Goal: Information Seeking & Learning: Learn about a topic

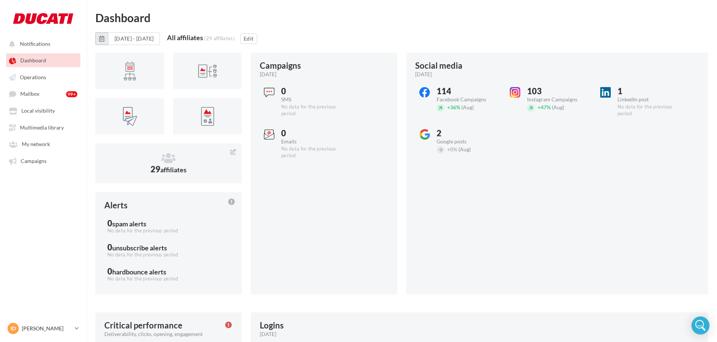
click at [104, 39] on icon "button" at bounding box center [101, 39] width 5 height 6
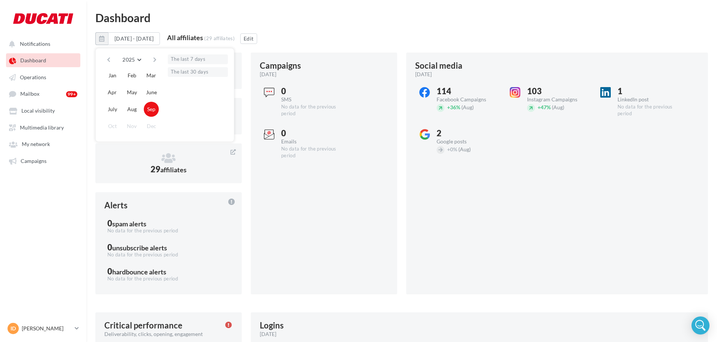
click at [104, 59] on div "2025 2018 2019 2020 2021 2022 2023 2024 2025 2026 2027 2028 2029 2030 2031 2032…" at bounding box center [132, 59] width 60 height 11
click at [110, 58] on button "button" at bounding box center [108, 59] width 6 height 11
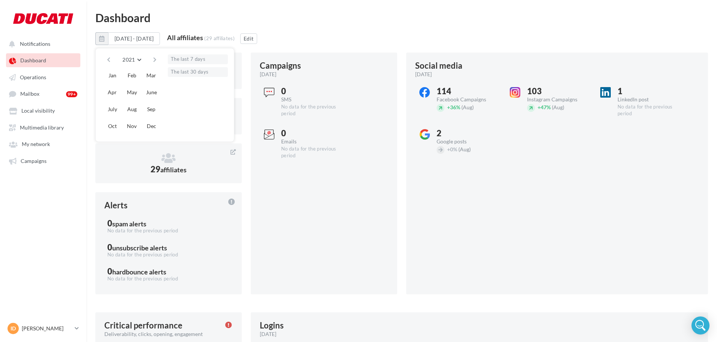
click at [110, 58] on button "button" at bounding box center [108, 59] width 6 height 11
click at [140, 59] on button "2020" at bounding box center [131, 59] width 24 height 11
click at [115, 122] on button "2025" at bounding box center [118, 121] width 53 height 14
click at [114, 78] on button "Jan" at bounding box center [112, 75] width 15 height 15
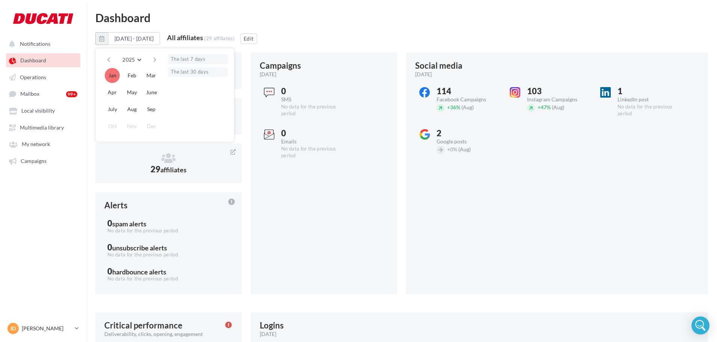
click at [112, 77] on button "Jan" at bounding box center [112, 75] width 15 height 15
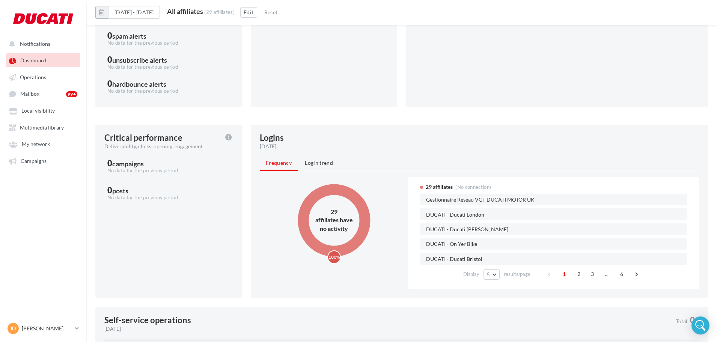
scroll to position [0, 0]
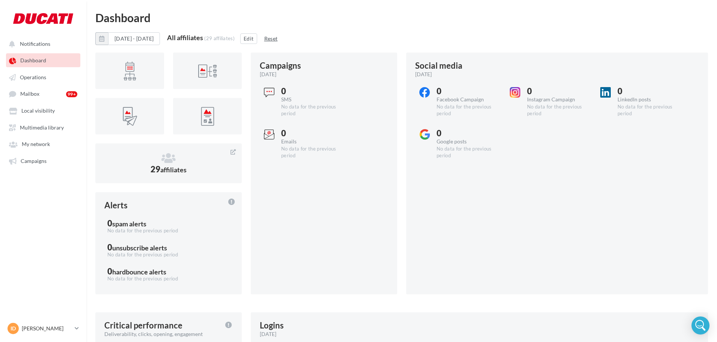
click at [281, 37] on button "Reset" at bounding box center [271, 38] width 20 height 9
click at [145, 42] on button "[DATE] - [DATE]" at bounding box center [134, 38] width 52 height 13
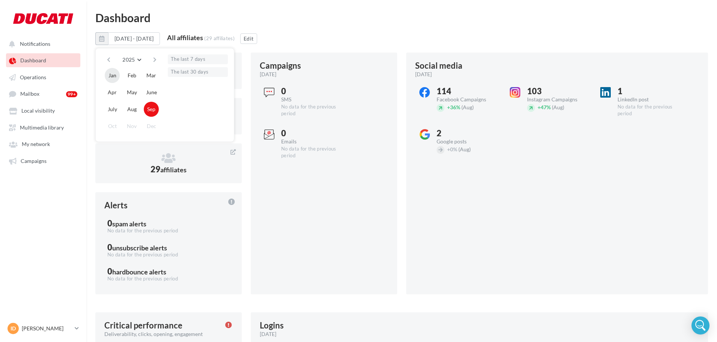
click at [115, 71] on button "Jan" at bounding box center [112, 75] width 15 height 15
click at [156, 37] on button "[DATE] - [DATE]" at bounding box center [134, 38] width 52 height 13
click at [157, 110] on button "Sep" at bounding box center [151, 109] width 15 height 15
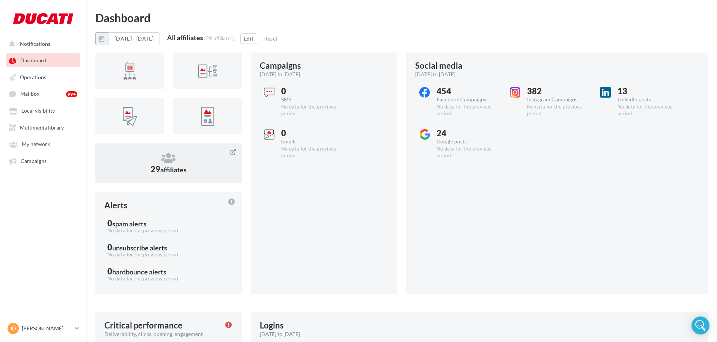
click at [201, 181] on div "29 affiliates" at bounding box center [168, 163] width 146 height 40
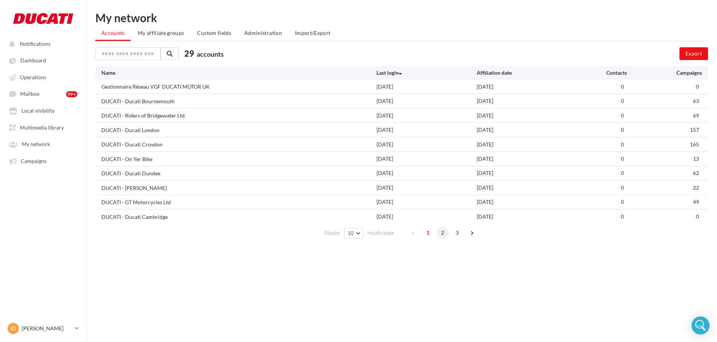
click at [441, 236] on span "2" at bounding box center [442, 233] width 12 height 12
click at [459, 234] on span "3" at bounding box center [457, 233] width 12 height 12
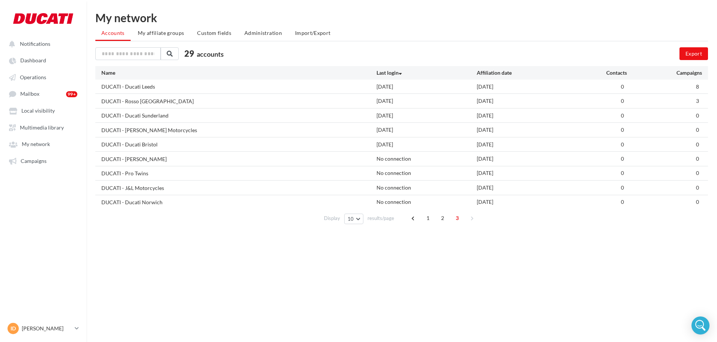
click at [420, 218] on div "1 2 3" at bounding box center [443, 218] width 72 height 12
click at [429, 217] on span "1" at bounding box center [428, 218] width 12 height 12
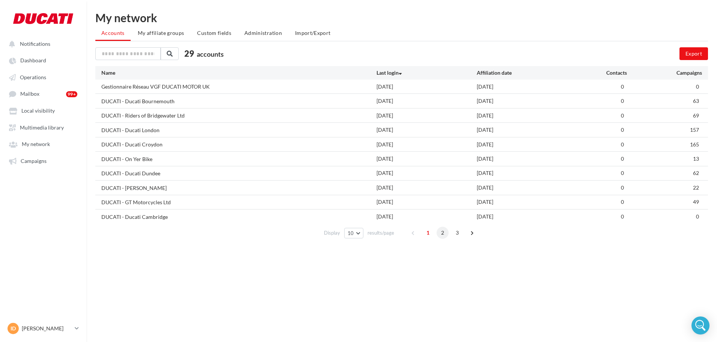
click at [447, 234] on span "2" at bounding box center [442, 233] width 12 height 12
click at [457, 235] on span "3" at bounding box center [457, 233] width 12 height 12
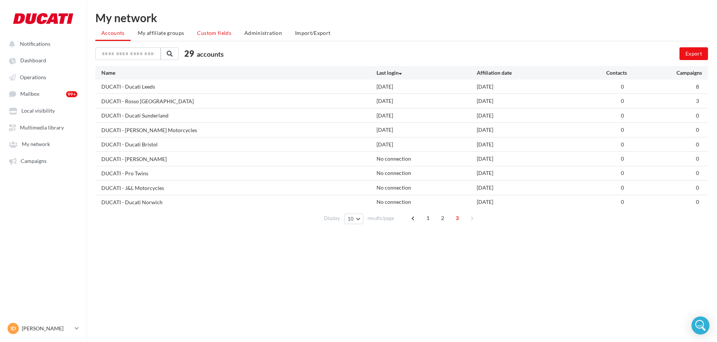
click at [206, 34] on span "Custom fields" at bounding box center [214, 33] width 34 height 6
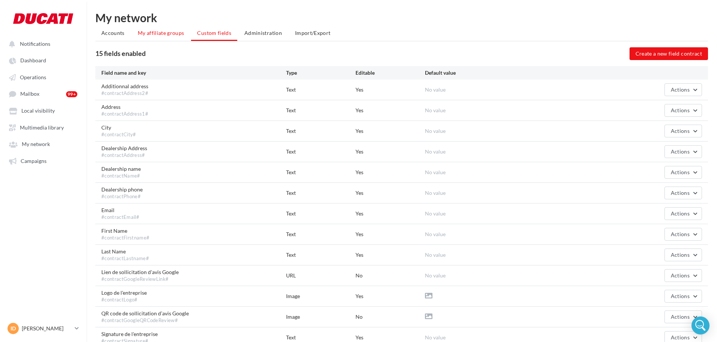
click at [169, 33] on span "My affiliate groups" at bounding box center [161, 33] width 47 height 6
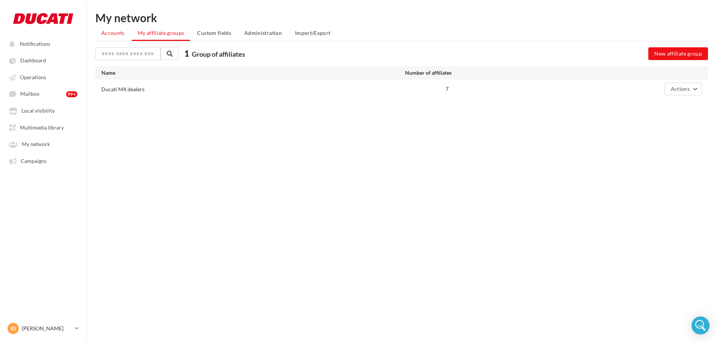
click at [107, 36] on li "Accounts" at bounding box center [112, 33] width 35 height 14
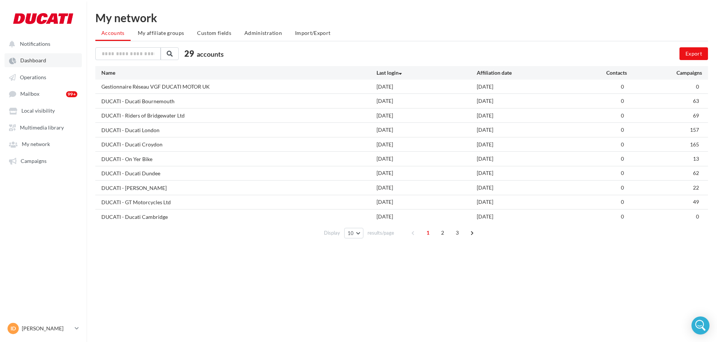
click at [24, 57] on span "Dashboard" at bounding box center [33, 60] width 26 height 6
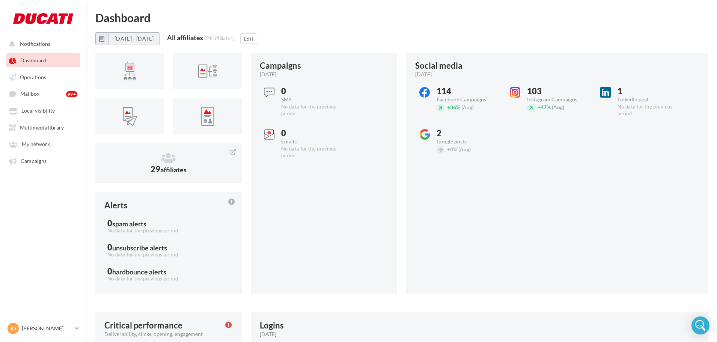
click at [154, 36] on button "[DATE] - [DATE]" at bounding box center [134, 38] width 52 height 13
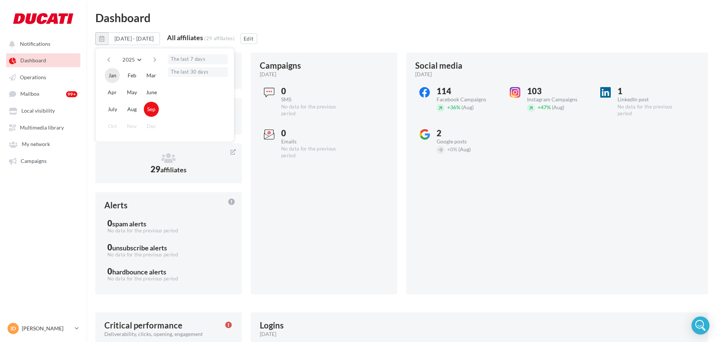
click at [110, 73] on button "Jan" at bounding box center [112, 75] width 15 height 15
click at [153, 108] on button "Sep" at bounding box center [151, 109] width 15 height 15
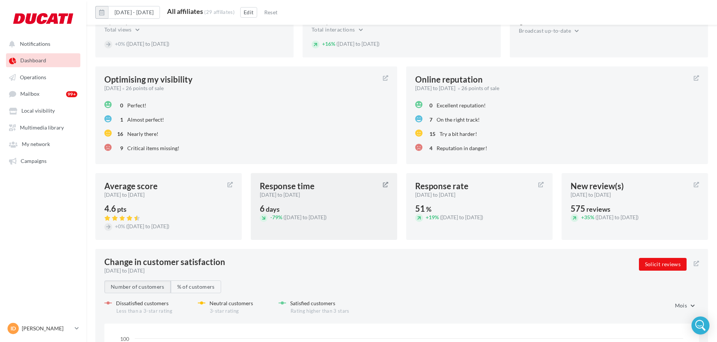
scroll to position [719, 0]
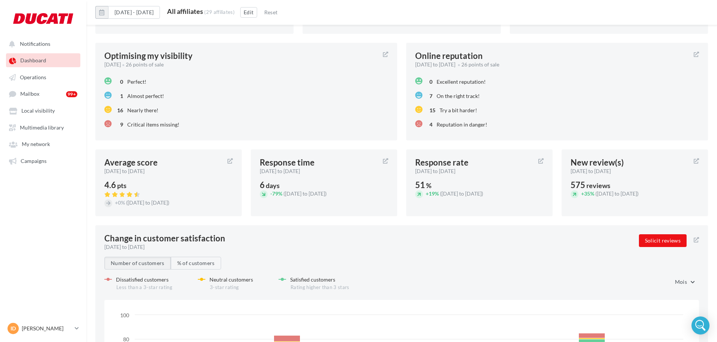
click at [186, 175] on div "Average score January to September 2025 4.6 pts + 0% (Apr to Dec 2024)" at bounding box center [168, 182] width 146 height 67
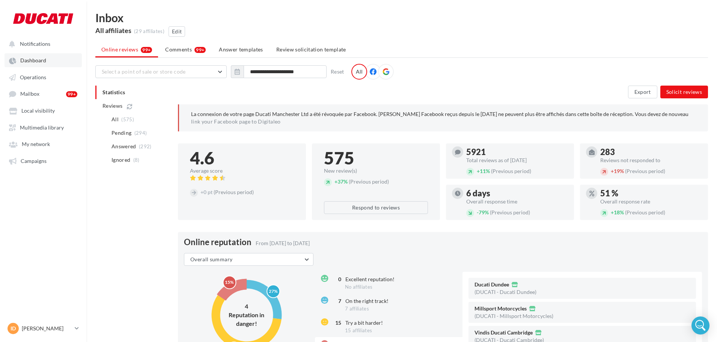
click at [42, 64] on link "Dashboard" at bounding box center [43, 60] width 77 height 14
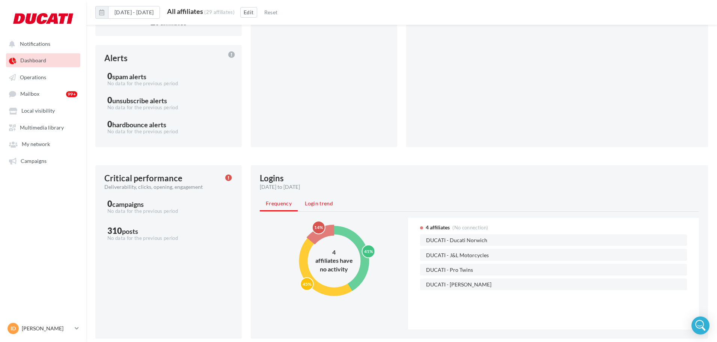
scroll to position [156, 0]
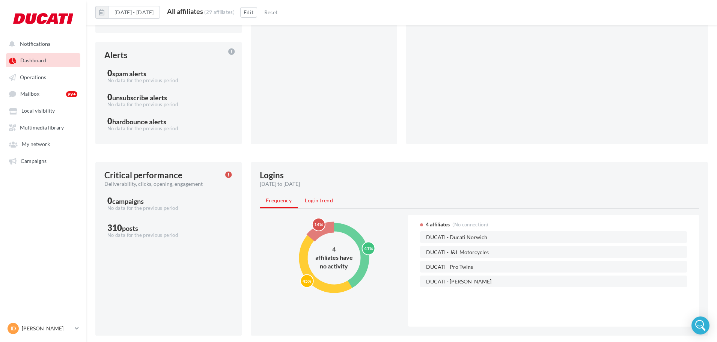
click at [319, 205] on li "Login trend" at bounding box center [319, 201] width 40 height 14
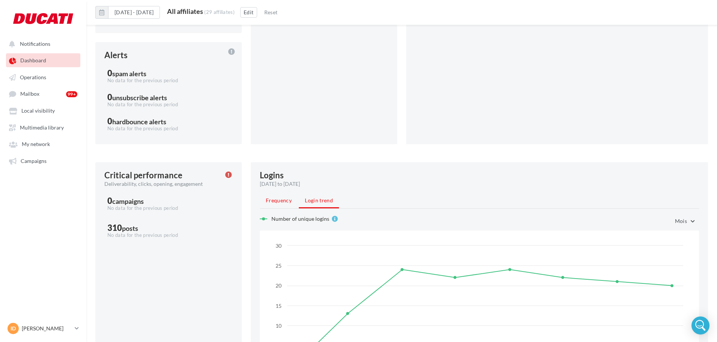
click at [281, 202] on span "Frequency" at bounding box center [279, 200] width 26 height 6
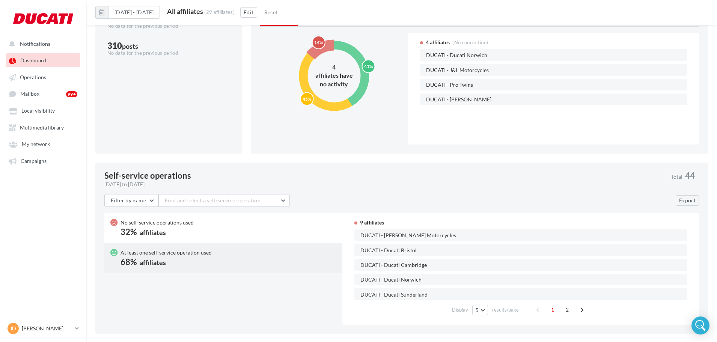
scroll to position [344, 0]
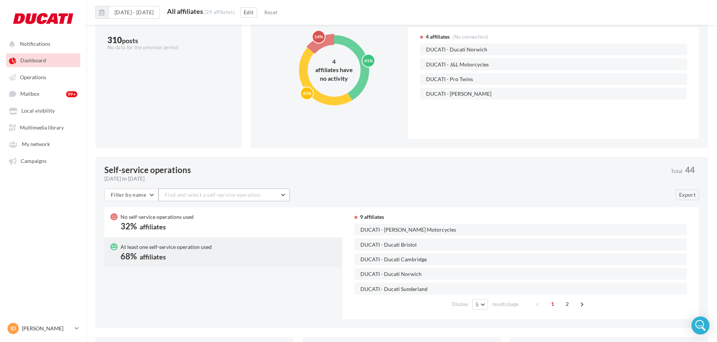
click at [190, 192] on span "Find and select a self-service operation" at bounding box center [213, 194] width 96 height 6
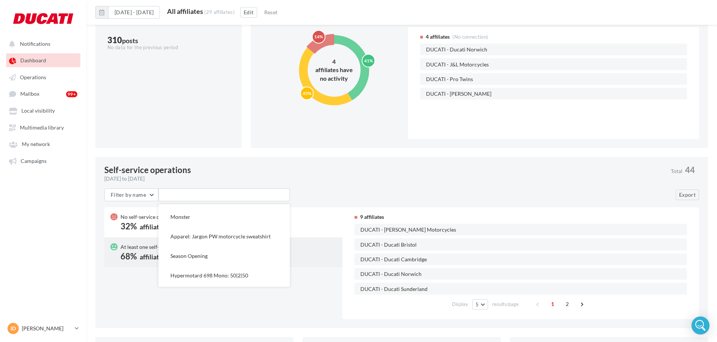
scroll to position [776, 0]
click at [364, 178] on div "[DATE] to [DATE]" at bounding box center [384, 179] width 560 height 8
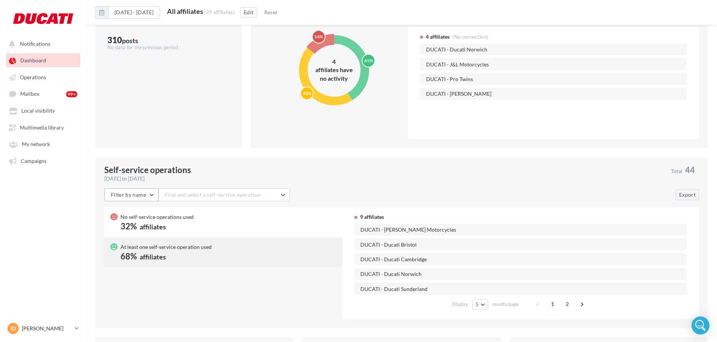
click at [144, 197] on span "Filter by name" at bounding box center [128, 194] width 35 height 6
click at [145, 193] on span "Filter by name" at bounding box center [128, 194] width 35 height 6
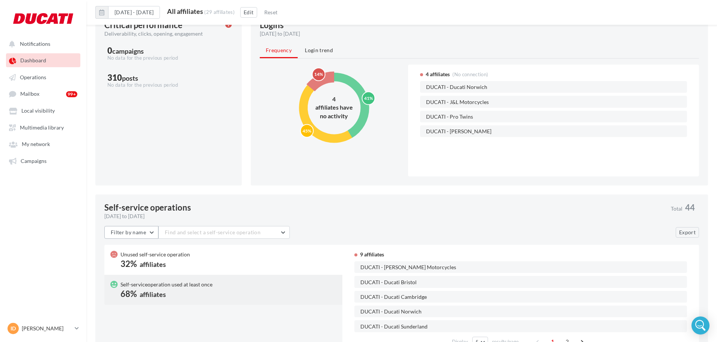
scroll to position [158, 0]
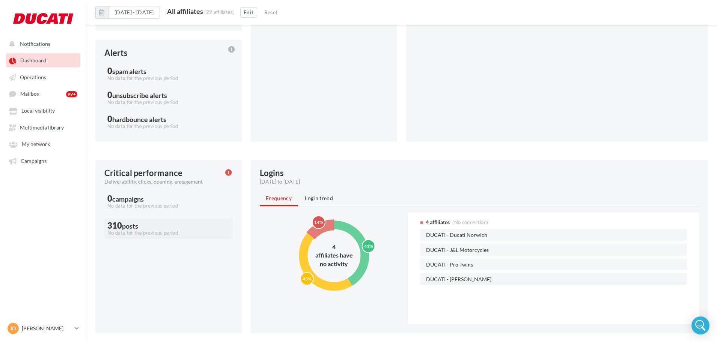
click at [119, 233] on div "No data for the previous period" at bounding box center [168, 233] width 122 height 7
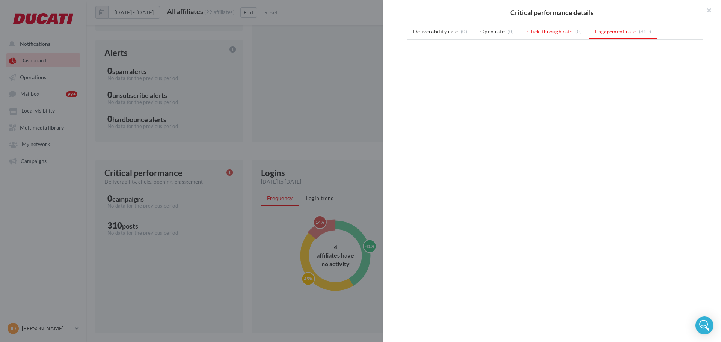
click at [565, 35] on span "Click-through rate" at bounding box center [549, 32] width 45 height 8
click at [711, 8] on button "button" at bounding box center [706, 11] width 30 height 23
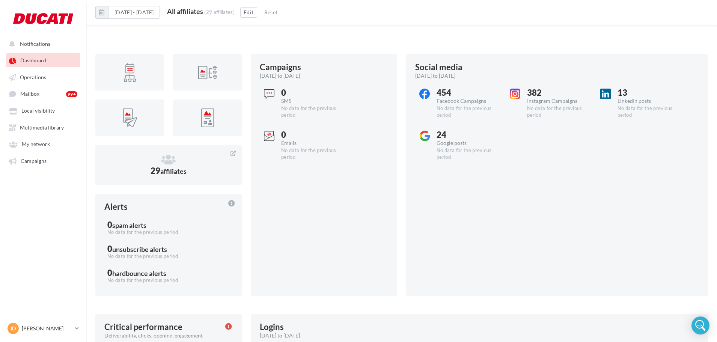
scroll to position [0, 0]
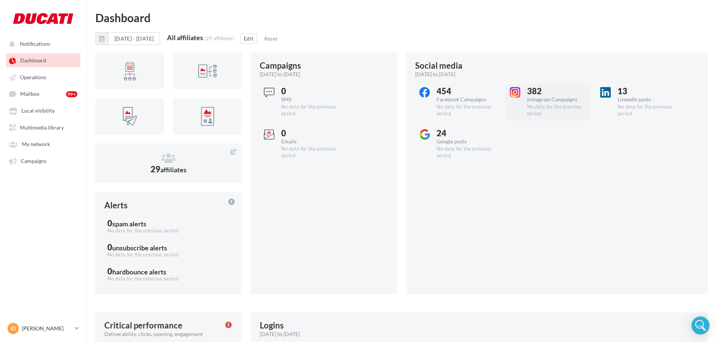
click at [517, 101] on div "382 Instagram Campaigns No data for the previous period" at bounding box center [548, 102] width 84 height 36
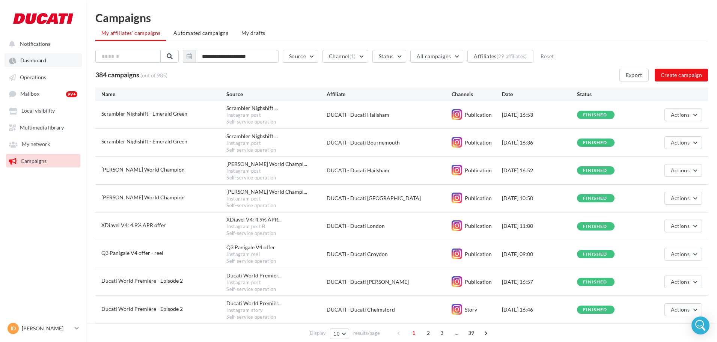
click at [44, 63] on span "Dashboard" at bounding box center [33, 60] width 26 height 6
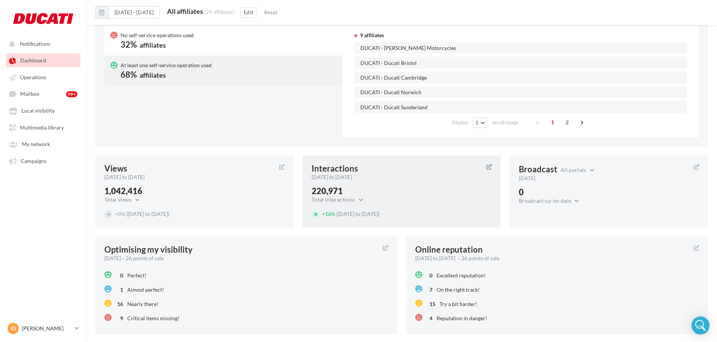
scroll to position [531, 0]
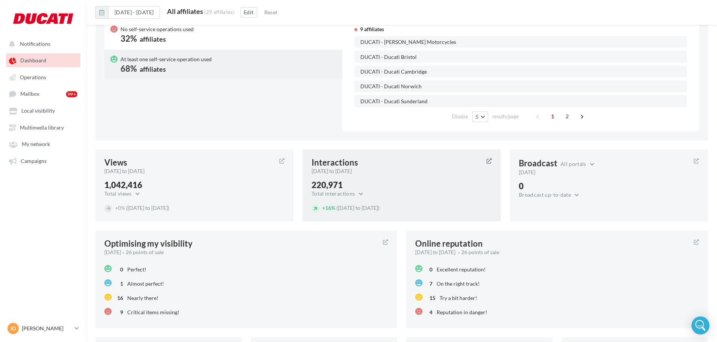
click at [366, 185] on div "220,971" at bounding box center [401, 185] width 180 height 8
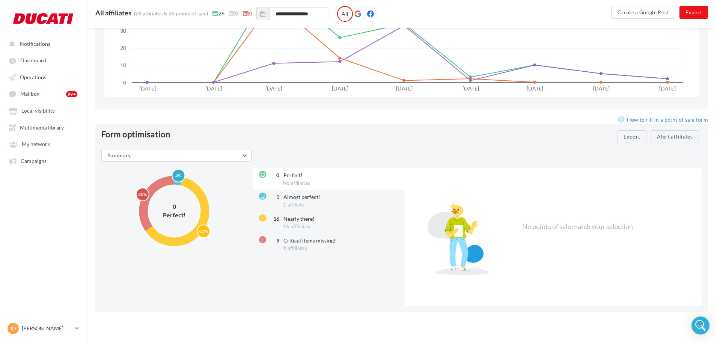
scroll to position [835, 0]
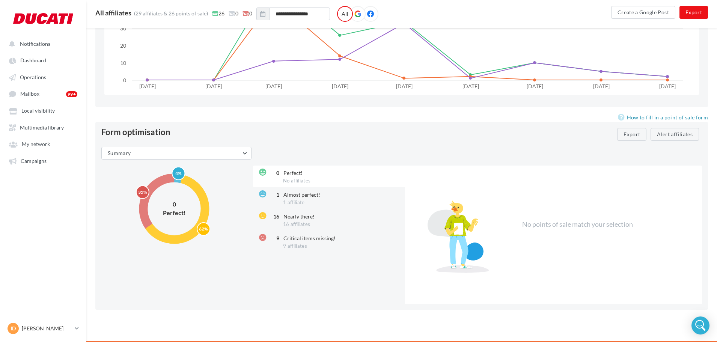
click at [205, 163] on div "Summary Summary Opening hours not entered Critical No visuals in the photo gall…" at bounding box center [401, 225] width 600 height 157
click at [206, 156] on button "Summary" at bounding box center [176, 153] width 150 height 13
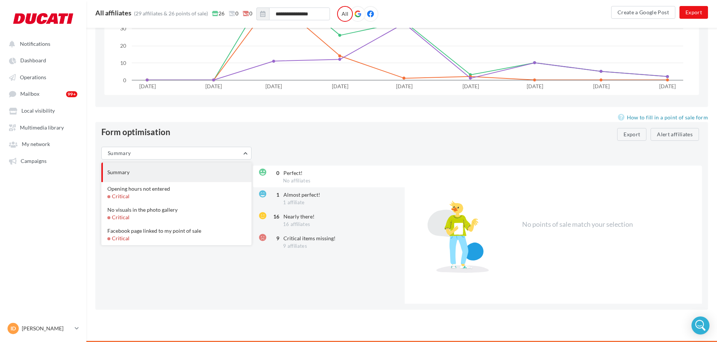
click at [325, 149] on div "Summary Summary Opening hours not entered Critical No visuals in the photo gall…" at bounding box center [401, 225] width 600 height 157
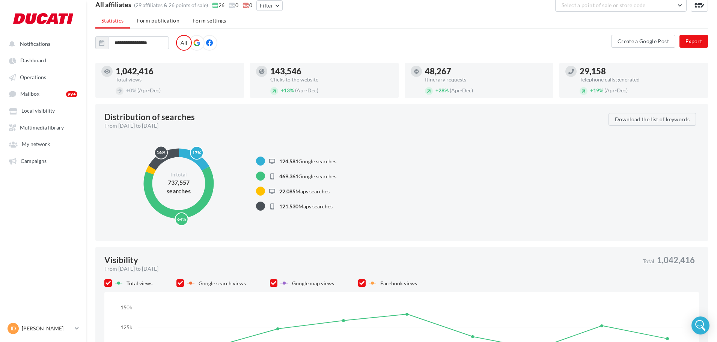
scroll to position [0, 0]
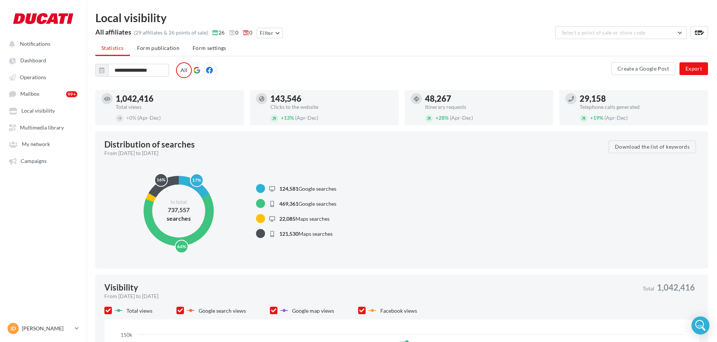
click at [17, 52] on ul "Notifications Dashboard Operations Mailbox 99+ Local visibility" at bounding box center [43, 102] width 86 height 137
click at [23, 64] on link "Dashboard" at bounding box center [43, 60] width 77 height 14
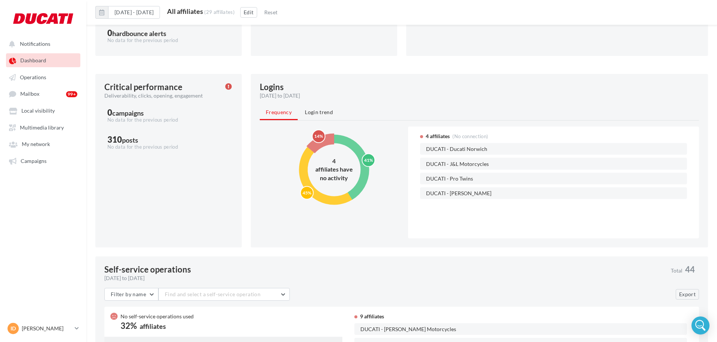
scroll to position [231, 0]
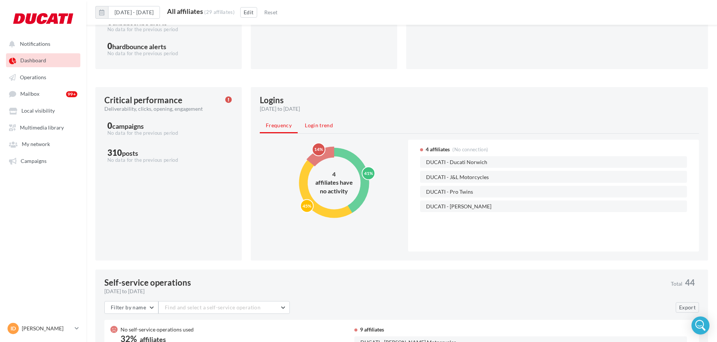
click at [316, 128] on span "Login trend" at bounding box center [319, 125] width 28 height 6
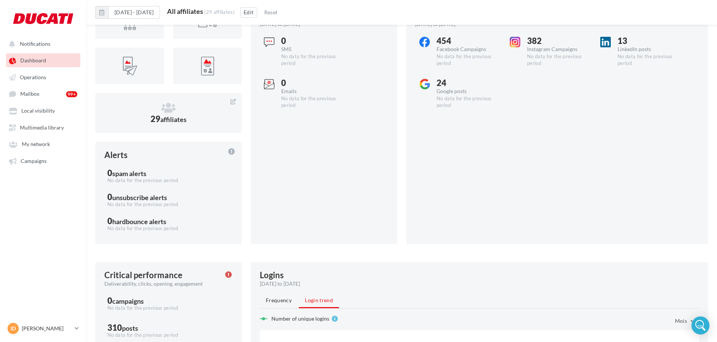
scroll to position [0, 0]
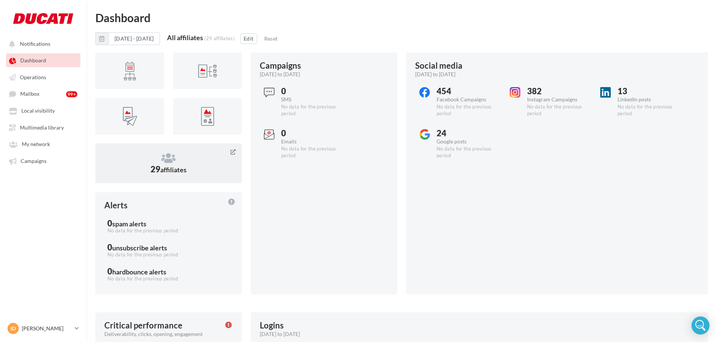
click at [158, 159] on icon at bounding box center [168, 157] width 128 height 11
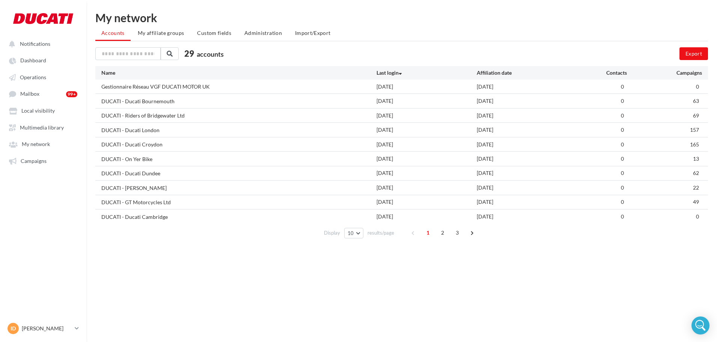
click at [441, 232] on span "2" at bounding box center [442, 233] width 12 height 12
click at [452, 233] on span "3" at bounding box center [457, 233] width 12 height 12
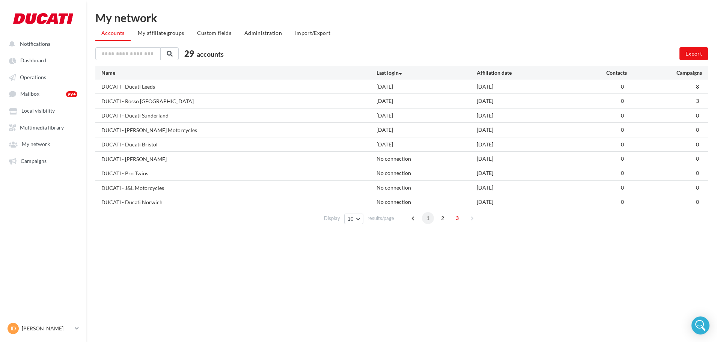
click at [425, 219] on span "1" at bounding box center [428, 218] width 12 height 12
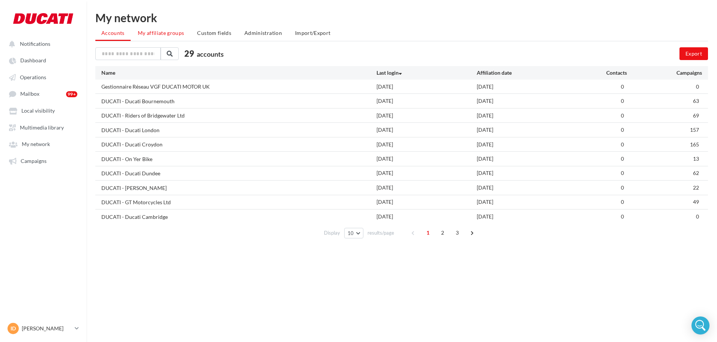
click at [155, 33] on span "My affiliate groups" at bounding box center [161, 33] width 47 height 6
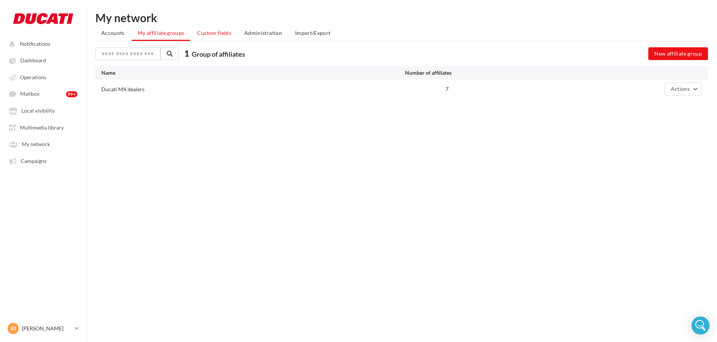
click at [199, 30] on span "Custom fields" at bounding box center [214, 33] width 34 height 6
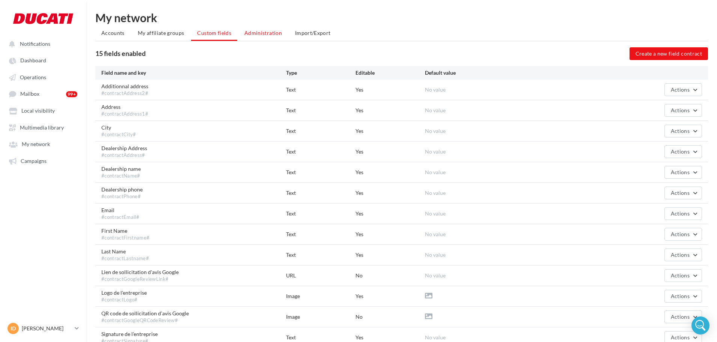
click at [268, 31] on span "Administration" at bounding box center [263, 33] width 38 height 6
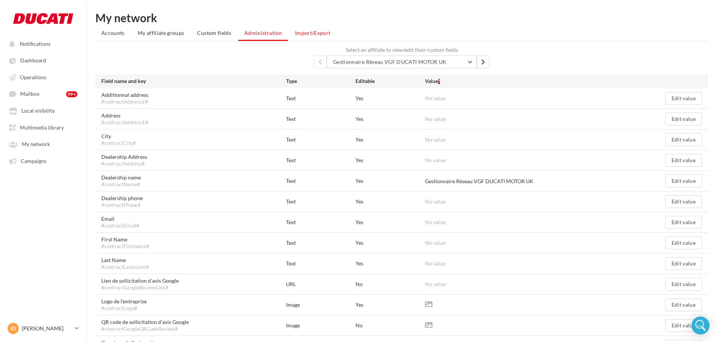
click at [320, 33] on span "Import/Export" at bounding box center [313, 33] width 36 height 6
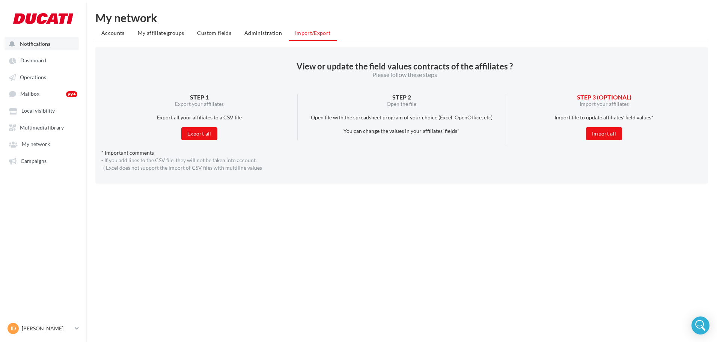
click at [53, 42] on button "Notifications" at bounding box center [42, 44] width 74 height 14
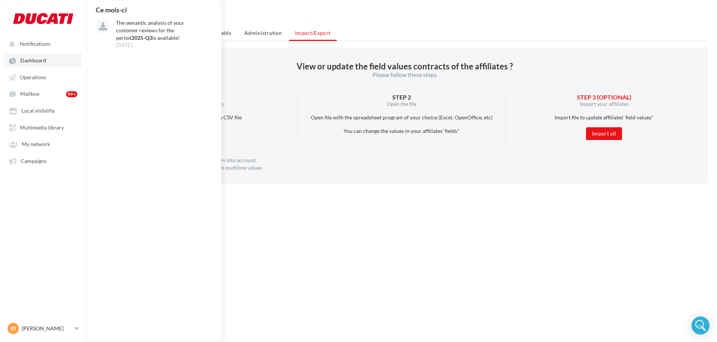
click at [48, 62] on link "Dashboard" at bounding box center [43, 60] width 77 height 14
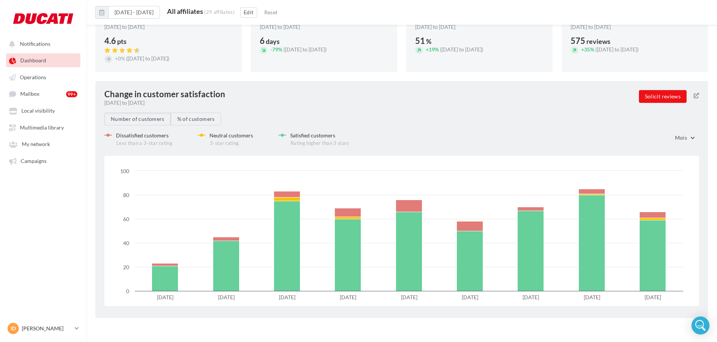
scroll to position [869, 0]
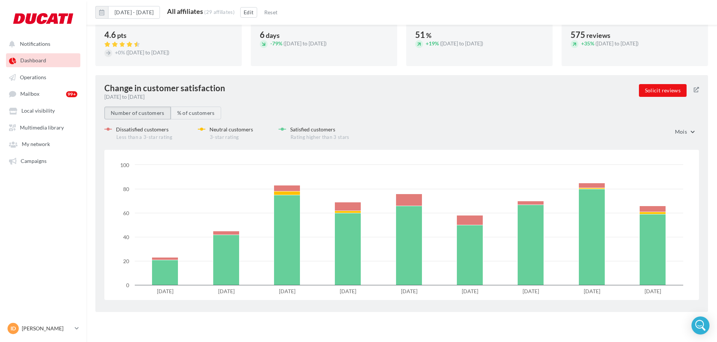
click at [156, 111] on button "Number of customers" at bounding box center [137, 113] width 66 height 13
click at [209, 111] on button "% of customers" at bounding box center [196, 113] width 50 height 13
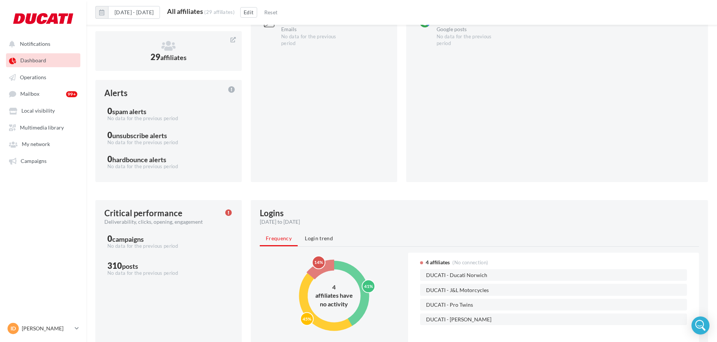
scroll to position [0, 0]
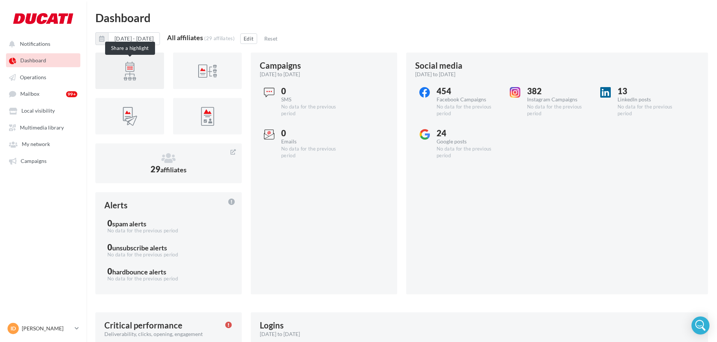
click at [137, 79] on div at bounding box center [130, 71] width 23 height 23
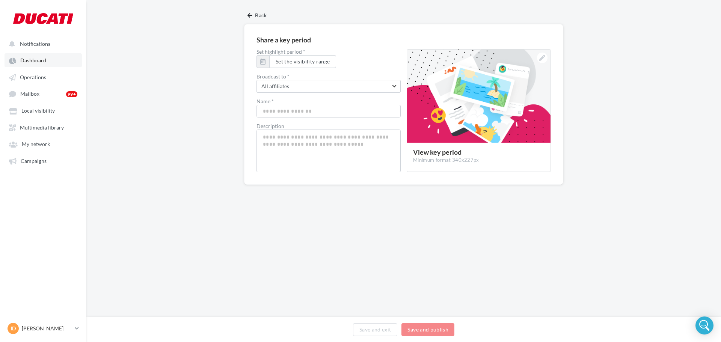
click at [33, 60] on span "Dashboard" at bounding box center [33, 60] width 26 height 6
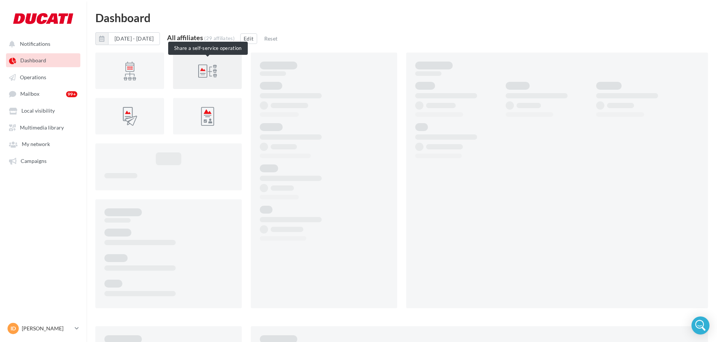
click at [202, 69] on div at bounding box center [207, 71] width 23 height 23
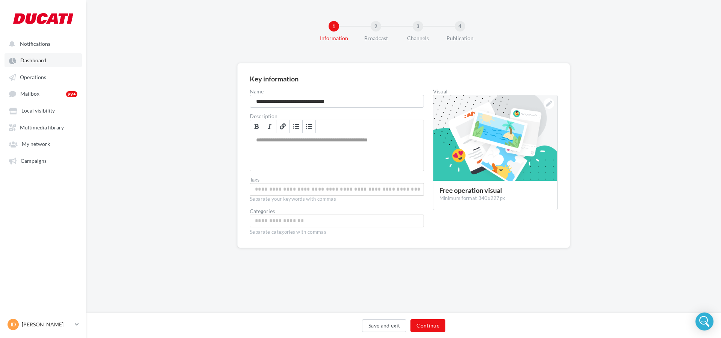
click at [28, 60] on span "Dashboard" at bounding box center [33, 60] width 26 height 6
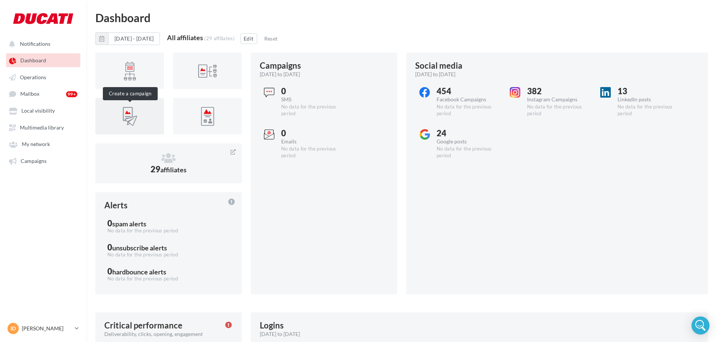
click at [127, 114] on div at bounding box center [130, 116] width 23 height 23
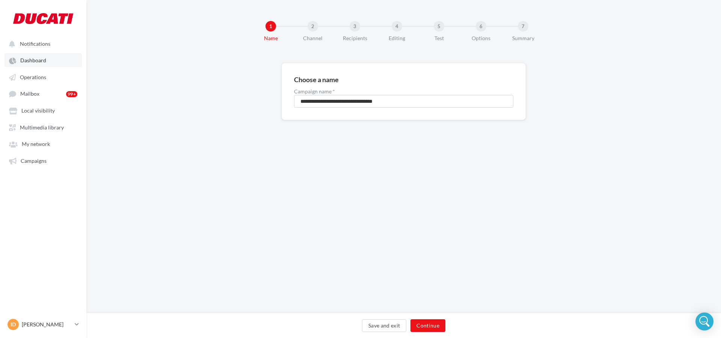
click at [33, 62] on span "Dashboard" at bounding box center [33, 60] width 26 height 6
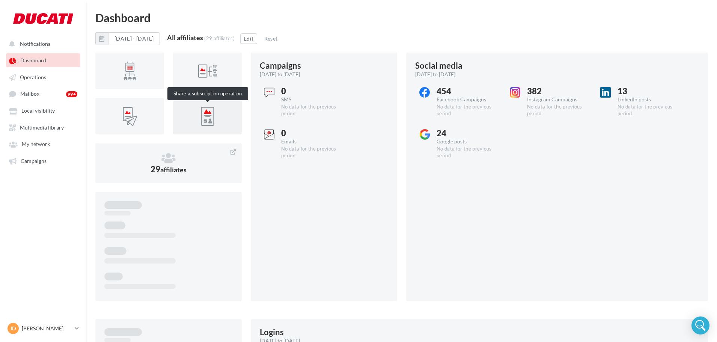
click at [195, 107] on div at bounding box center [207, 116] width 57 height 24
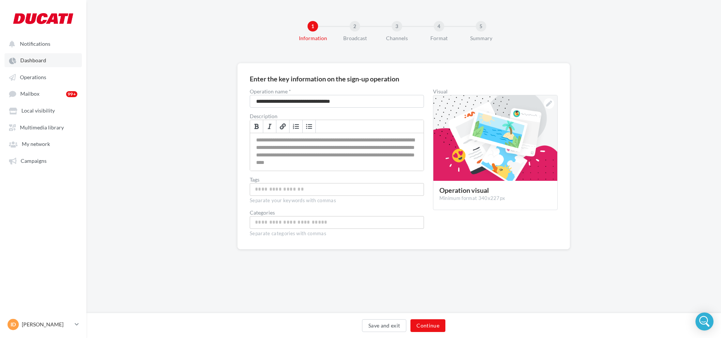
click at [50, 60] on link "Dashboard" at bounding box center [43, 60] width 77 height 14
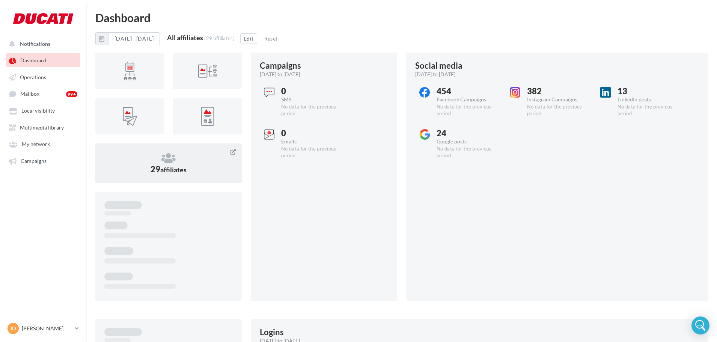
click at [160, 160] on icon at bounding box center [168, 157] width 128 height 11
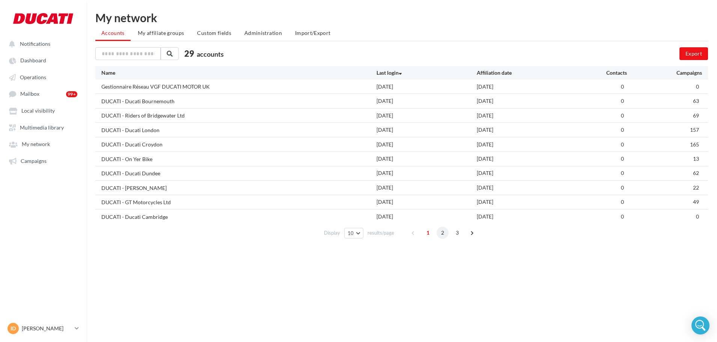
click at [441, 233] on span "2" at bounding box center [442, 233] width 12 height 12
click at [454, 232] on span "3" at bounding box center [457, 233] width 12 height 12
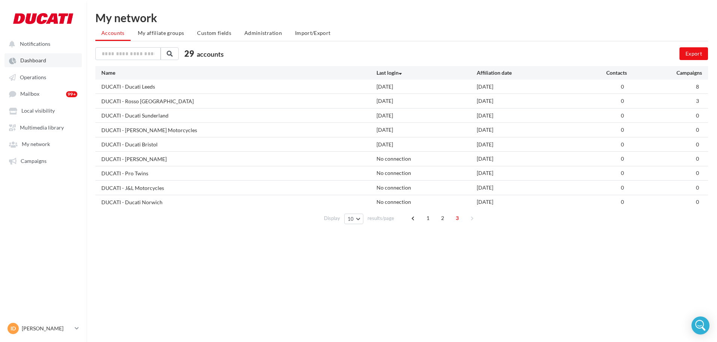
click at [45, 57] on link "Dashboard" at bounding box center [43, 60] width 77 height 14
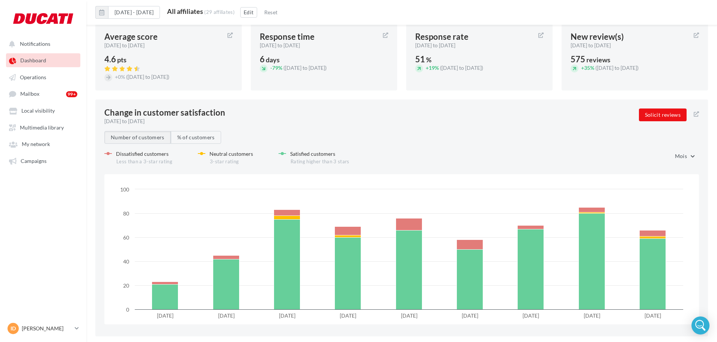
scroll to position [871, 0]
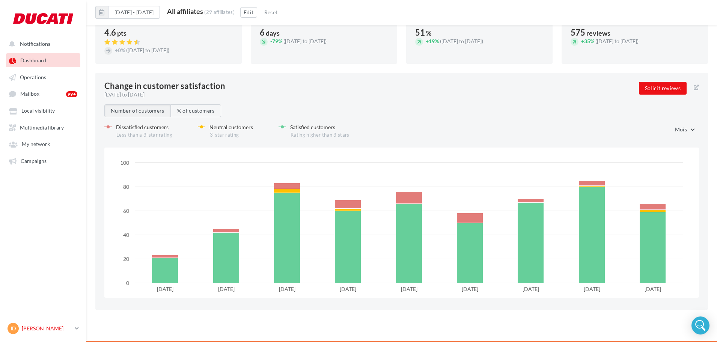
click at [31, 332] on p "[PERSON_NAME]" at bounding box center [47, 329] width 50 height 8
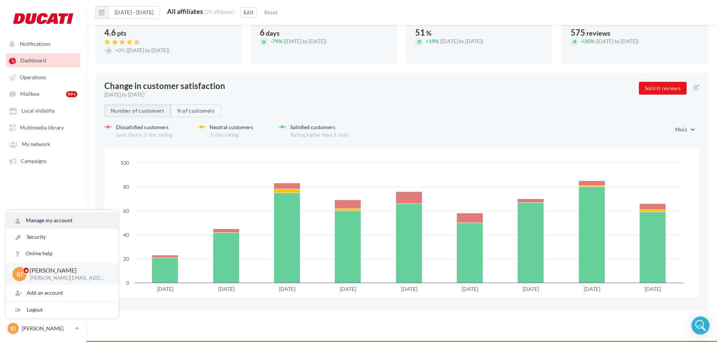
click at [43, 223] on link "Manage my account" at bounding box center [62, 220] width 112 height 17
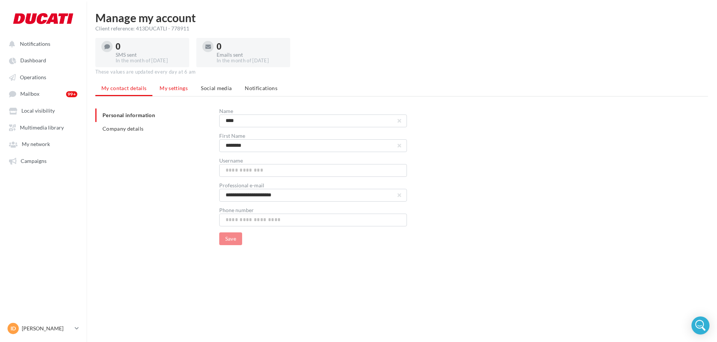
click at [170, 89] on span "My settings" at bounding box center [173, 88] width 28 height 6
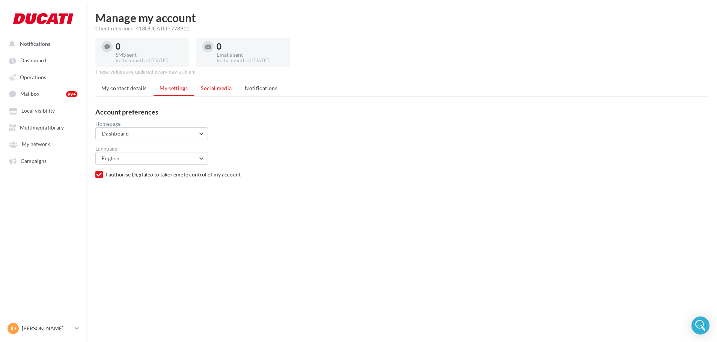
click at [206, 88] on span "Social media" at bounding box center [216, 88] width 31 height 6
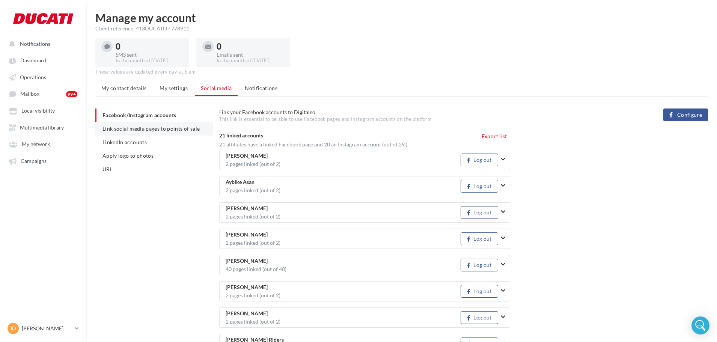
click at [129, 123] on li "Link social media pages to points of sale" at bounding box center [154, 129] width 118 height 14
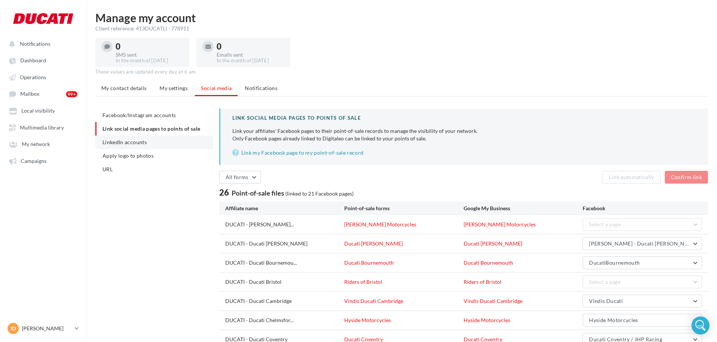
click at [132, 137] on li "LinkedIn accounts" at bounding box center [154, 142] width 118 height 14
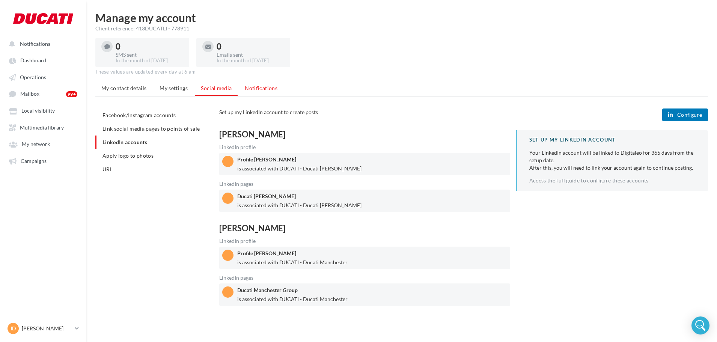
click at [271, 88] on span "Notifications" at bounding box center [261, 88] width 33 height 6
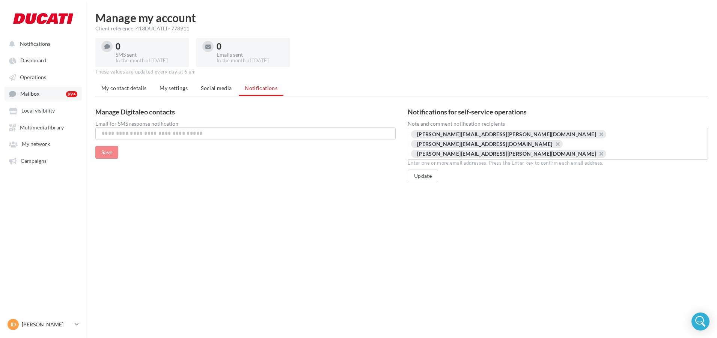
click at [43, 88] on link "Mailbox 99+" at bounding box center [43, 94] width 77 height 14
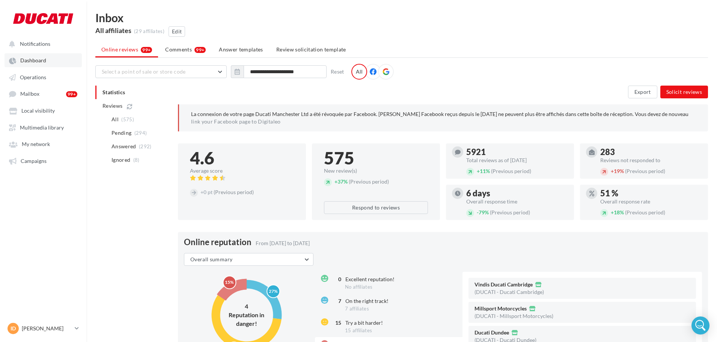
click at [29, 57] on link "Dashboard" at bounding box center [43, 60] width 77 height 14
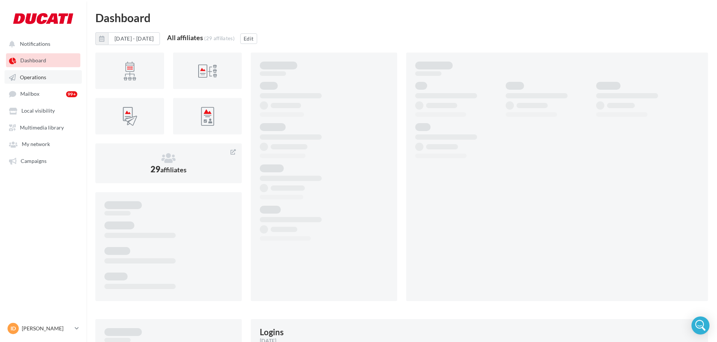
click at [34, 82] on link "Operations" at bounding box center [43, 77] width 77 height 14
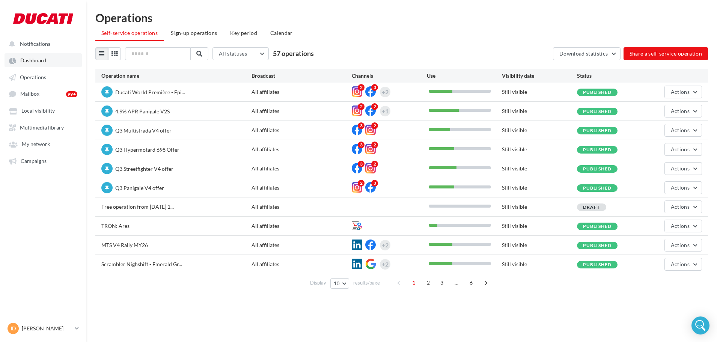
click at [39, 65] on link "Dashboard" at bounding box center [43, 60] width 77 height 14
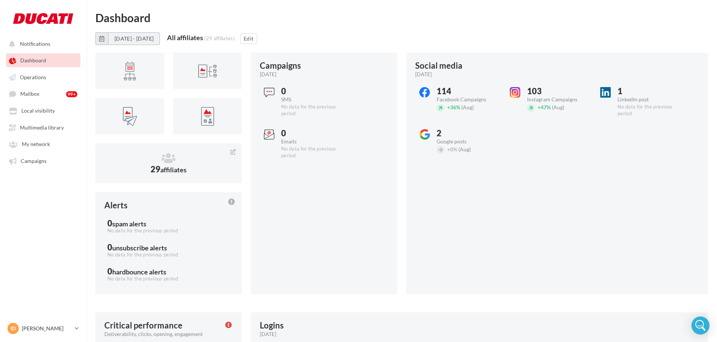
click at [150, 42] on button "[DATE] - [DATE]" at bounding box center [134, 38] width 52 height 13
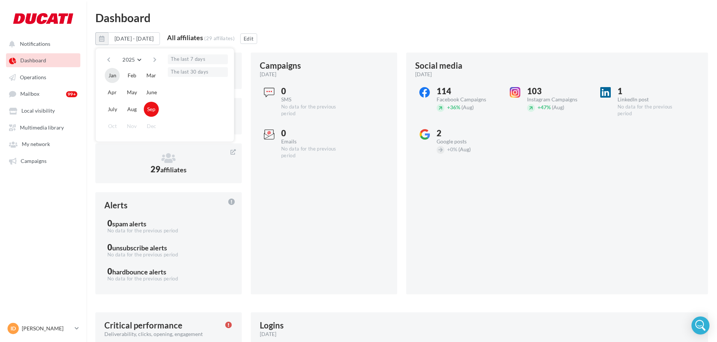
drag, startPoint x: 107, startPoint y: 78, endPoint x: 112, endPoint y: 74, distance: 7.0
click at [107, 78] on button "Jan" at bounding box center [112, 75] width 15 height 15
click at [148, 109] on button "Sep" at bounding box center [151, 109] width 15 height 15
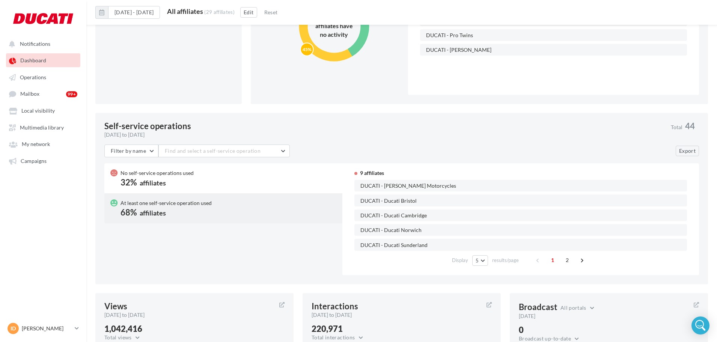
scroll to position [413, 0]
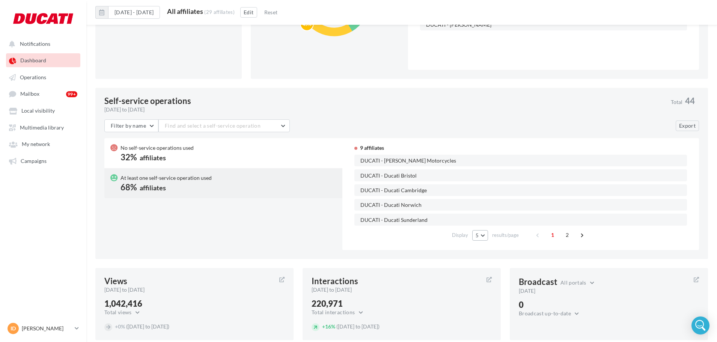
click at [486, 234] on button "5" at bounding box center [480, 235] width 16 height 11
click at [486, 292] on button "50" at bounding box center [498, 289] width 53 height 13
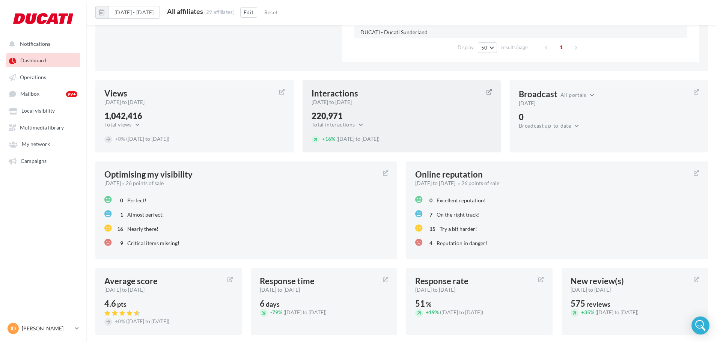
scroll to position [638, 0]
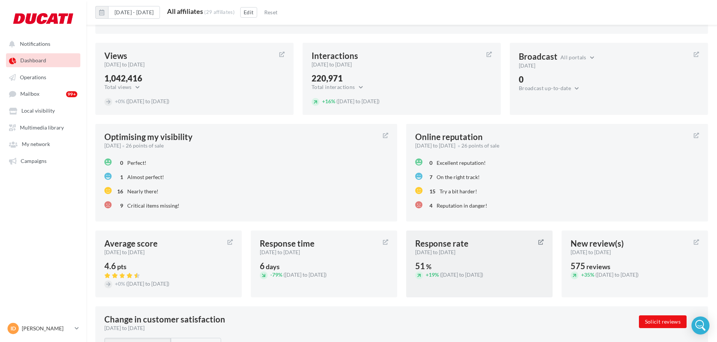
click at [501, 256] on div "Response rate [DATE] to [DATE] 51 % + 19% ([DATE] to [DATE])" at bounding box center [479, 263] width 146 height 67
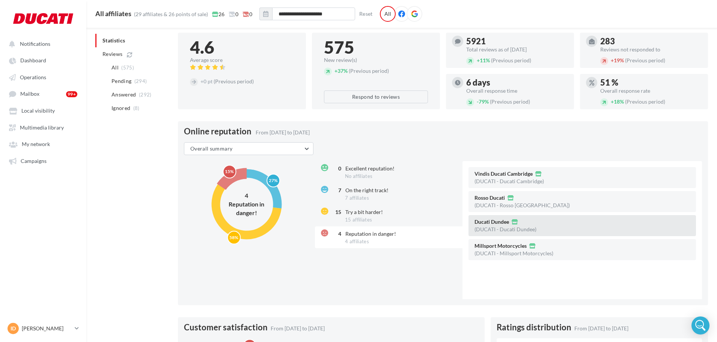
scroll to position [75, 0]
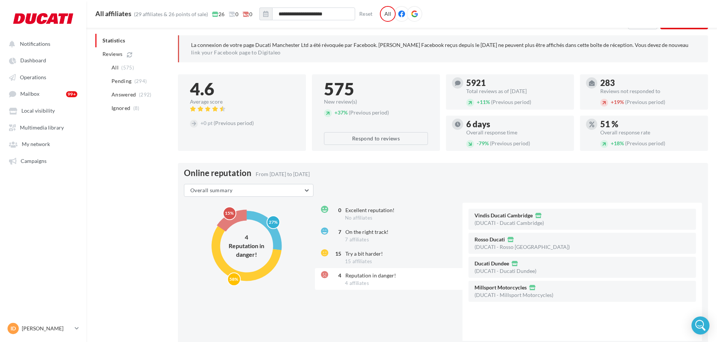
click at [660, 136] on div "51 % Overall response rate + 18% (Previous period)" at bounding box center [651, 133] width 102 height 29
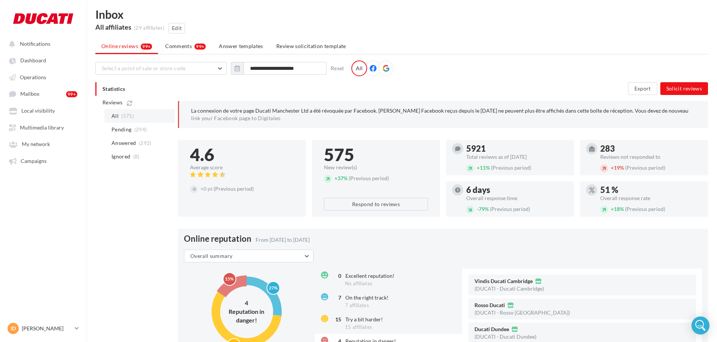
scroll to position [0, 0]
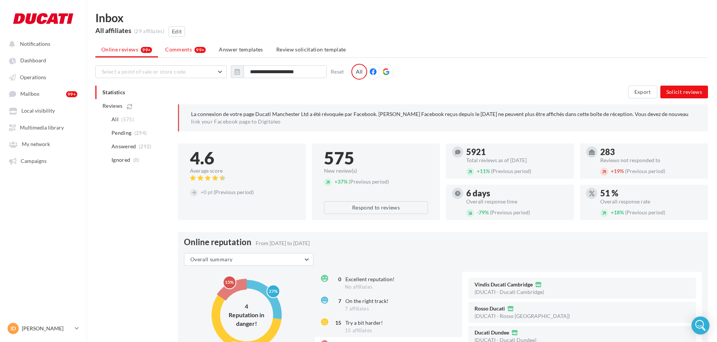
click at [174, 54] on li "Comments 99+" at bounding box center [185, 50] width 53 height 14
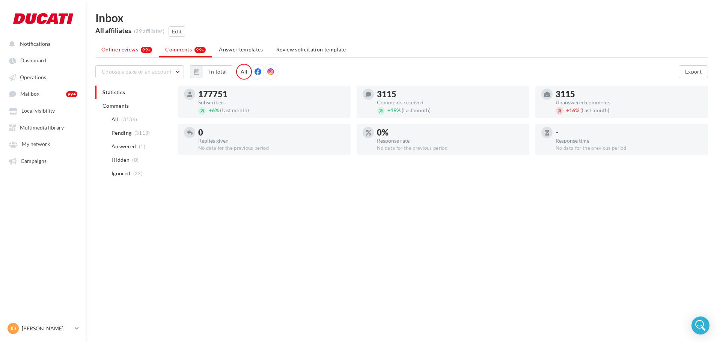
click at [113, 49] on span "Online reviews" at bounding box center [119, 50] width 37 height 8
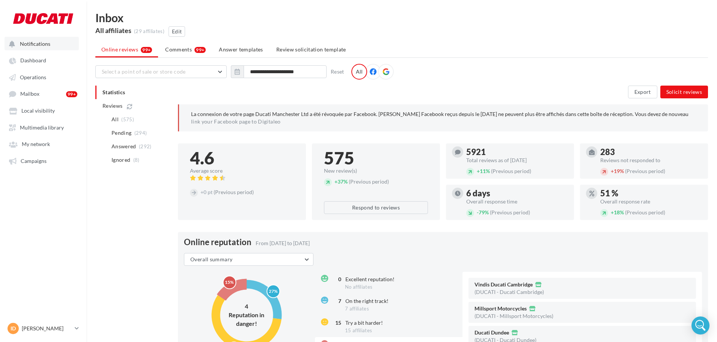
click at [43, 44] on span "Notifications" at bounding box center [35, 44] width 30 height 6
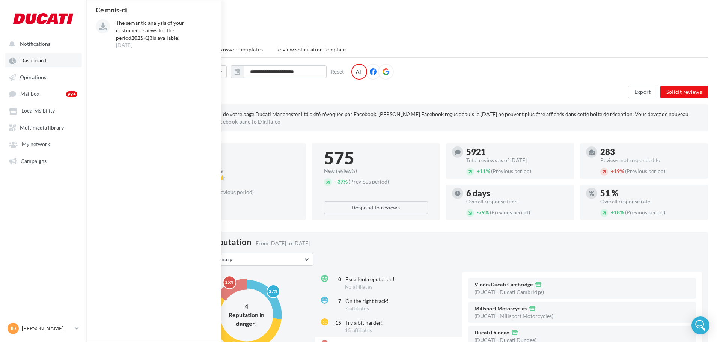
click at [40, 63] on span "Dashboard" at bounding box center [33, 60] width 26 height 6
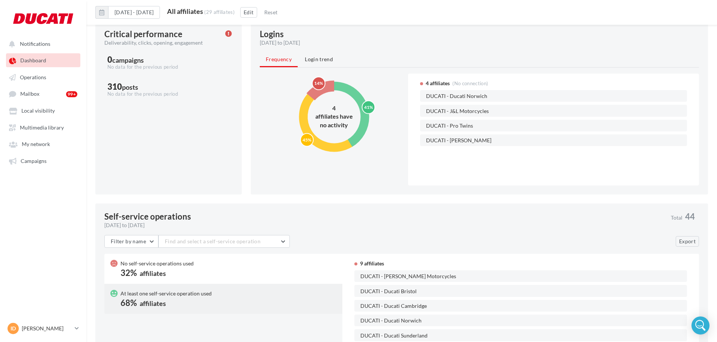
scroll to position [300, 0]
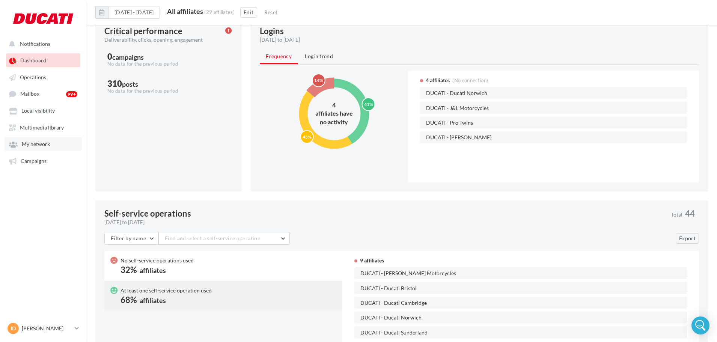
click at [49, 149] on link "My network" at bounding box center [43, 144] width 77 height 14
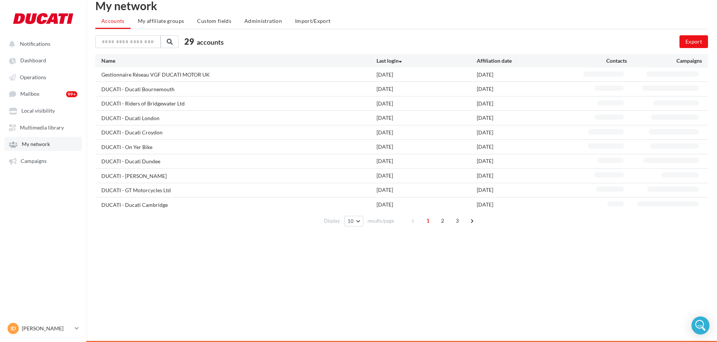
scroll to position [12, 0]
click at [441, 218] on span "2" at bounding box center [442, 221] width 12 height 12
click at [460, 224] on span "3" at bounding box center [457, 221] width 12 height 12
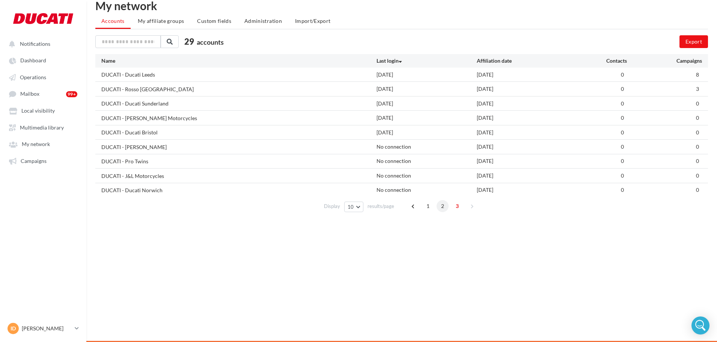
click at [439, 208] on span "2" at bounding box center [442, 206] width 12 height 12
click at [422, 218] on span "1" at bounding box center [428, 221] width 12 height 12
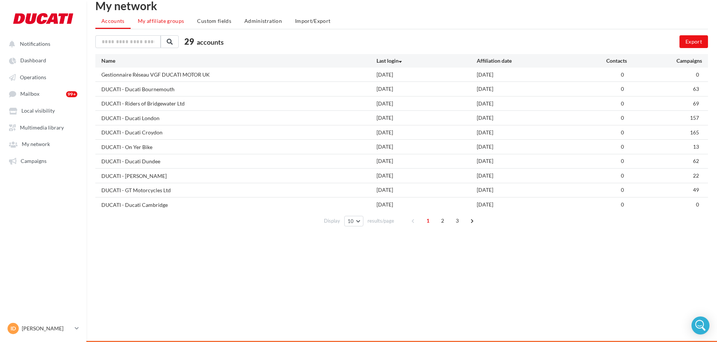
click at [167, 17] on li "My affiliate groups" at bounding box center [161, 21] width 59 height 14
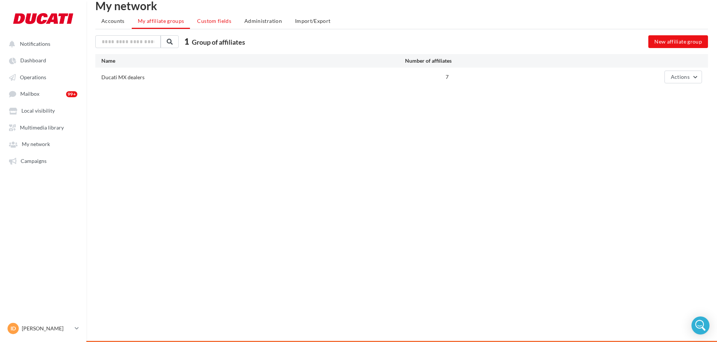
click at [217, 21] on span "Custom fields" at bounding box center [214, 21] width 34 height 6
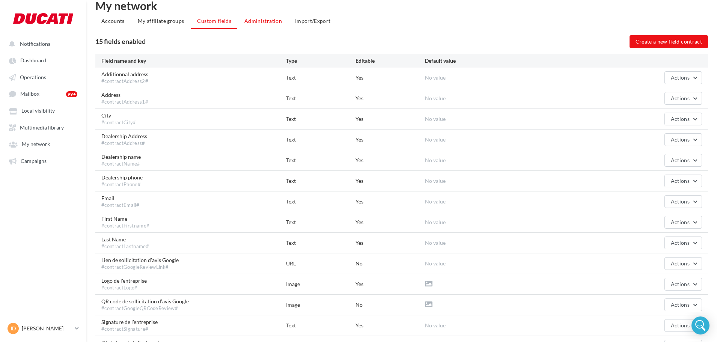
click at [253, 20] on span "Administration" at bounding box center [263, 21] width 38 height 6
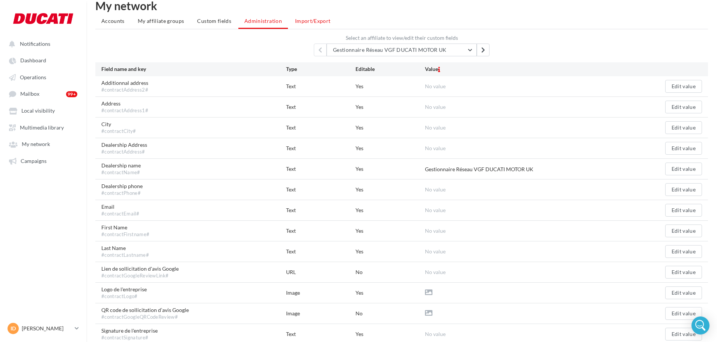
click at [305, 23] on span "Import/Export" at bounding box center [313, 21] width 36 height 6
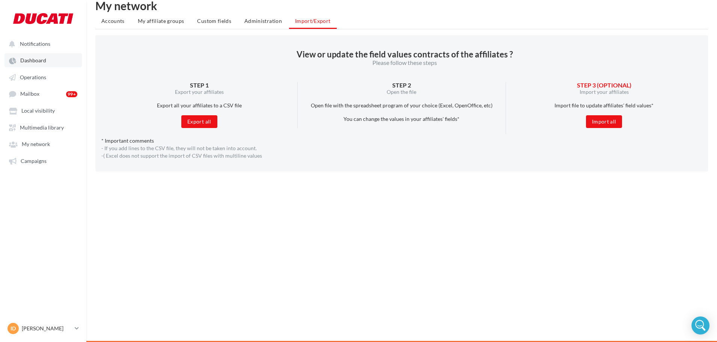
click at [32, 57] on span "Dashboard" at bounding box center [33, 60] width 26 height 6
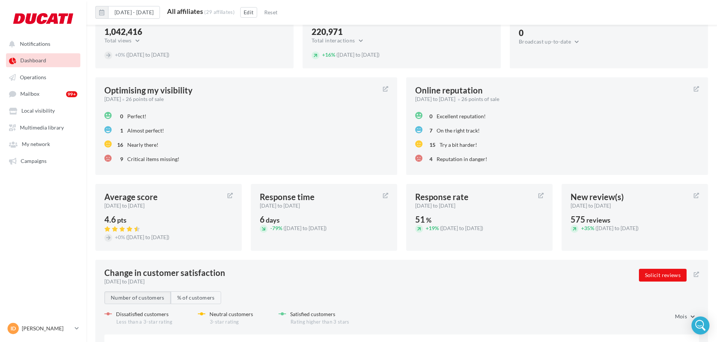
scroll to position [688, 0]
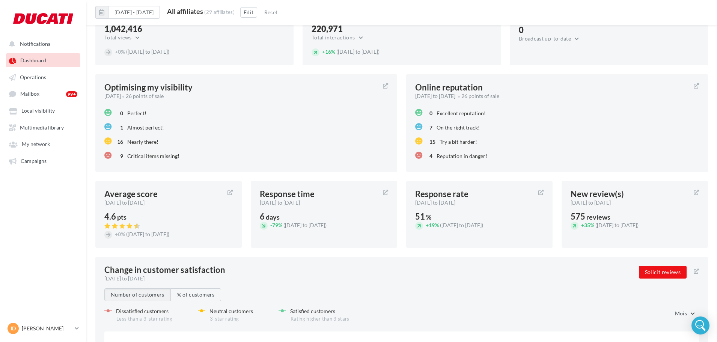
click at [498, 216] on div "51 %" at bounding box center [479, 216] width 128 height 9
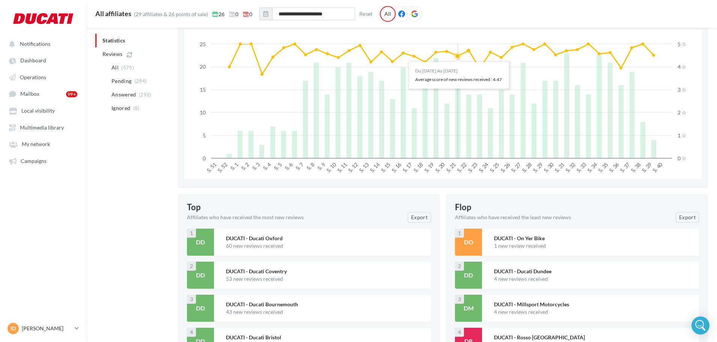
scroll to position [863, 0]
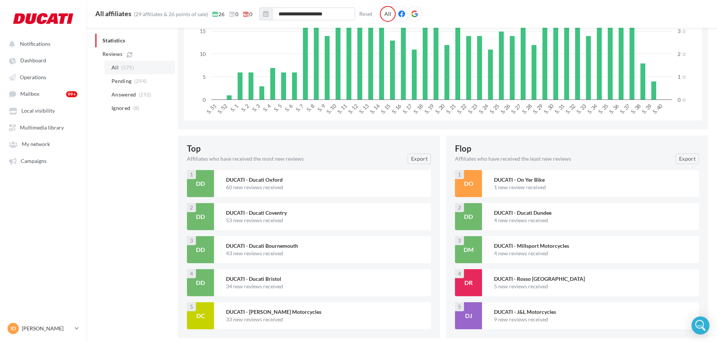
click at [134, 63] on li "All (575)" at bounding box center [139, 68] width 71 height 14
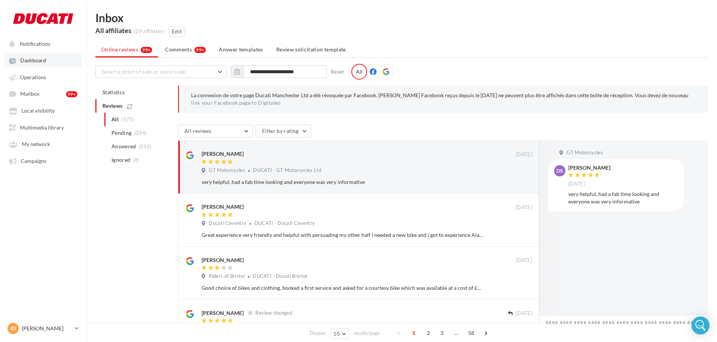
click at [33, 59] on span "Dashboard" at bounding box center [33, 60] width 26 height 6
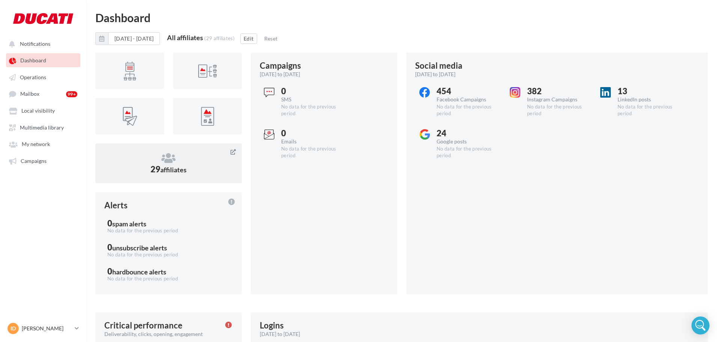
click at [164, 157] on icon at bounding box center [168, 157] width 128 height 11
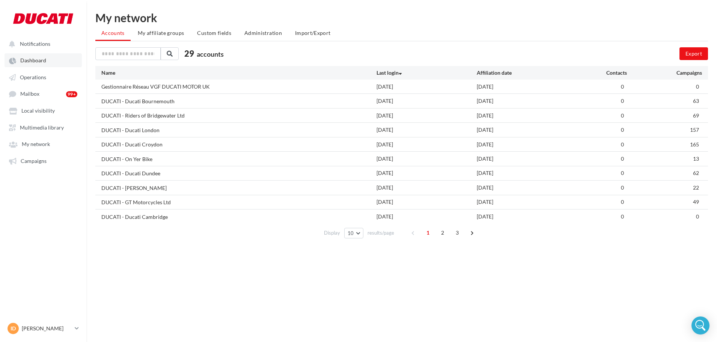
click at [36, 62] on span "Dashboard" at bounding box center [33, 60] width 26 height 6
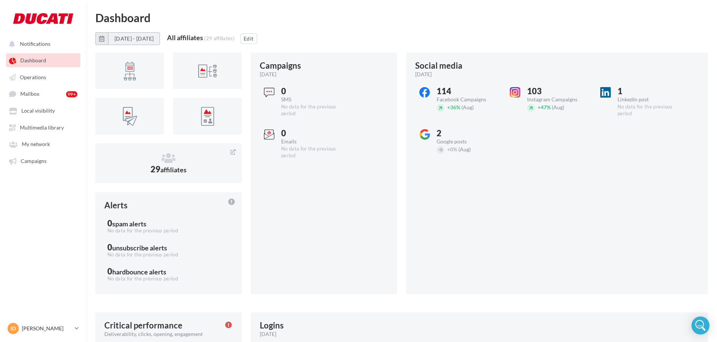
click at [138, 35] on button "[DATE] - [DATE]" at bounding box center [134, 38] width 52 height 13
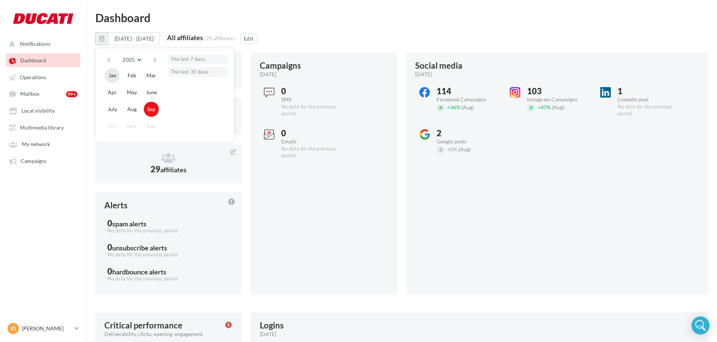
click at [113, 73] on button "Jan" at bounding box center [112, 75] width 15 height 15
click at [153, 110] on button "Sep" at bounding box center [151, 109] width 15 height 15
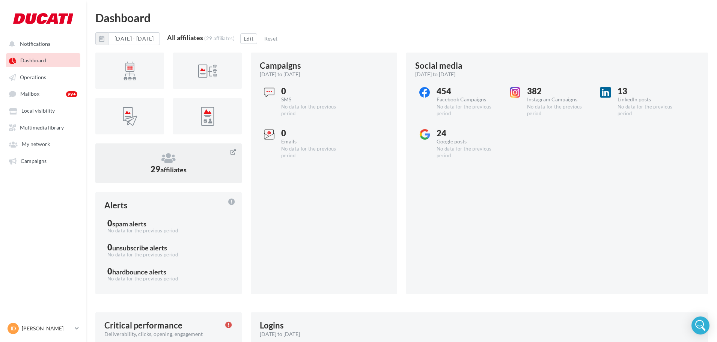
click at [171, 169] on span "affiliates" at bounding box center [173, 170] width 26 height 8
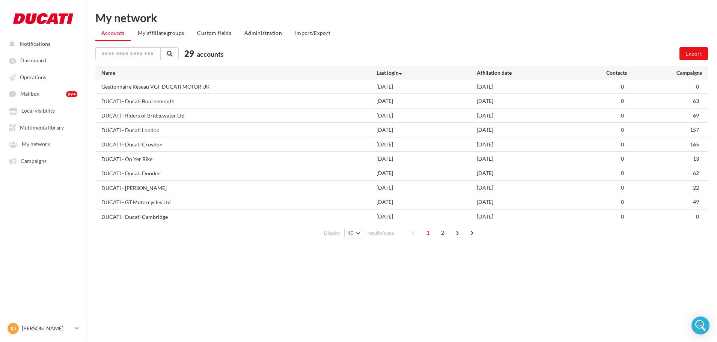
click at [362, 178] on div "DUCATI - Ducati Dundee [DATE] [DATE] 0 62" at bounding box center [401, 173] width 612 height 14
click at [362, 190] on div "DUCATI - [PERSON_NAME]" at bounding box center [238, 188] width 275 height 8
click at [362, 203] on div "DUCATI - GT Motorcycles Ltd" at bounding box center [238, 202] width 275 height 8
click at [363, 220] on div "DUCATI - Ducati Cambridge" at bounding box center [238, 216] width 275 height 8
click at [356, 241] on div "Display 10 10 25 50 100 results/page 1 2 3" at bounding box center [401, 233] width 612 height 18
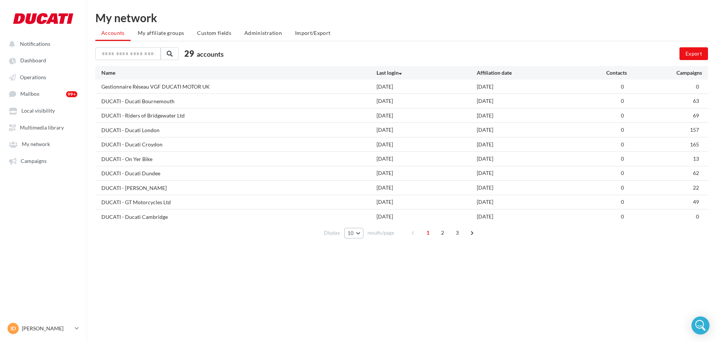
click at [354, 232] on span "10" at bounding box center [351, 233] width 6 height 6
click at [362, 287] on button "100" at bounding box center [370, 286] width 53 height 13
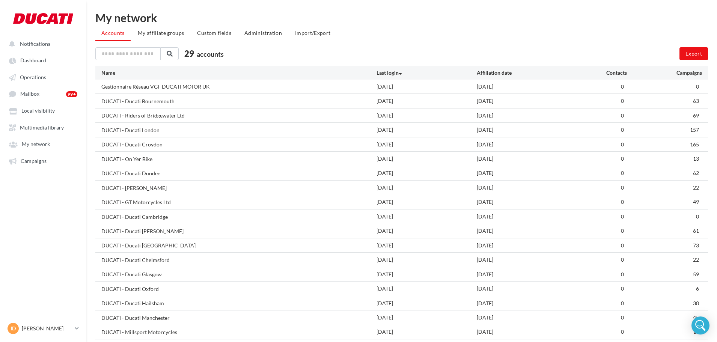
click at [388, 72] on div "Last login" at bounding box center [426, 73] width 100 height 8
click at [389, 72] on div "Last login" at bounding box center [426, 73] width 100 height 8
click at [411, 90] on div "[DATE]" at bounding box center [426, 87] width 100 height 8
click at [411, 101] on div "[DATE]" at bounding box center [426, 101] width 100 height 8
drag, startPoint x: 407, startPoint y: 114, endPoint x: 405, endPoint y: 122, distance: 7.7
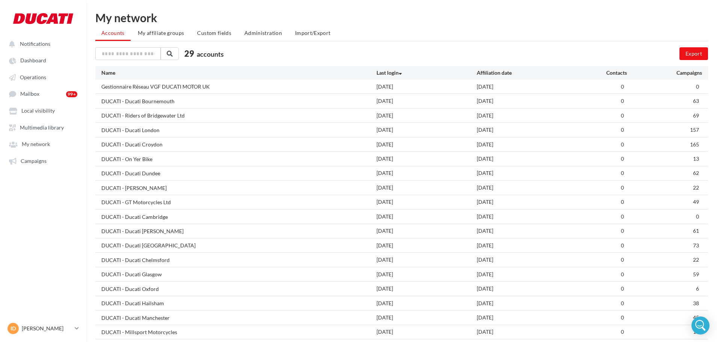
click at [407, 115] on div "[DATE]" at bounding box center [426, 116] width 100 height 8
click at [400, 132] on div "[DATE]" at bounding box center [426, 130] width 100 height 8
click at [398, 143] on div "[DATE]" at bounding box center [426, 145] width 100 height 8
drag, startPoint x: 395, startPoint y: 157, endPoint x: 395, endPoint y: 169, distance: 12.0
click at [395, 158] on div "[DATE]" at bounding box center [426, 159] width 100 height 8
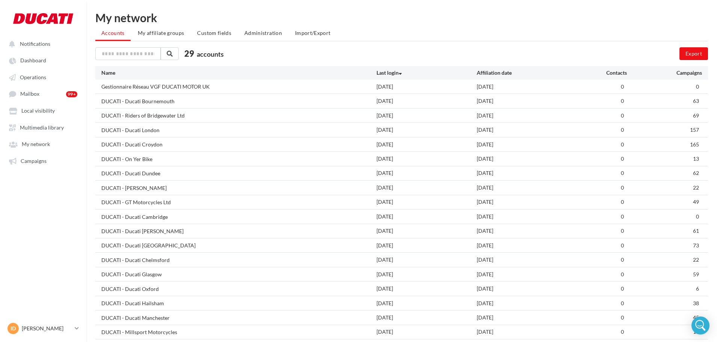
click at [391, 217] on div "[DATE]" at bounding box center [426, 217] width 100 height 8
click at [391, 230] on div "[DATE]" at bounding box center [426, 231] width 100 height 8
drag, startPoint x: 391, startPoint y: 240, endPoint x: 390, endPoint y: 248, distance: 8.3
click at [391, 240] on div "DUCATI - Ducati [GEOGRAPHIC_DATA] [DATE] [DATE] 0 73" at bounding box center [401, 245] width 612 height 14
drag, startPoint x: 389, startPoint y: 257, endPoint x: 388, endPoint y: 268, distance: 10.9
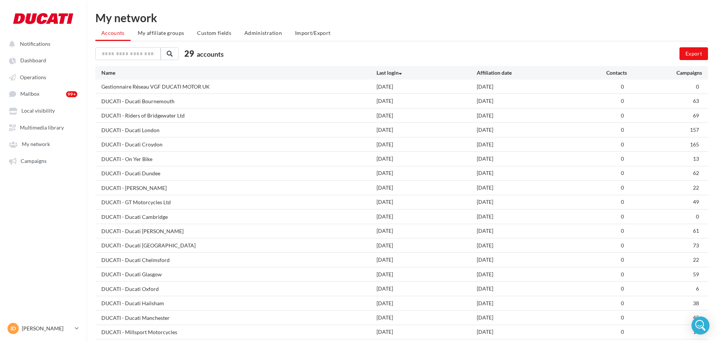
click at [389, 258] on div "[DATE]" at bounding box center [426, 260] width 100 height 8
click at [388, 275] on div "[DATE]" at bounding box center [426, 275] width 100 height 8
click at [391, 290] on div "[DATE]" at bounding box center [426, 289] width 100 height 8
click at [393, 302] on div "[DATE]" at bounding box center [426, 303] width 100 height 8
click at [390, 321] on div "[DATE]" at bounding box center [426, 318] width 100 height 8
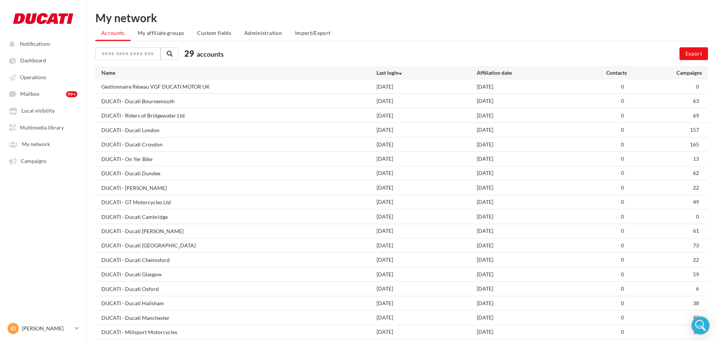
click at [389, 330] on div "[DATE]" at bounding box center [426, 332] width 100 height 8
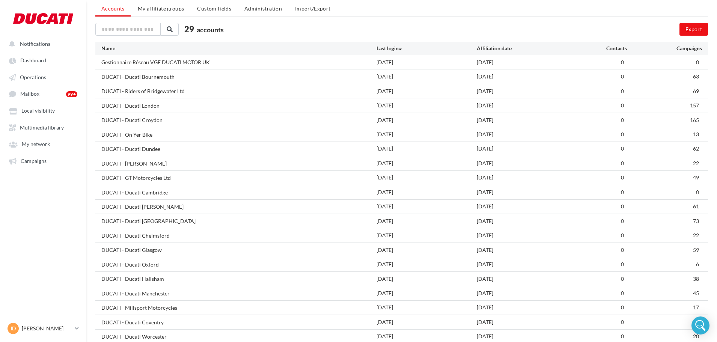
scroll to position [38, 0]
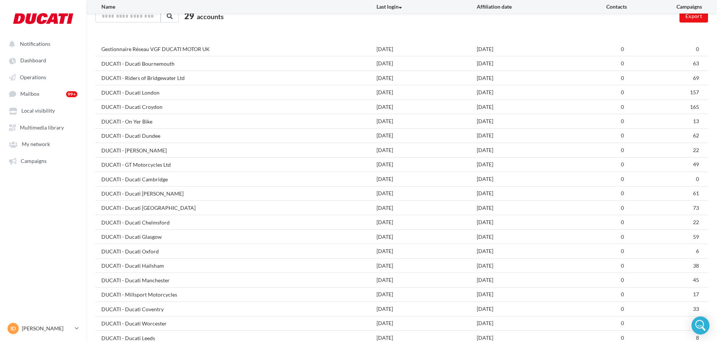
click at [393, 310] on div "[DATE]" at bounding box center [426, 309] width 100 height 8
click at [391, 323] on div "[DATE]" at bounding box center [426, 323] width 100 height 8
click at [390, 337] on div "[DATE]" at bounding box center [426, 338] width 100 height 8
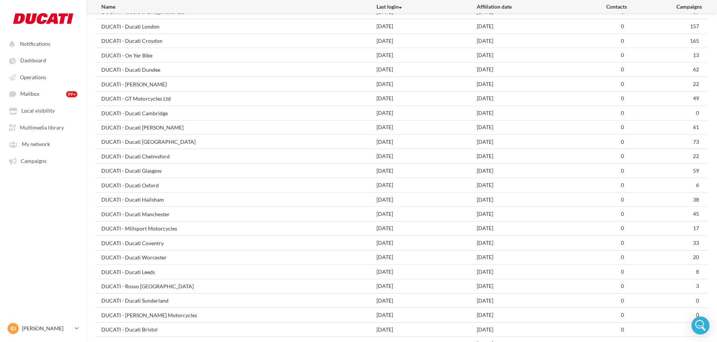
scroll to position [113, 0]
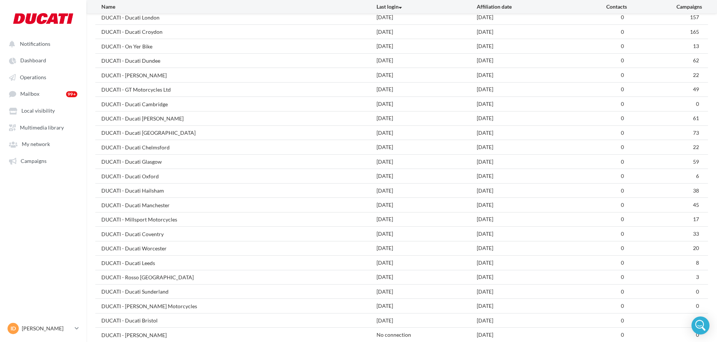
click at [397, 280] on div "[DATE]" at bounding box center [426, 277] width 100 height 8
click at [395, 288] on div "[DATE]" at bounding box center [426, 292] width 100 height 8
click at [393, 302] on div "DUCATI - [PERSON_NAME] Motorcycles [DATE] [DATE] 0 0" at bounding box center [401, 306] width 612 height 14
click at [393, 322] on div "[DATE]" at bounding box center [426, 321] width 100 height 8
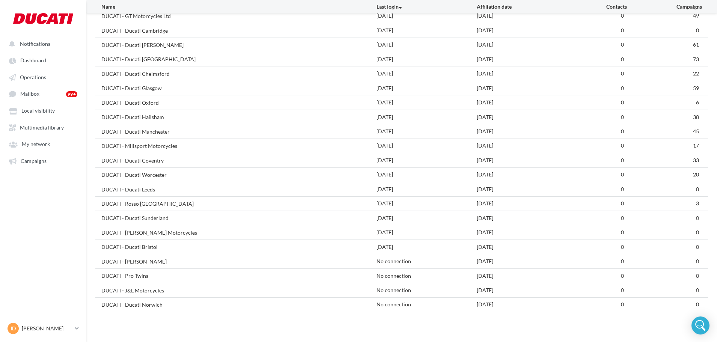
scroll to position [188, 0]
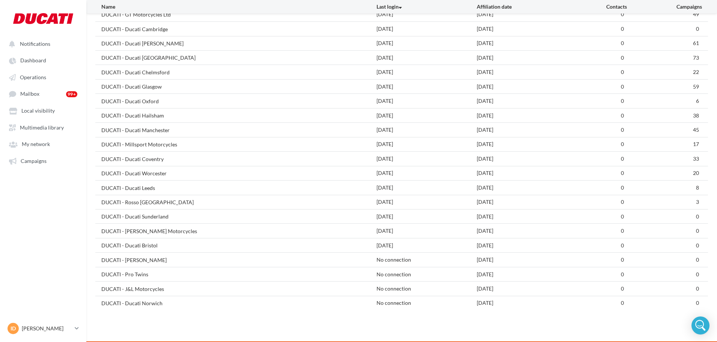
click at [399, 257] on div "No connection" at bounding box center [426, 260] width 100 height 8
click at [395, 272] on div "No connection" at bounding box center [426, 275] width 100 height 8
click at [394, 290] on div "No connection" at bounding box center [426, 289] width 100 height 8
drag, startPoint x: 393, startPoint y: 299, endPoint x: 375, endPoint y: 298, distance: 18.1
click at [391, 299] on div "No connection" at bounding box center [426, 303] width 100 height 8
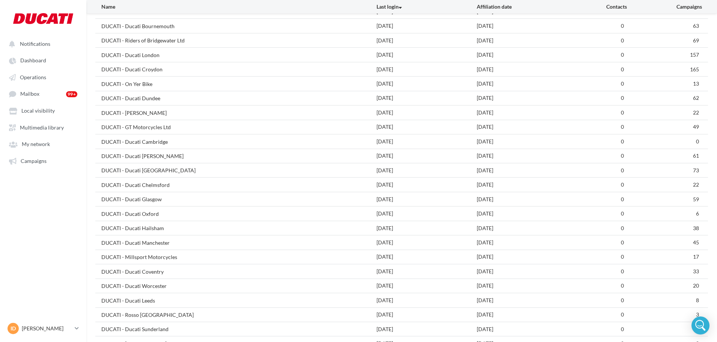
scroll to position [38, 0]
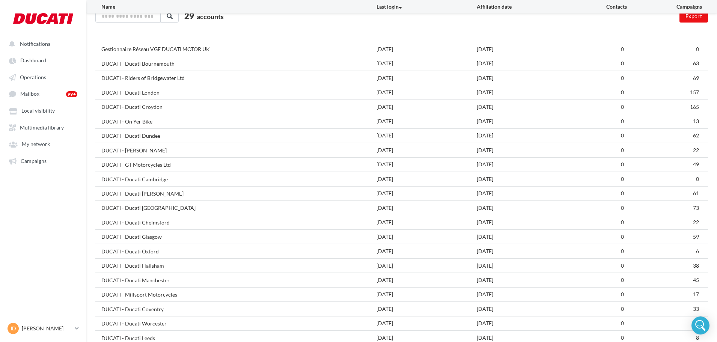
click at [193, 50] on div "Gestionnaire Réseau VGF DUCATI MOTOR UK" at bounding box center [155, 49] width 108 height 8
click at [167, 64] on div "DUCATI - Ducati Bournemouth" at bounding box center [137, 64] width 73 height 8
click at [168, 77] on div "DUCATI - Riders of Bridgewater Ltd" at bounding box center [142, 78] width 83 height 8
click at [148, 93] on div "DUCATI - Ducati London" at bounding box center [130, 93] width 58 height 8
click at [147, 109] on div "DUCATI - Ducati Croydon" at bounding box center [131, 107] width 61 height 8
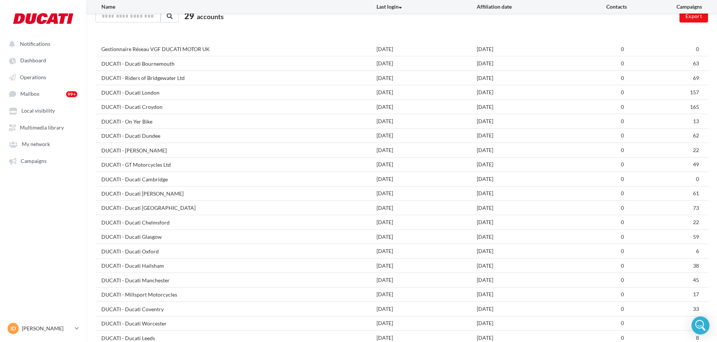
click at [145, 120] on div "DUCATI - On Yer Bike" at bounding box center [126, 122] width 51 height 8
click at [147, 138] on div "DUCATI - Ducati Dundee" at bounding box center [130, 136] width 59 height 8
click at [145, 150] on div "DUCATI - [PERSON_NAME]" at bounding box center [133, 151] width 65 height 8
click at [149, 165] on div "DUCATI - GT Motorcycles Ltd" at bounding box center [135, 165] width 69 height 8
click at [147, 175] on div "DUCATI - Ducati Cambridge" at bounding box center [238, 179] width 275 height 8
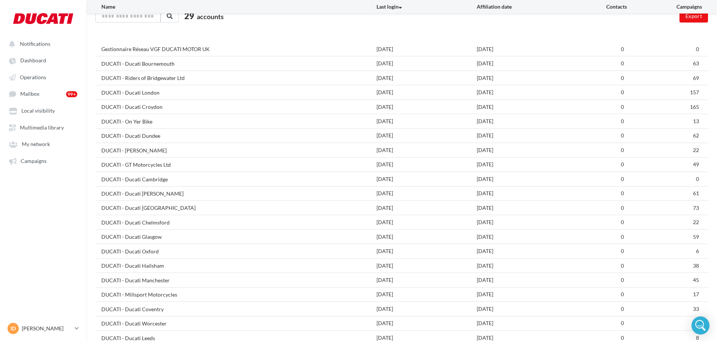
drag, startPoint x: 138, startPoint y: 194, endPoint x: 143, endPoint y: 206, distance: 13.5
click at [138, 194] on div "DUCATI - Ducati [PERSON_NAME]" at bounding box center [142, 194] width 82 height 8
click at [144, 208] on div "DUCATI - Ducati [GEOGRAPHIC_DATA]" at bounding box center [148, 208] width 94 height 8
click at [145, 219] on div "DUCATI - Ducati Chelmsford" at bounding box center [135, 223] width 68 height 8
click at [143, 238] on div "DUCATI - Ducati Glasgow" at bounding box center [131, 237] width 60 height 8
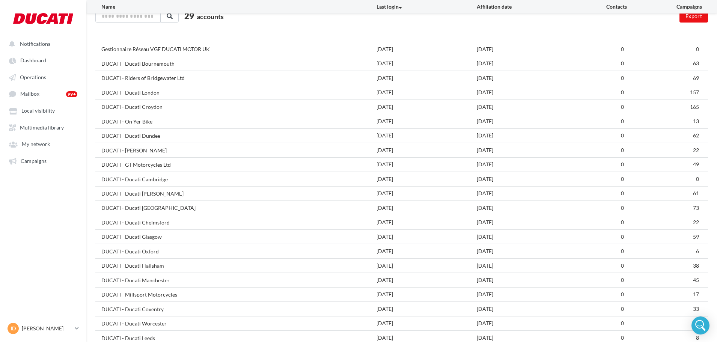
click at [144, 254] on div "DUCATI - Ducati Oxford" at bounding box center [129, 252] width 57 height 8
click at [155, 268] on div "DUCATI - Ducati Hailsham" at bounding box center [132, 266] width 63 height 8
click at [157, 277] on div "DUCATI - Ducati Manchester" at bounding box center [135, 281] width 68 height 8
click at [159, 295] on div "DUCATI - Millsport Motorcycles" at bounding box center [139, 295] width 76 height 8
click at [153, 310] on div "DUCATI - Ducati Coventry" at bounding box center [132, 309] width 62 height 8
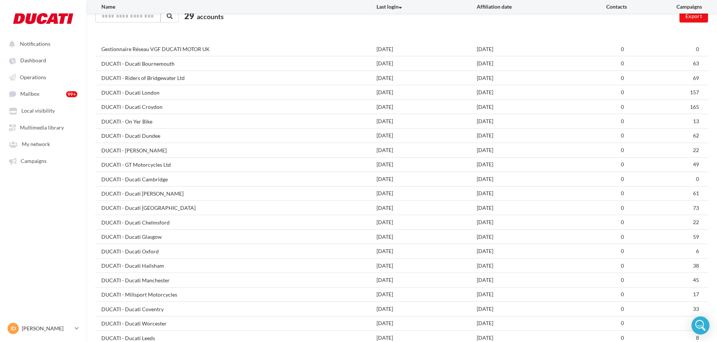
drag, startPoint x: 154, startPoint y: 323, endPoint x: 154, endPoint y: 334, distance: 11.3
click at [154, 327] on div "DUCATI - Ducati Worcester" at bounding box center [133, 324] width 65 height 8
click at [153, 337] on div "DUCATI - Ducati Leeds" at bounding box center [128, 338] width 54 height 8
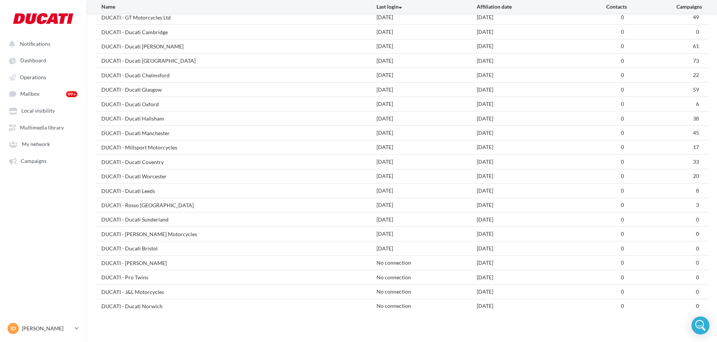
scroll to position [188, 0]
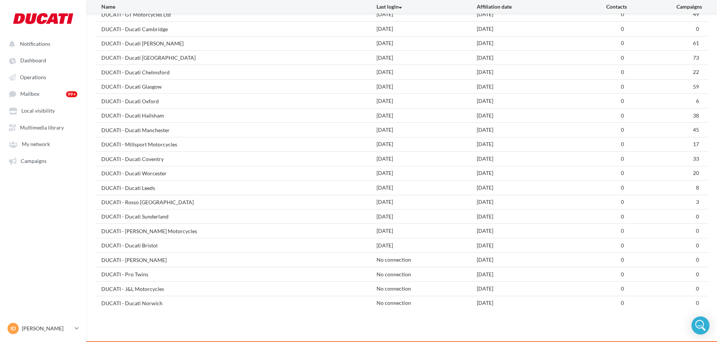
click at [156, 199] on div "DUCATI - Rosso [GEOGRAPHIC_DATA]" at bounding box center [238, 202] width 275 height 8
click at [151, 215] on div "DUCATI - Ducati Sunderland" at bounding box center [134, 217] width 67 height 8
click at [149, 230] on div "DUCATI - [PERSON_NAME] Motorcycles" at bounding box center [149, 231] width 96 height 8
click at [146, 242] on div "DUCATI - Ducati Bristol" at bounding box center [129, 246] width 56 height 8
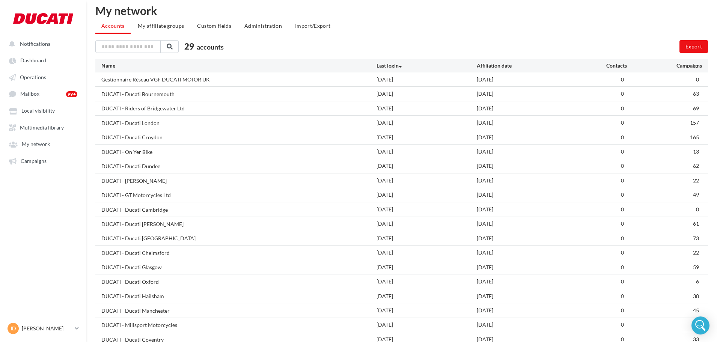
scroll to position [0, 0]
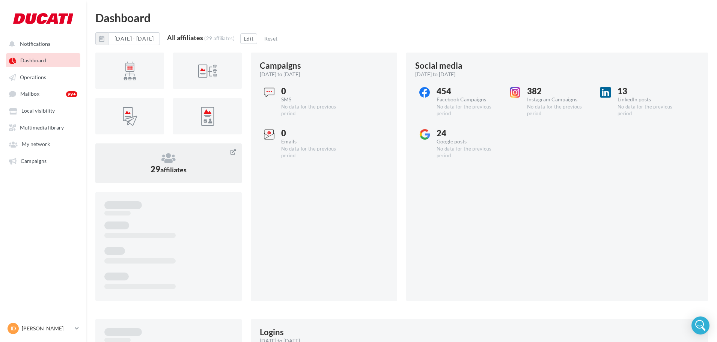
click at [200, 171] on div "29 affiliates" at bounding box center [168, 163] width 128 height 22
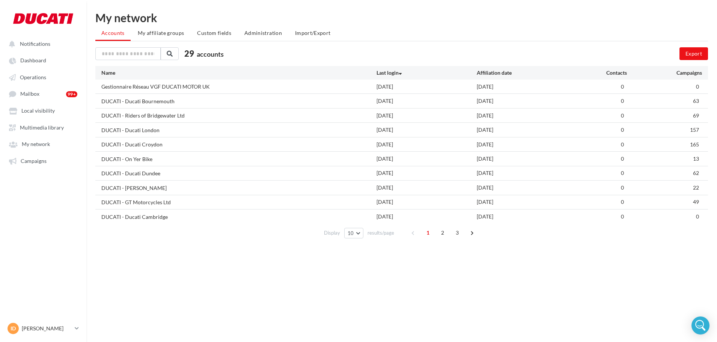
click at [212, 54] on span "accounts" at bounding box center [210, 54] width 27 height 8
click at [439, 234] on span "2" at bounding box center [442, 233] width 12 height 12
click at [455, 235] on span "3" at bounding box center [457, 233] width 12 height 12
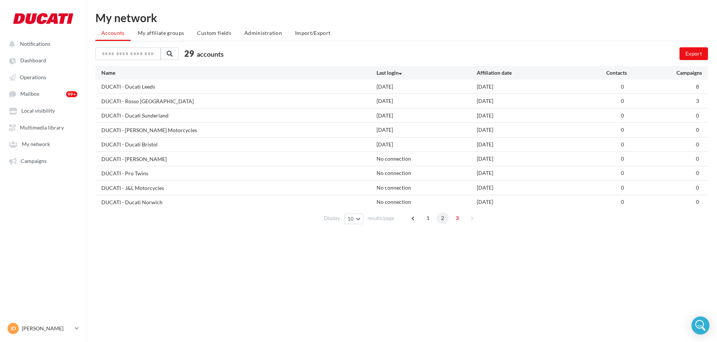
click at [445, 221] on span "2" at bounding box center [442, 218] width 12 height 12
click at [423, 234] on span "1" at bounding box center [428, 233] width 12 height 12
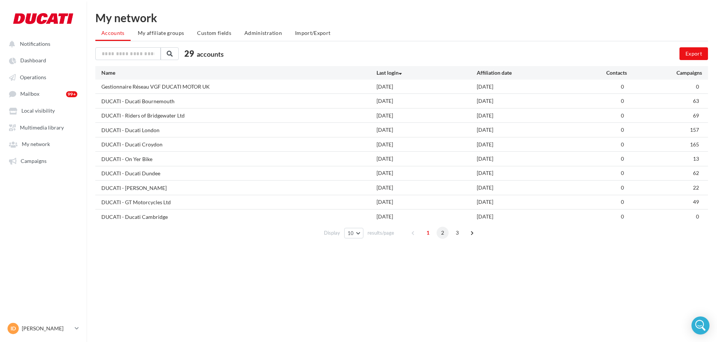
click at [444, 236] on span "2" at bounding box center [442, 233] width 12 height 12
click at [459, 235] on span "3" at bounding box center [457, 233] width 12 height 12
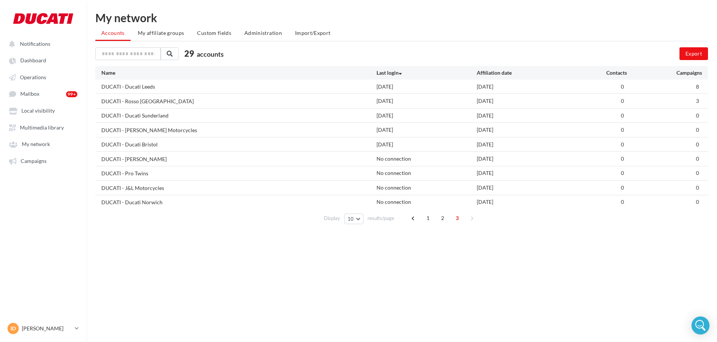
click at [151, 89] on div "DUCATI - Ducati Leeds" at bounding box center [128, 87] width 54 height 8
click at [152, 98] on div "DUCATI - Rosso [GEOGRAPHIC_DATA]" at bounding box center [147, 102] width 92 height 8
click at [432, 218] on span "1" at bounding box center [428, 218] width 12 height 12
click at [435, 236] on div "1 2 3" at bounding box center [443, 233] width 72 height 12
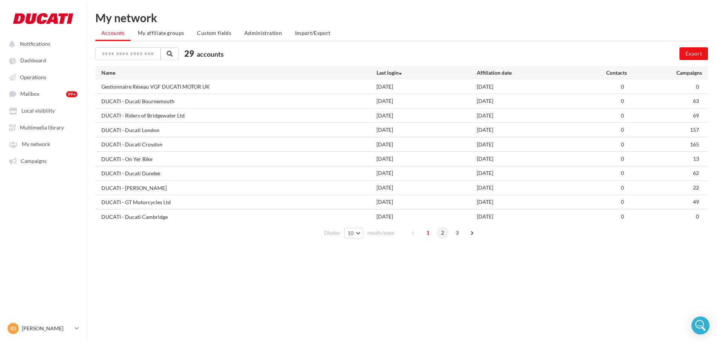
click at [441, 235] on span "2" at bounding box center [442, 233] width 12 height 12
click at [453, 234] on span "3" at bounding box center [457, 233] width 12 height 12
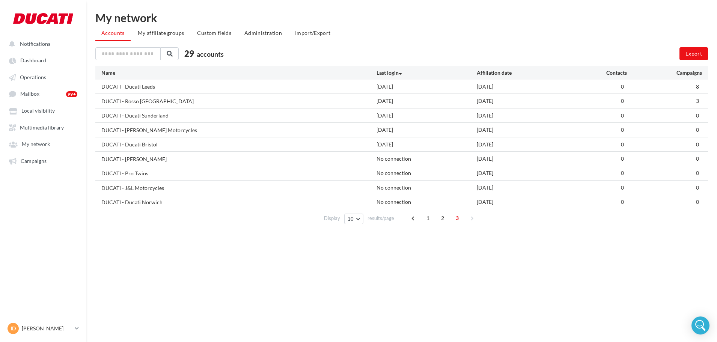
click at [393, 113] on div "[DATE]" at bounding box center [426, 116] width 100 height 8
drag, startPoint x: 393, startPoint y: 126, endPoint x: 393, endPoint y: 142, distance: 15.4
click at [393, 127] on div "[DATE]" at bounding box center [426, 130] width 100 height 8
click at [393, 143] on div "[DATE]" at bounding box center [426, 145] width 100 height 8
click at [395, 155] on div "No connection" at bounding box center [426, 159] width 100 height 8
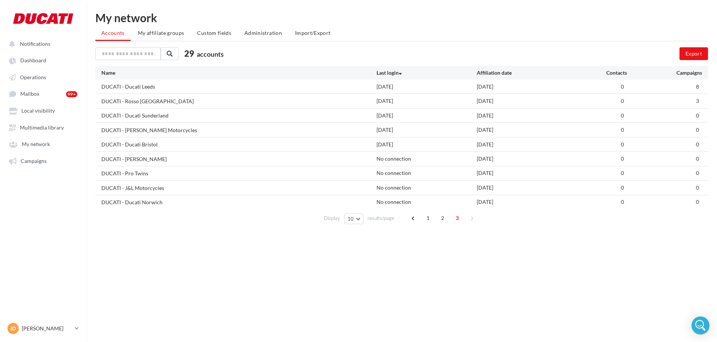
click at [395, 172] on div "No connection" at bounding box center [426, 173] width 100 height 8
click at [394, 186] on div "No connection" at bounding box center [426, 188] width 100 height 8
click at [394, 199] on div "No connection" at bounding box center [426, 202] width 100 height 8
click at [387, 85] on div "[DATE]" at bounding box center [426, 87] width 100 height 8
click at [387, 97] on div "[DATE]" at bounding box center [426, 101] width 100 height 8
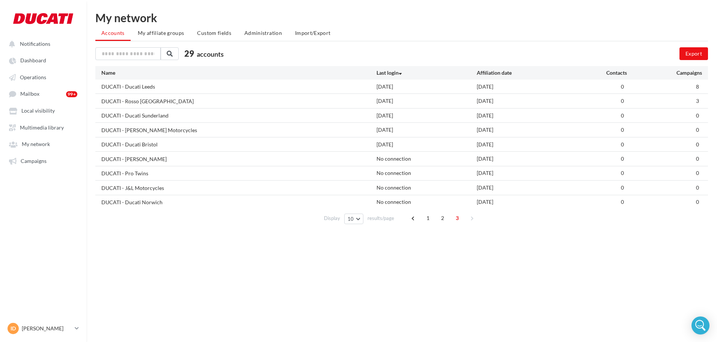
drag, startPoint x: 386, startPoint y: 110, endPoint x: 386, endPoint y: 123, distance: 12.8
click at [386, 111] on div "DUCATI - Ducati Sunderland [DATE] [DATE] 0 0" at bounding box center [401, 115] width 612 height 14
drag, startPoint x: 386, startPoint y: 126, endPoint x: 386, endPoint y: 131, distance: 4.5
click at [386, 127] on div "[DATE]" at bounding box center [426, 130] width 100 height 8
drag, startPoint x: 387, startPoint y: 140, endPoint x: 388, endPoint y: 152, distance: 12.4
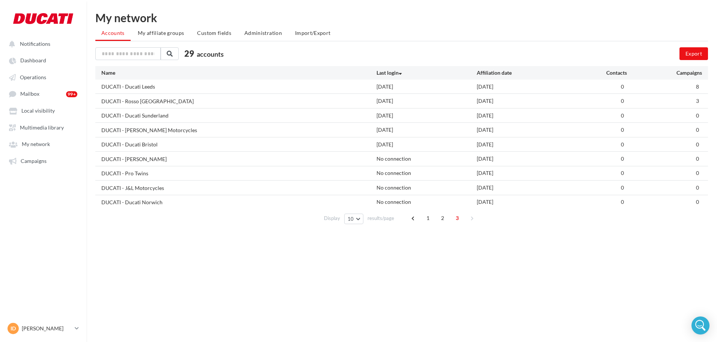
click at [387, 141] on div "DUCATI - Ducati Bristol [DATE] [DATE] 0 0" at bounding box center [401, 144] width 612 height 14
click at [388, 157] on div "No connection" at bounding box center [426, 159] width 100 height 8
click at [390, 174] on div "No connection" at bounding box center [426, 173] width 100 height 8
drag, startPoint x: 393, startPoint y: 186, endPoint x: 393, endPoint y: 191, distance: 5.3
click at [393, 188] on div "No connection" at bounding box center [426, 188] width 100 height 8
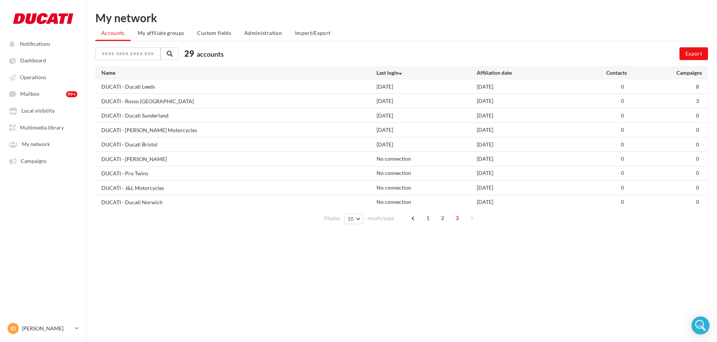
click at [395, 205] on div "No connection" at bounding box center [426, 202] width 100 height 8
click at [46, 63] on link "Dashboard" at bounding box center [43, 60] width 77 height 14
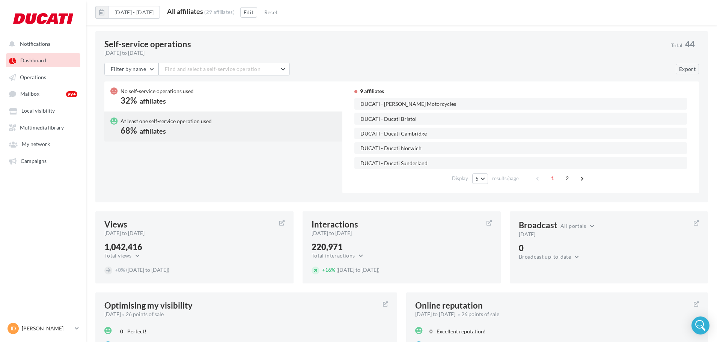
scroll to position [456, 0]
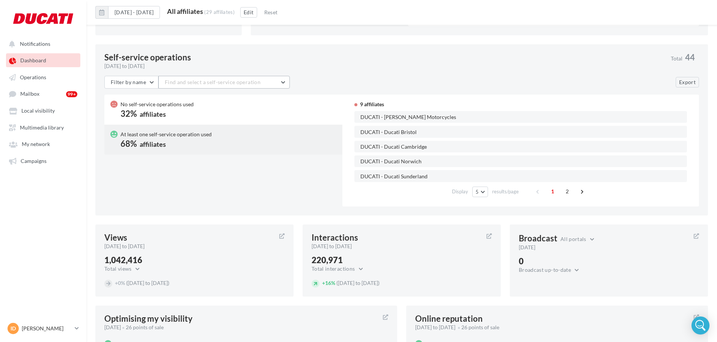
click at [189, 86] on button "Find and select a self-service operation" at bounding box center [223, 82] width 131 height 13
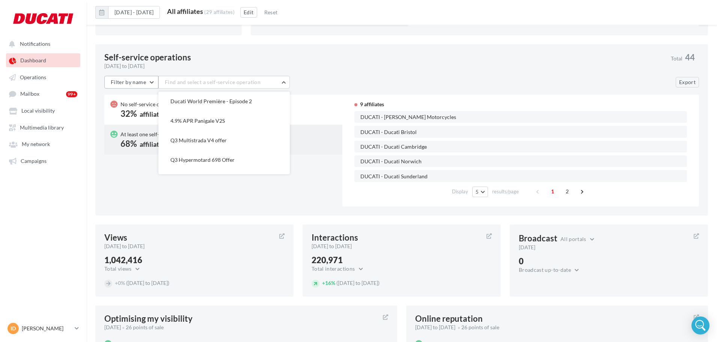
click at [145, 82] on span "Filter by name" at bounding box center [128, 82] width 35 height 6
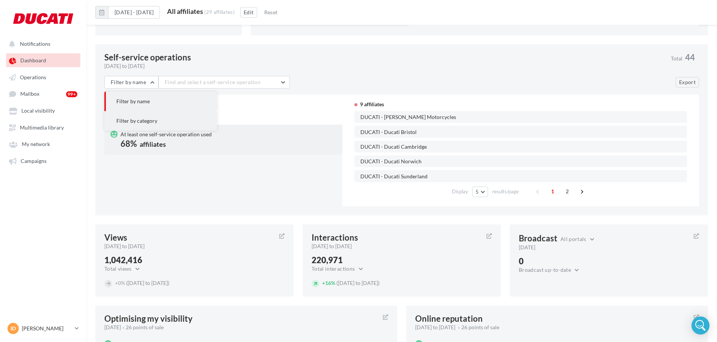
click at [146, 120] on span "Filter by category" at bounding box center [136, 120] width 41 height 6
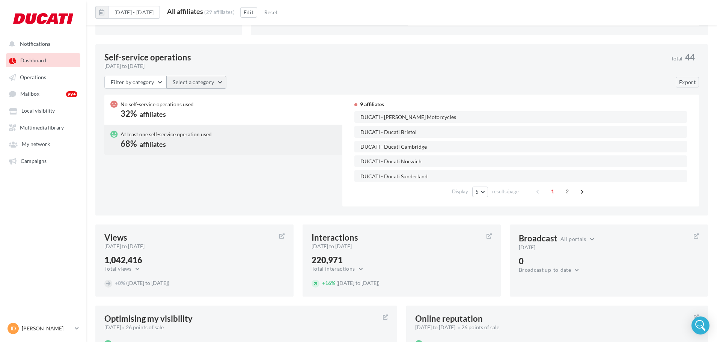
click at [210, 81] on button "Select a category" at bounding box center [196, 82] width 60 height 13
click at [155, 81] on button "Filter by category" at bounding box center [135, 82] width 62 height 13
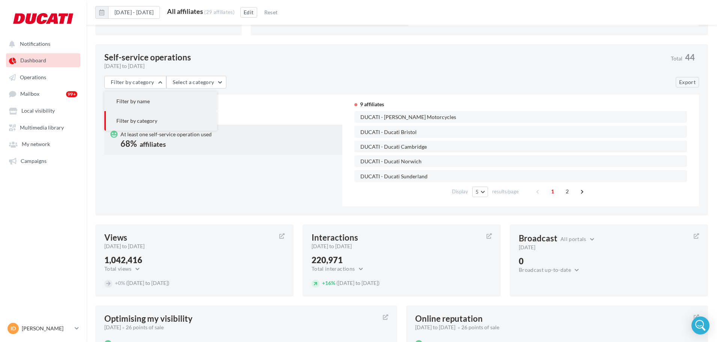
click at [155, 100] on button "Filter by name" at bounding box center [160, 102] width 113 height 20
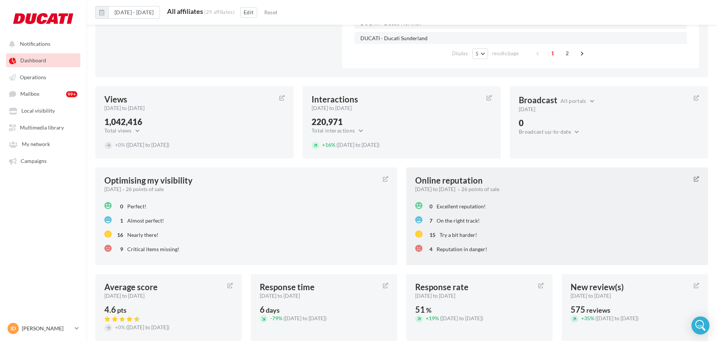
scroll to position [682, 0]
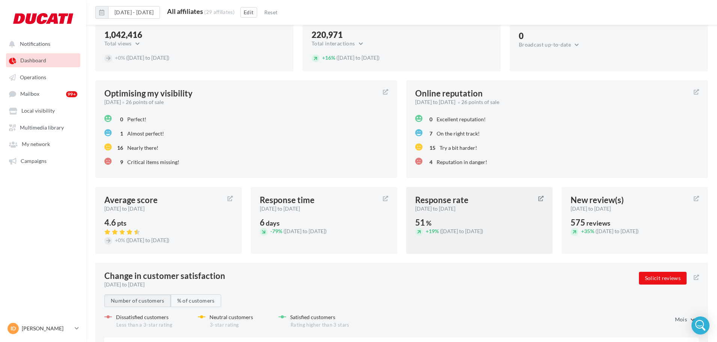
click at [512, 217] on div "Response rate [DATE] to [DATE] 51 % + 19% ([DATE] to [DATE])" at bounding box center [479, 220] width 146 height 67
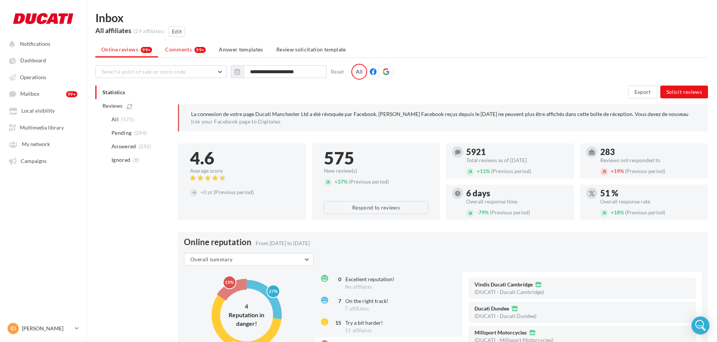
click at [181, 53] on span "Comments" at bounding box center [178, 50] width 27 height 8
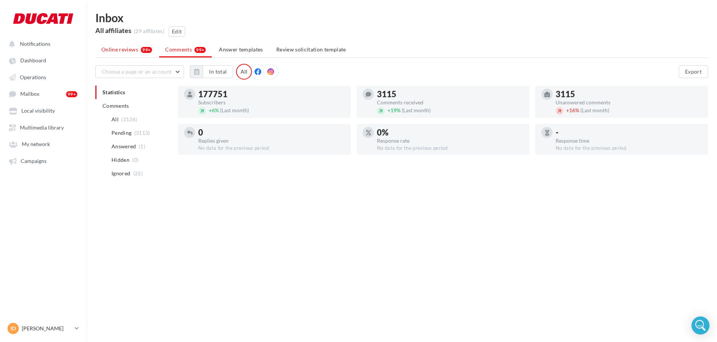
click at [141, 53] on li "Online reviews 99+" at bounding box center [126, 50] width 63 height 14
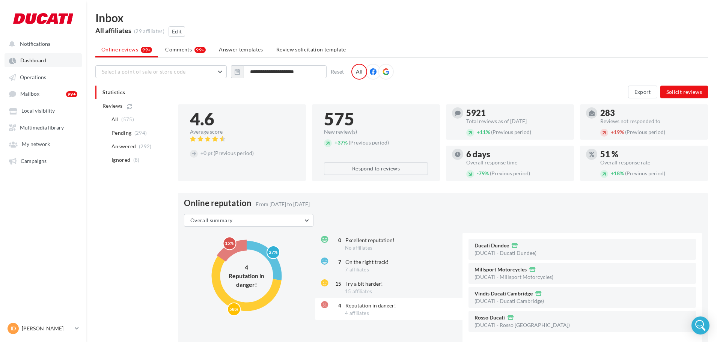
click at [18, 55] on link "Dashboard" at bounding box center [43, 60] width 77 height 14
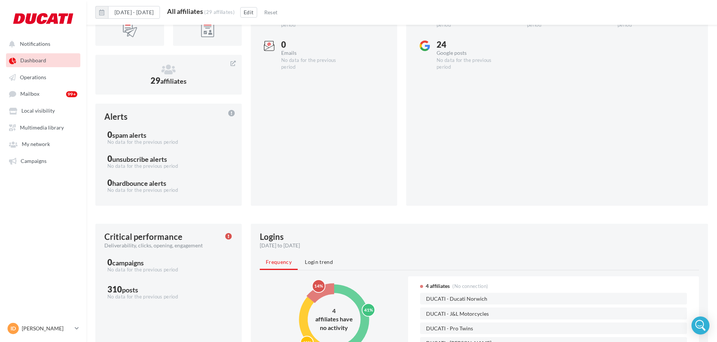
scroll to position [113, 0]
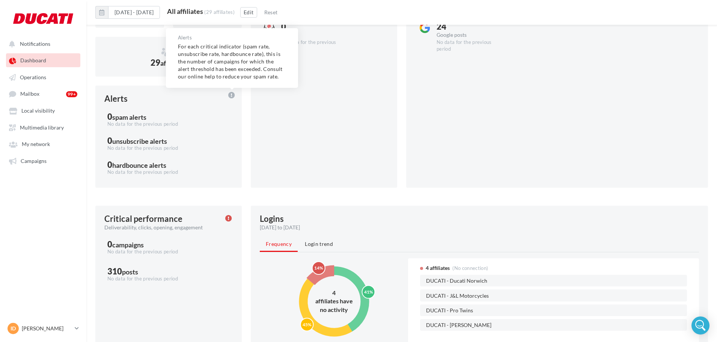
click at [232, 94] on icon at bounding box center [231, 95] width 6 height 7
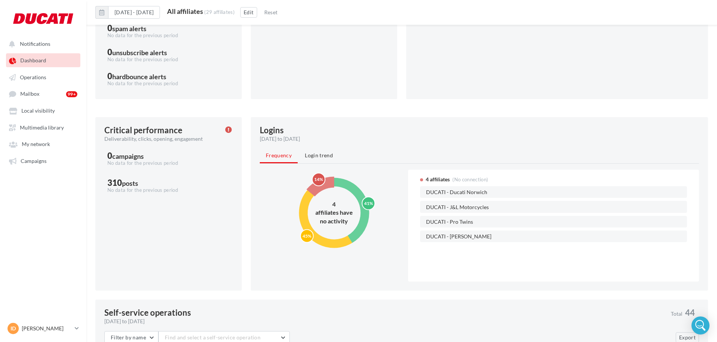
scroll to position [225, 0]
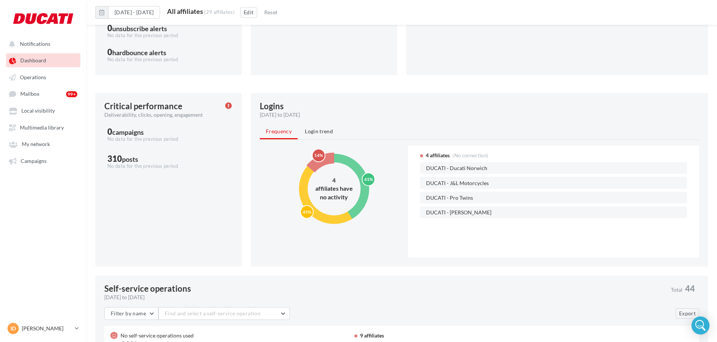
click at [230, 106] on icon at bounding box center [228, 105] width 6 height 7
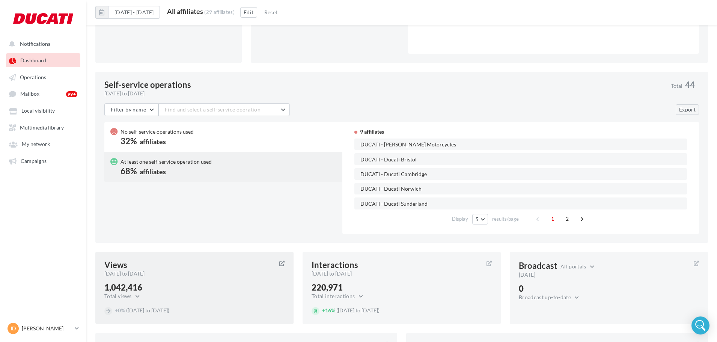
scroll to position [421, 0]
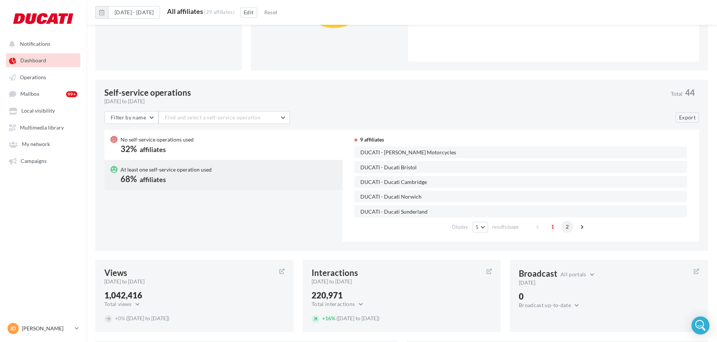
click at [567, 227] on span "2" at bounding box center [567, 227] width 12 height 12
click at [553, 226] on span "1" at bounding box center [552, 227] width 12 height 12
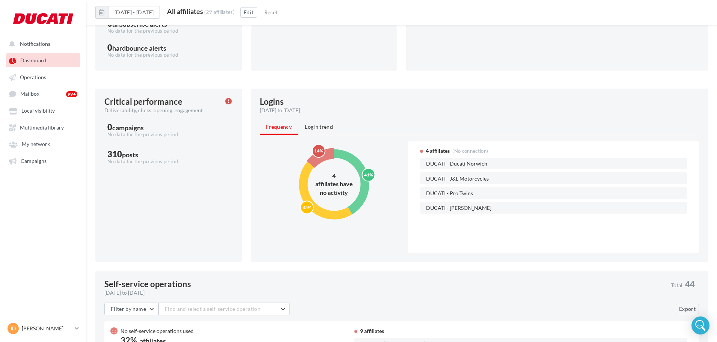
scroll to position [158, 0]
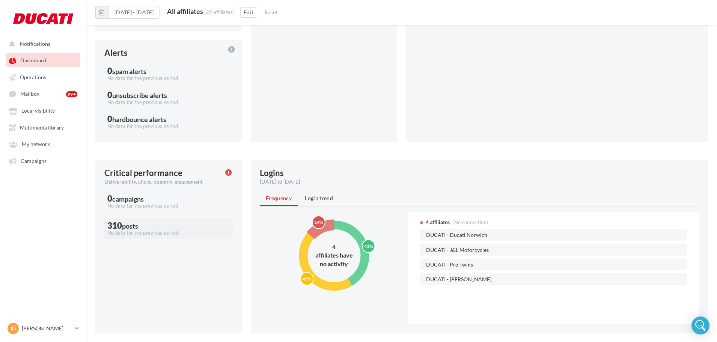
click at [136, 224] on div "posts" at bounding box center [130, 226] width 16 height 7
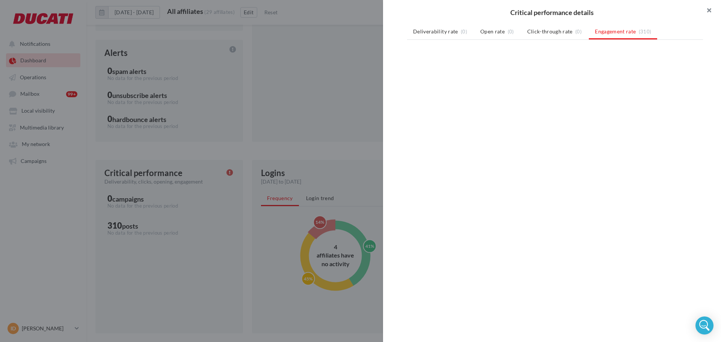
click at [704, 11] on button "button" at bounding box center [706, 11] width 30 height 23
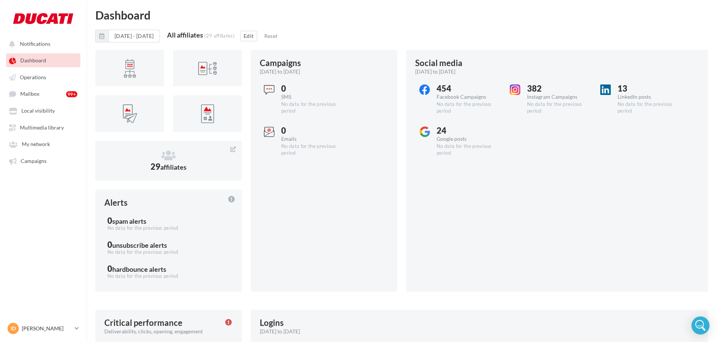
scroll to position [0, 0]
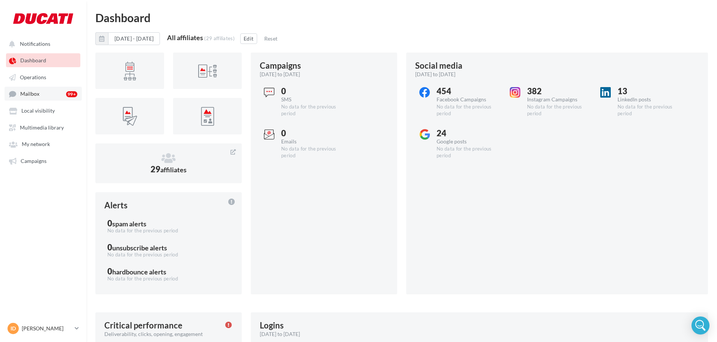
click at [49, 96] on link "Mailbox 99+" at bounding box center [43, 94] width 77 height 14
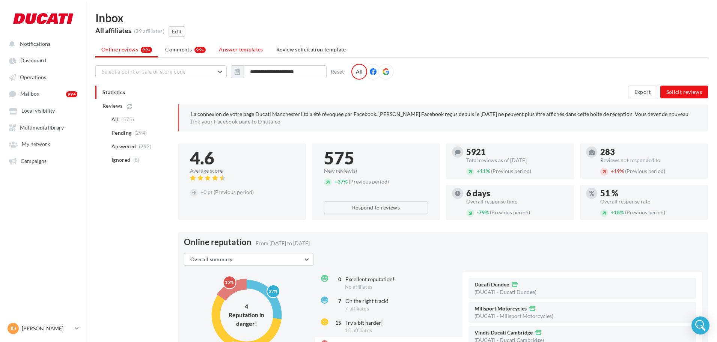
click at [237, 52] on span "Answer templates" at bounding box center [241, 49] width 44 height 6
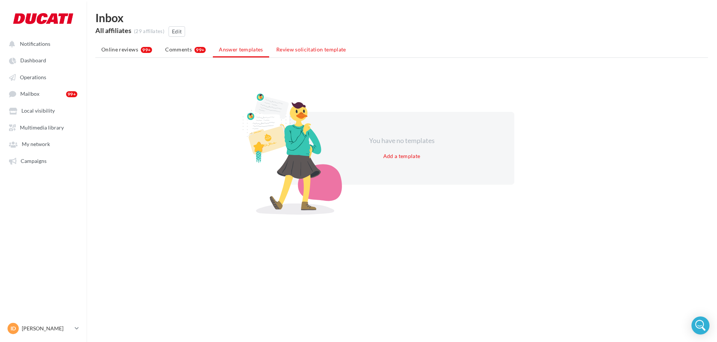
click at [304, 47] on span "Review solicitation template" at bounding box center [311, 49] width 70 height 6
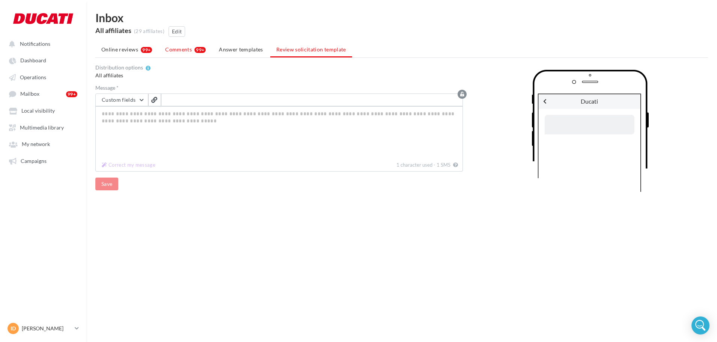
click at [174, 48] on span "Comments" at bounding box center [178, 50] width 27 height 8
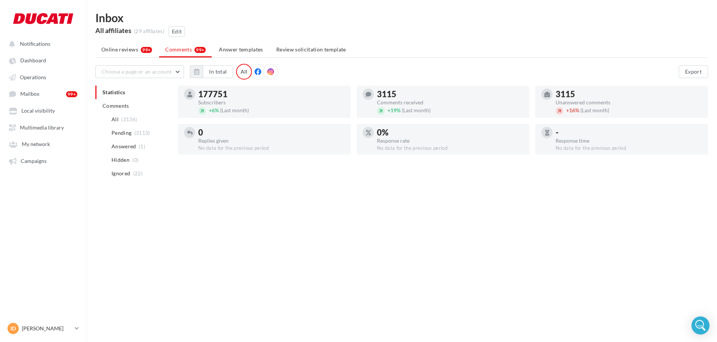
click at [116, 53] on li "Online reviews 99+" at bounding box center [126, 50] width 63 height 14
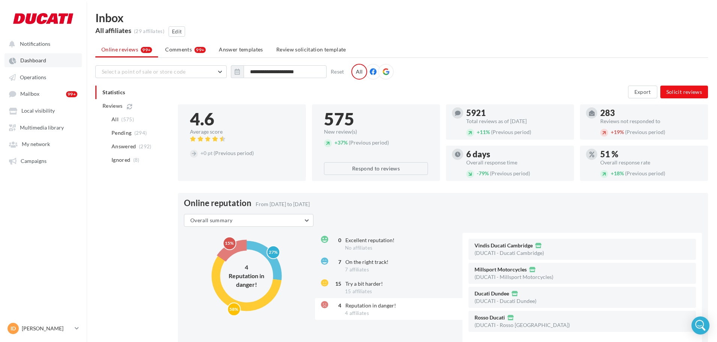
click at [29, 58] on span "Dashboard" at bounding box center [33, 60] width 26 height 6
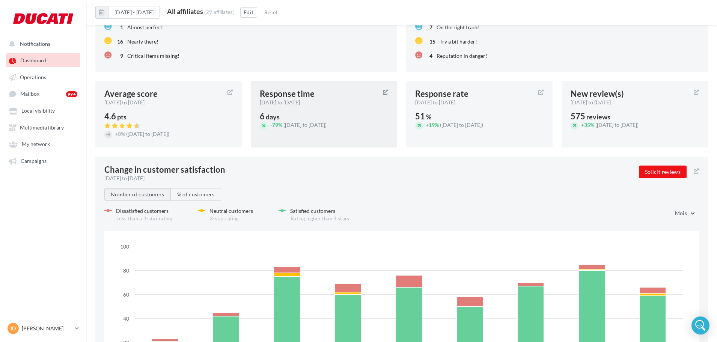
scroll to position [871, 0]
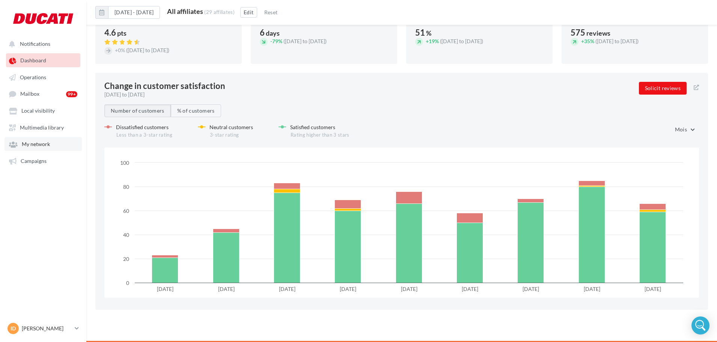
click at [33, 150] on link "My network" at bounding box center [43, 144] width 77 height 14
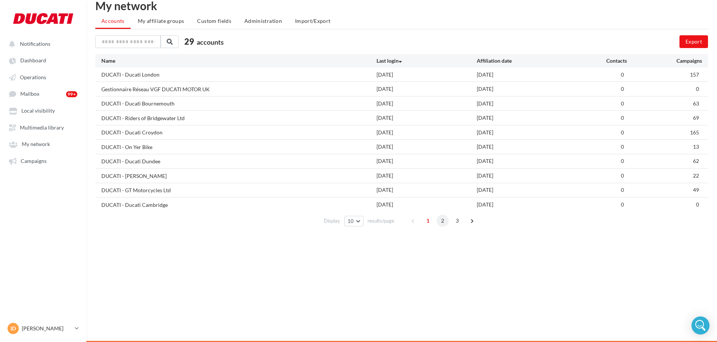
click at [439, 223] on span "2" at bounding box center [442, 221] width 12 height 12
click at [457, 225] on span "3" at bounding box center [457, 221] width 12 height 12
click at [22, 135] on ul "Notifications Dashboard Operations Mailbox 99+ Local visibility" at bounding box center [43, 102] width 86 height 137
click at [23, 129] on span "Multimedia library" at bounding box center [42, 127] width 44 height 6
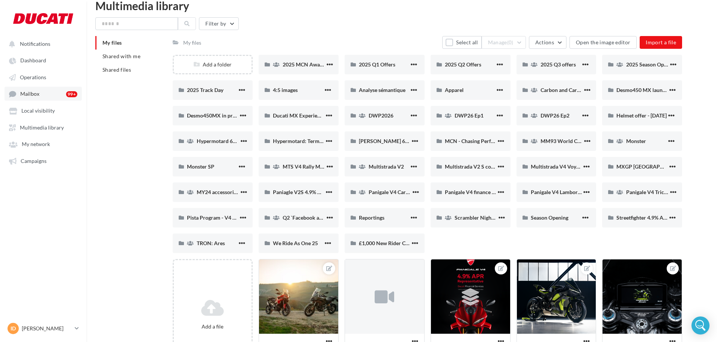
click at [26, 96] on span "Mailbox" at bounding box center [29, 94] width 19 height 6
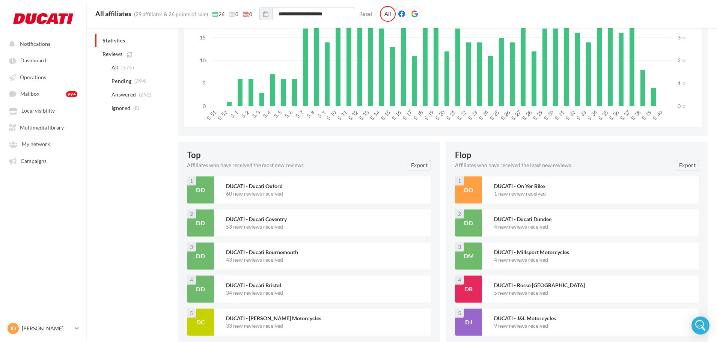
scroll to position [889, 0]
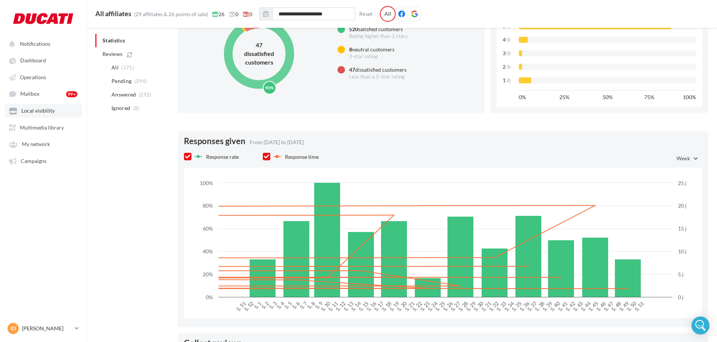
click at [30, 111] on span "Local visibility" at bounding box center [37, 111] width 33 height 6
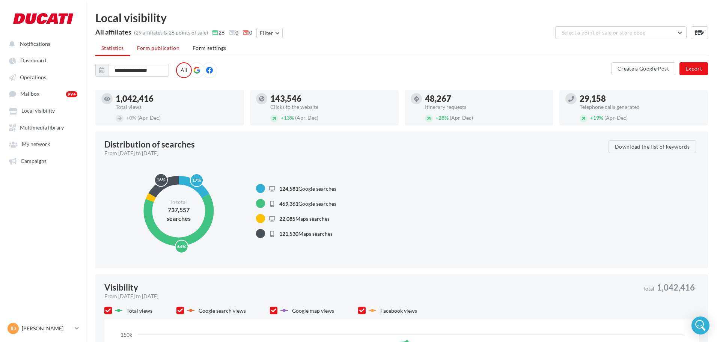
click at [155, 50] on span "Form publication" at bounding box center [158, 48] width 43 height 6
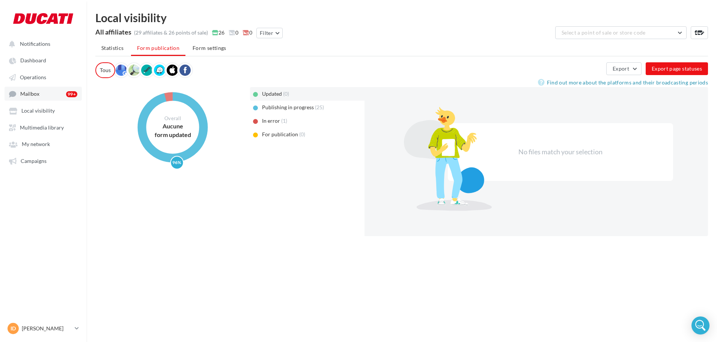
click at [35, 92] on span "Mailbox" at bounding box center [29, 94] width 19 height 6
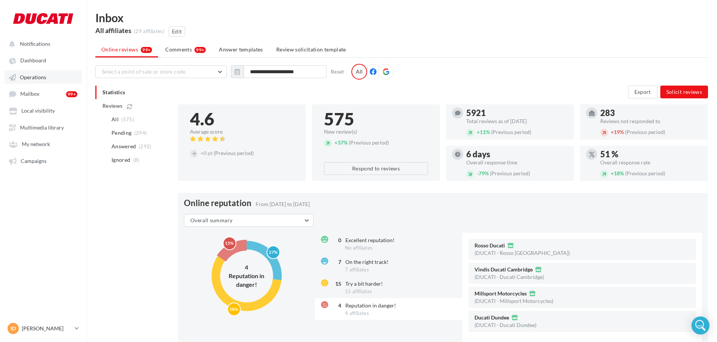
click at [41, 75] on span "Operations" at bounding box center [33, 77] width 26 height 6
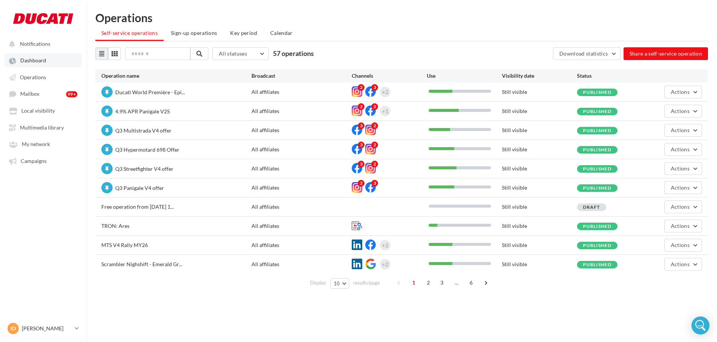
click at [51, 65] on link "Dashboard" at bounding box center [43, 60] width 77 height 14
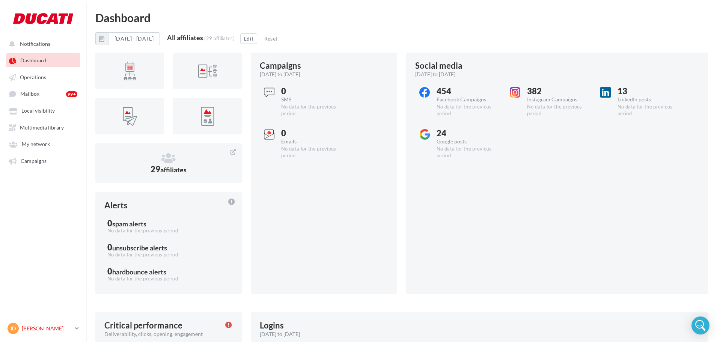
click at [32, 325] on p "[PERSON_NAME]" at bounding box center [47, 329] width 50 height 8
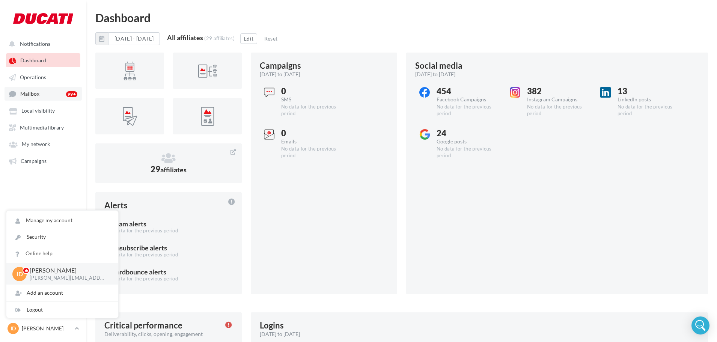
click at [37, 94] on span "Mailbox" at bounding box center [29, 94] width 19 height 6
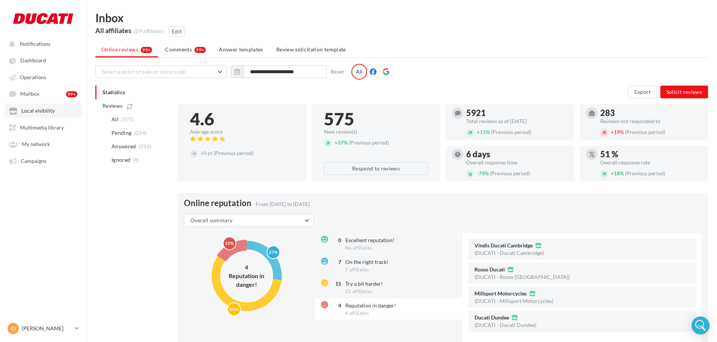
click at [37, 107] on link "Local visibility" at bounding box center [43, 111] width 77 height 14
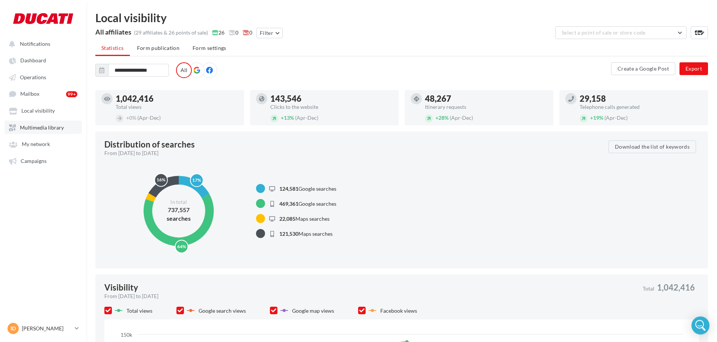
click at [34, 125] on span "Multimedia library" at bounding box center [42, 127] width 44 height 6
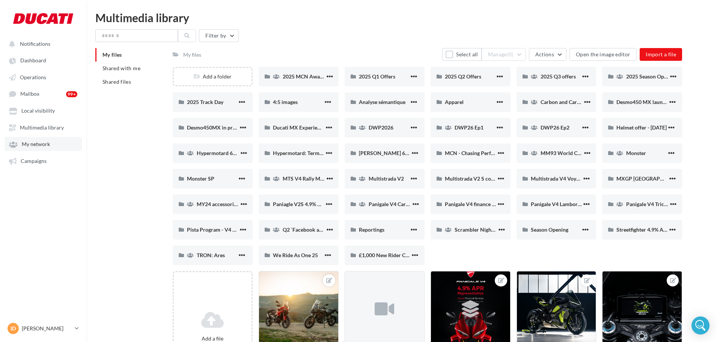
click at [36, 141] on span "My network" at bounding box center [36, 144] width 28 height 6
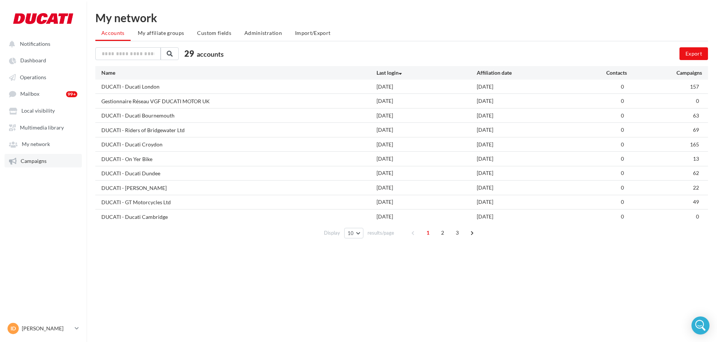
click at [34, 157] on link "Campaigns" at bounding box center [43, 161] width 77 height 14
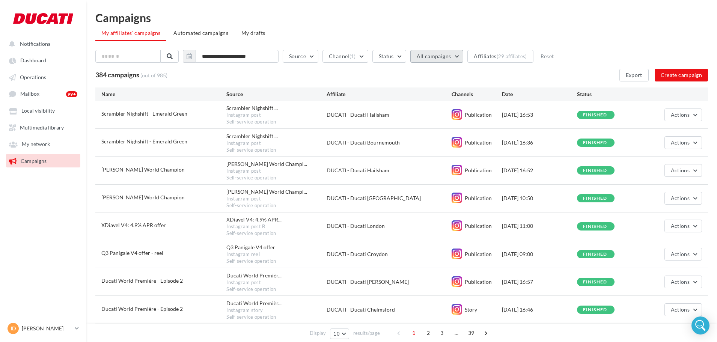
click at [443, 61] on button "All campaigns" at bounding box center [436, 56] width 53 height 13
click at [406, 60] on button "Status" at bounding box center [389, 56] width 34 height 13
click at [368, 56] on button "Channel (1)" at bounding box center [344, 56] width 45 height 13
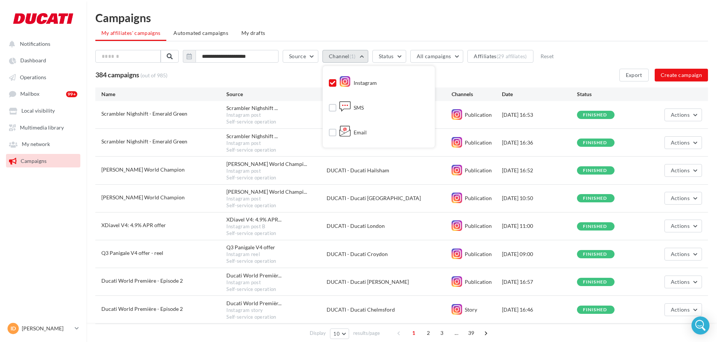
click at [368, 56] on button "Channel (1)" at bounding box center [344, 56] width 45 height 13
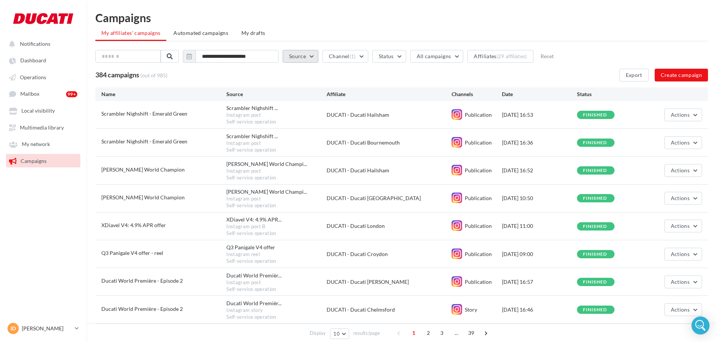
click at [317, 57] on button "Source" at bounding box center [301, 56] width 36 height 13
click at [533, 328] on div "Display 10 10 25 50 100 results/page 1 2 3 ... 39" at bounding box center [401, 333] width 630 height 18
click at [430, 56] on span "All campaigns" at bounding box center [434, 56] width 35 height 6
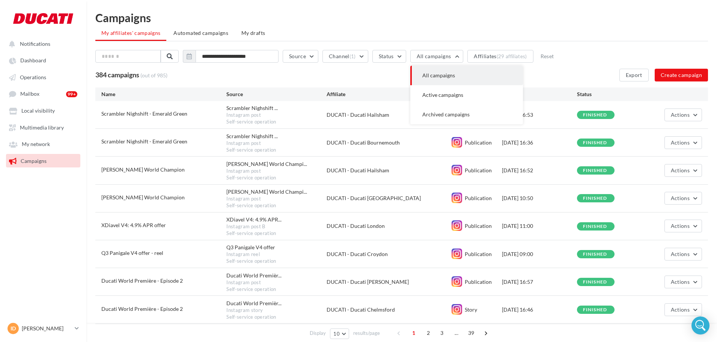
click at [426, 73] on span "All campaigns" at bounding box center [438, 75] width 33 height 6
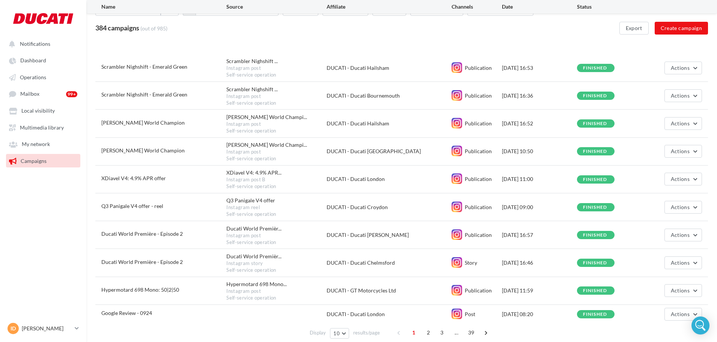
scroll to position [84, 0]
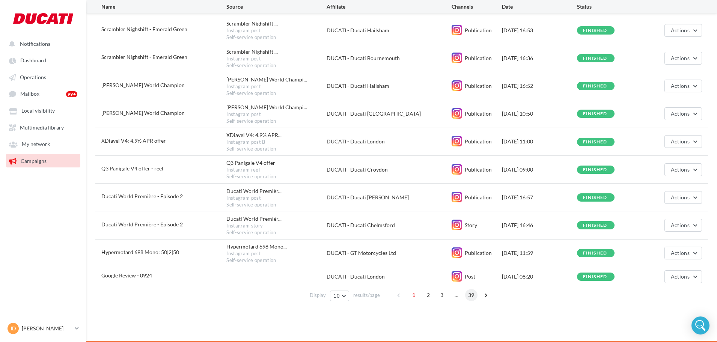
click at [470, 292] on span "39" at bounding box center [471, 295] width 12 height 12
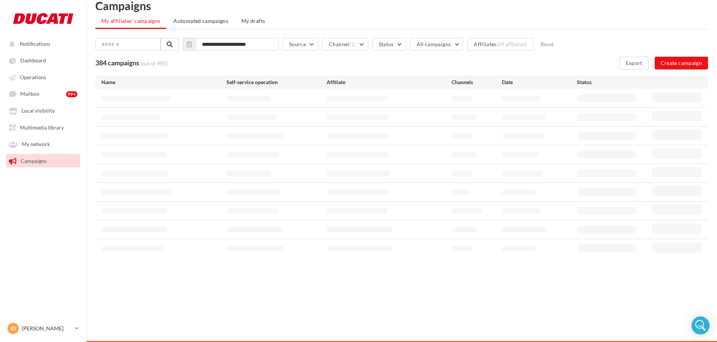
scroll to position [12, 0]
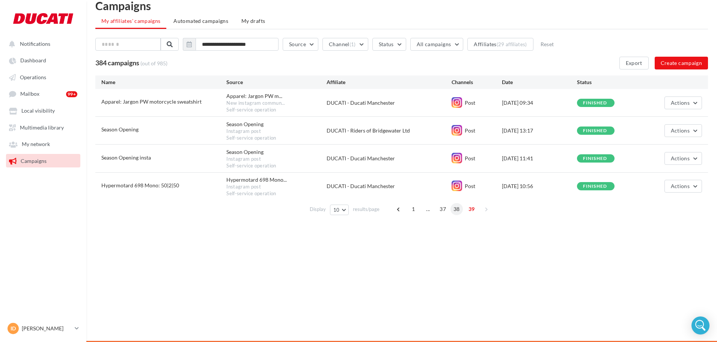
click at [451, 210] on span "38" at bounding box center [456, 209] width 12 height 12
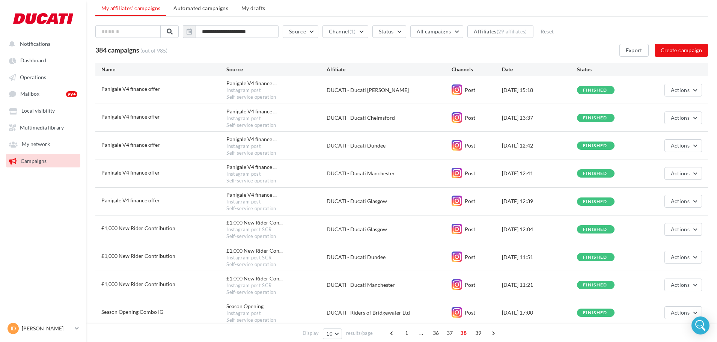
scroll to position [0, 0]
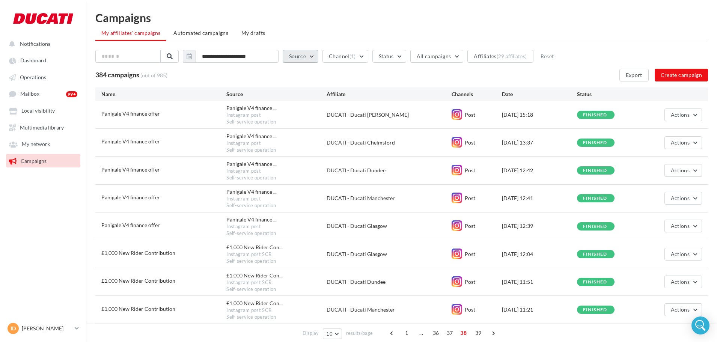
click at [298, 57] on button "Source" at bounding box center [301, 56] width 36 height 13
click at [366, 54] on button "Channel (1)" at bounding box center [344, 56] width 45 height 13
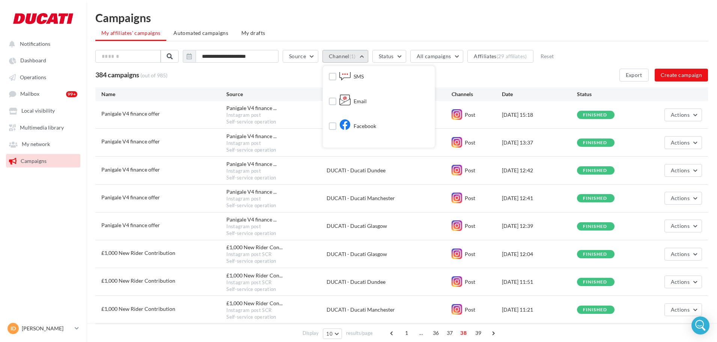
scroll to position [73, 0]
click at [369, 88] on div "Facebook" at bounding box center [357, 84] width 37 height 11
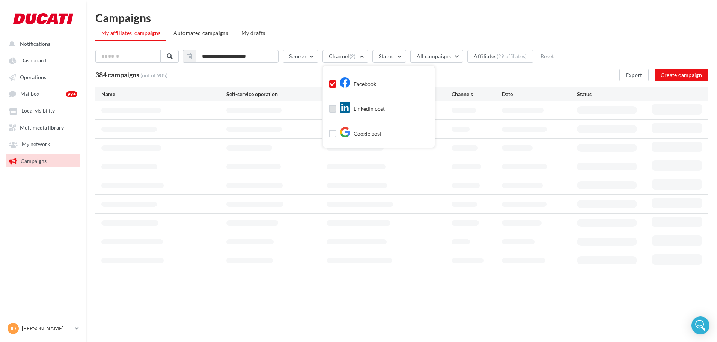
click at [367, 104] on div "LinkedIn post" at bounding box center [361, 109] width 45 height 11
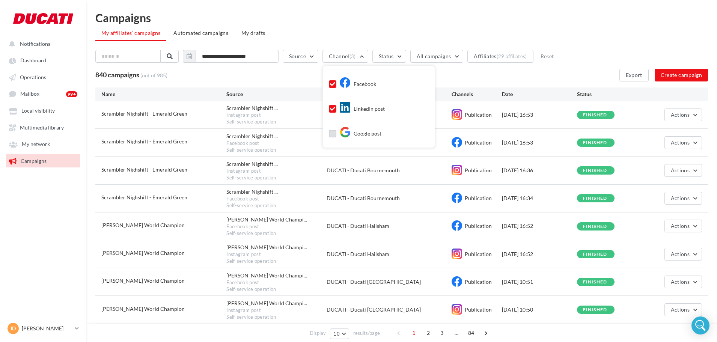
click at [365, 132] on div "Google post" at bounding box center [360, 133] width 42 height 11
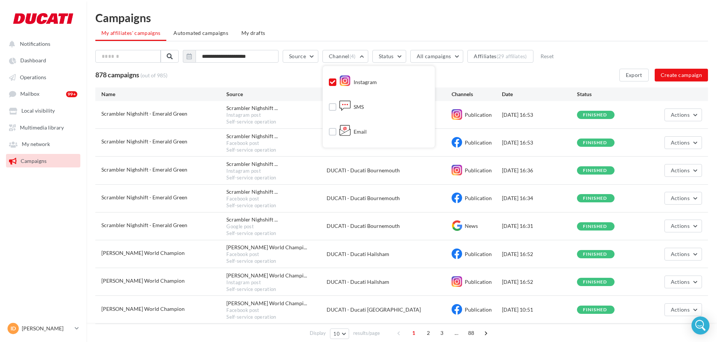
scroll to position [0, 0]
click at [358, 106] on div "SMS" at bounding box center [351, 107] width 24 height 11
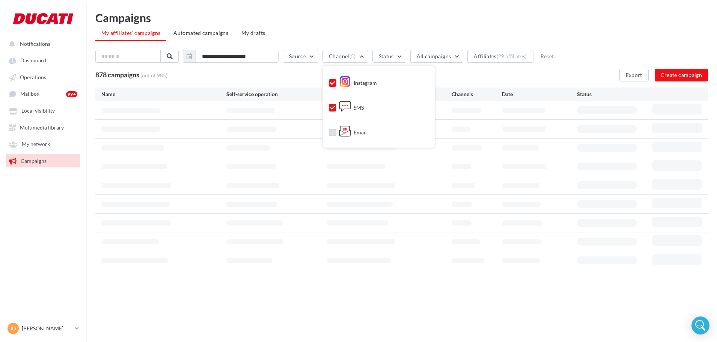
click at [361, 129] on div "Email" at bounding box center [352, 132] width 27 height 11
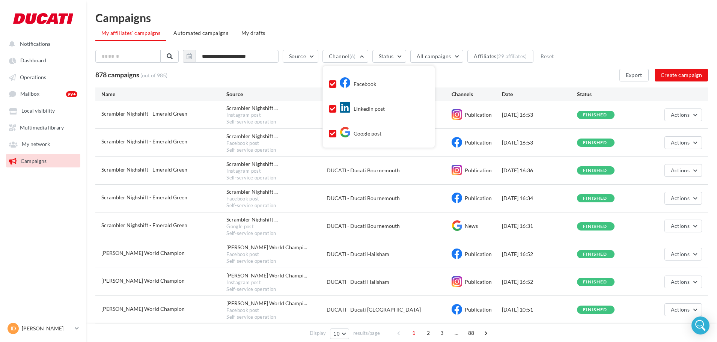
click at [439, 29] on ul "My affiliates' campaigns Automated campaigns My drafts" at bounding box center [401, 33] width 612 height 15
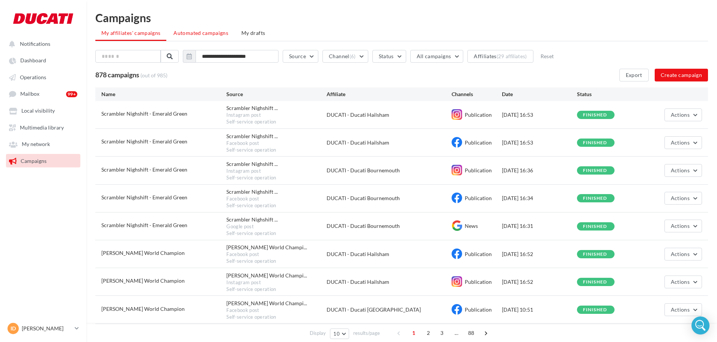
click at [192, 33] on span "Automated campaigns" at bounding box center [200, 33] width 55 height 6
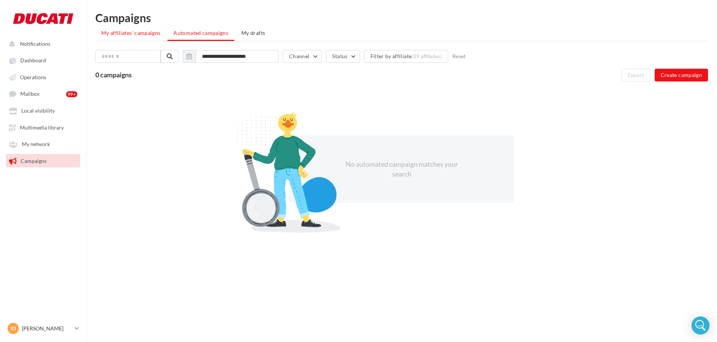
click at [135, 34] on span "My affiliates' campaigns" at bounding box center [130, 33] width 59 height 6
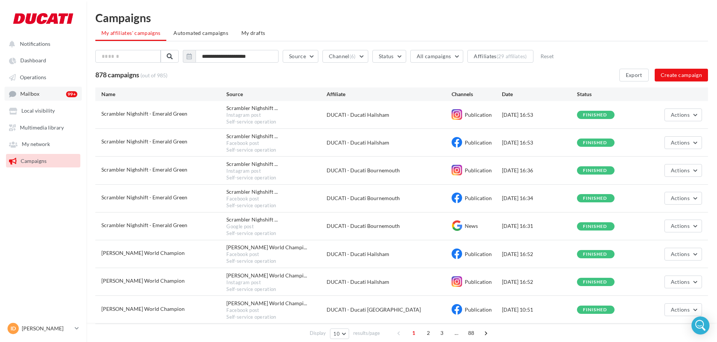
click at [29, 94] on span "Mailbox" at bounding box center [29, 94] width 19 height 6
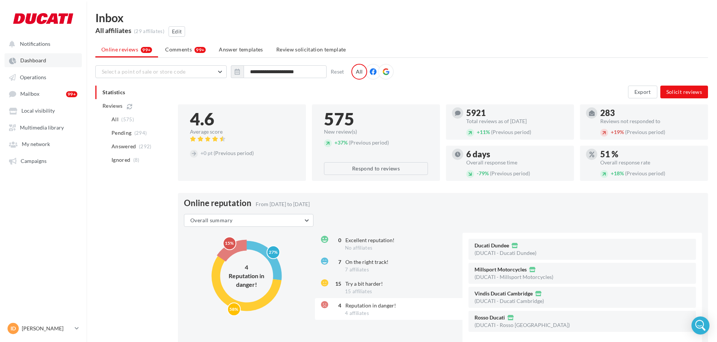
click at [38, 63] on span "Dashboard" at bounding box center [33, 60] width 26 height 6
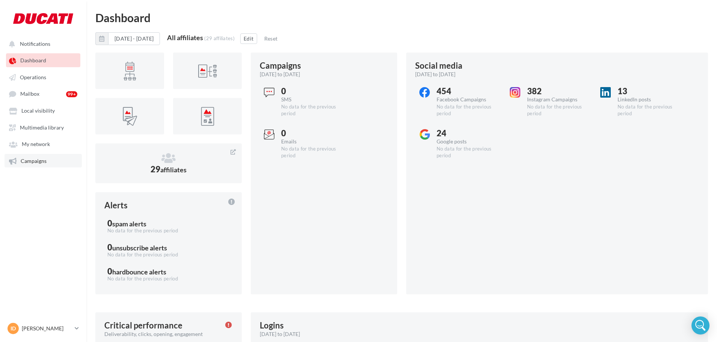
click at [50, 159] on link "Campaigns" at bounding box center [43, 161] width 77 height 14
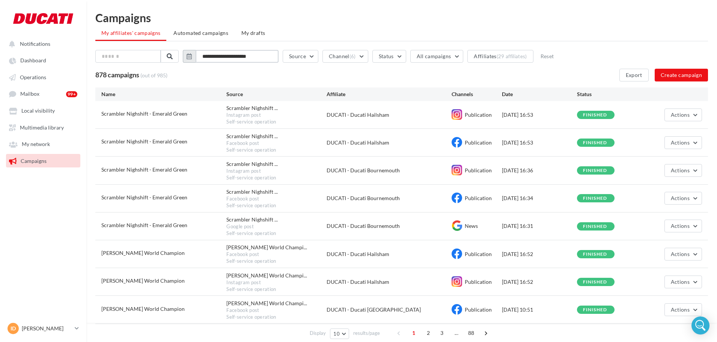
click at [254, 58] on input "**********" at bounding box center [237, 56] width 83 height 13
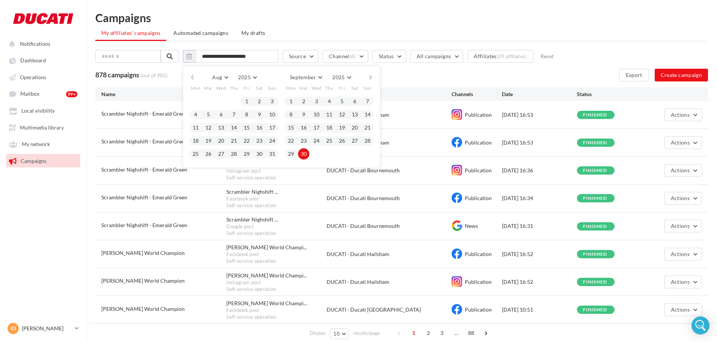
click at [374, 76] on button "button" at bounding box center [370, 77] width 6 height 11
click at [293, 125] on button "13" at bounding box center [290, 127] width 11 height 11
click at [196, 75] on button "button" at bounding box center [192, 77] width 6 height 11
click at [196, 79] on button "button" at bounding box center [192, 77] width 6 height 11
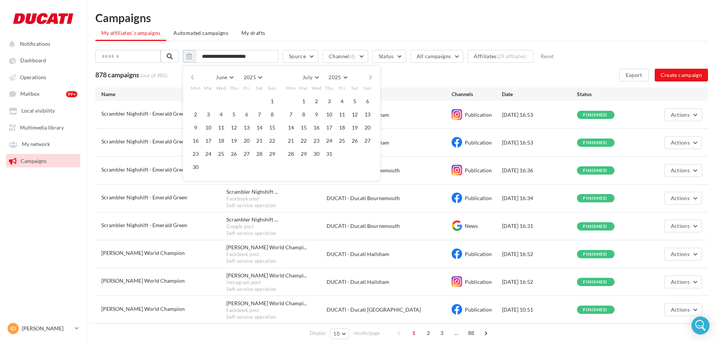
click at [196, 79] on button "button" at bounding box center [192, 77] width 6 height 11
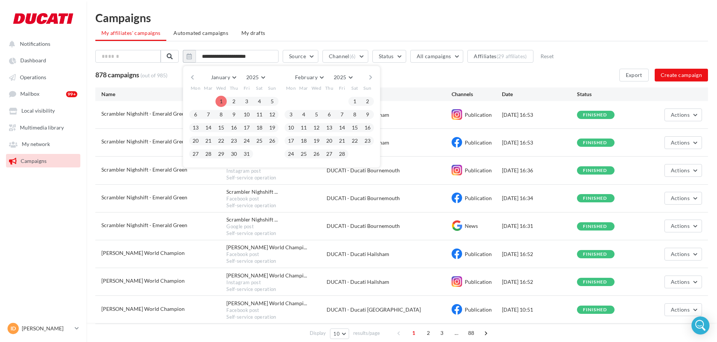
click at [215, 99] on div at bounding box center [208, 101] width 13 height 11
click at [225, 99] on button "1" at bounding box center [220, 101] width 11 height 11
type input "**********"
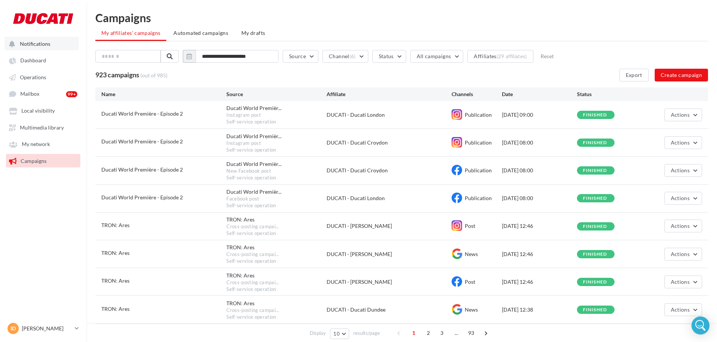
click at [44, 42] on span "Notifications" at bounding box center [35, 44] width 30 height 6
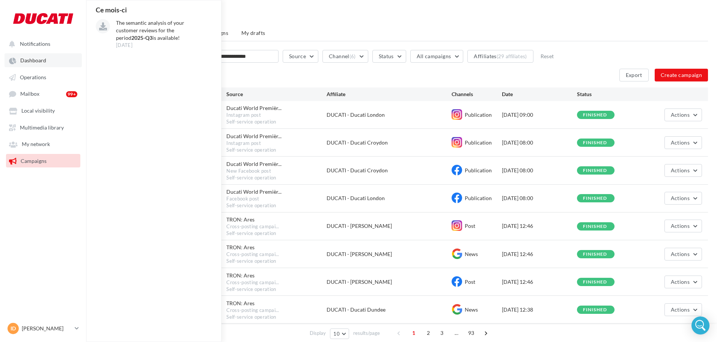
click at [32, 65] on link "Dashboard" at bounding box center [43, 60] width 77 height 14
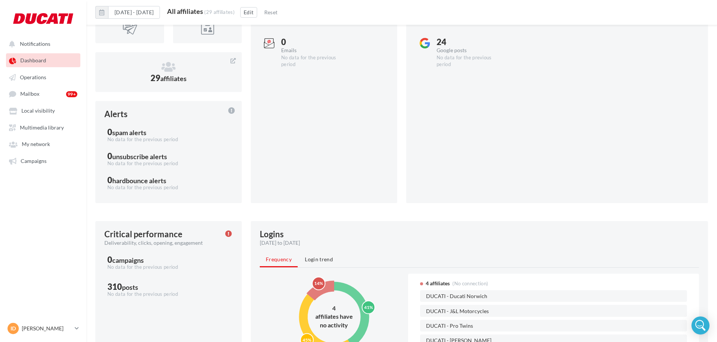
scroll to position [231, 0]
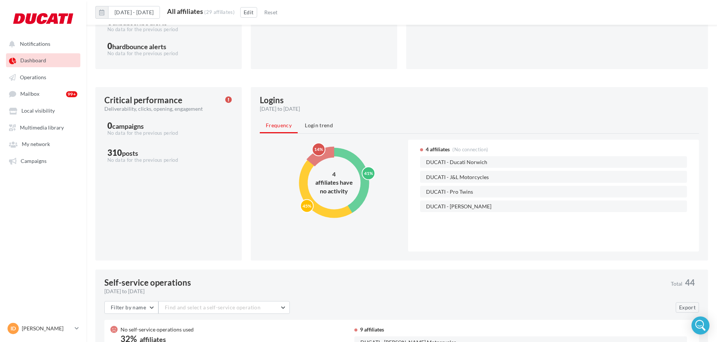
click at [223, 96] on div "Critical performance Deliverability, clicks, opening, engagement" at bounding box center [168, 104] width 128 height 17
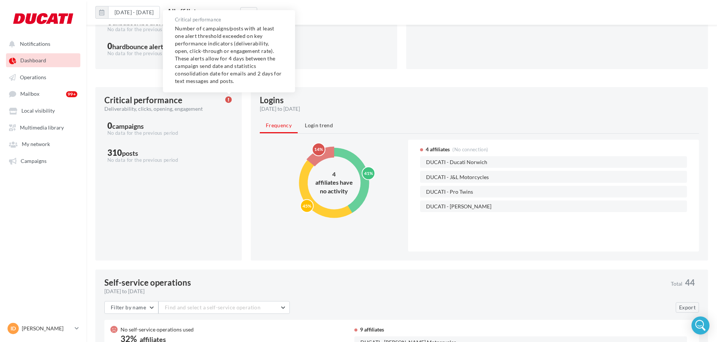
click at [226, 100] on icon at bounding box center [228, 99] width 6 height 7
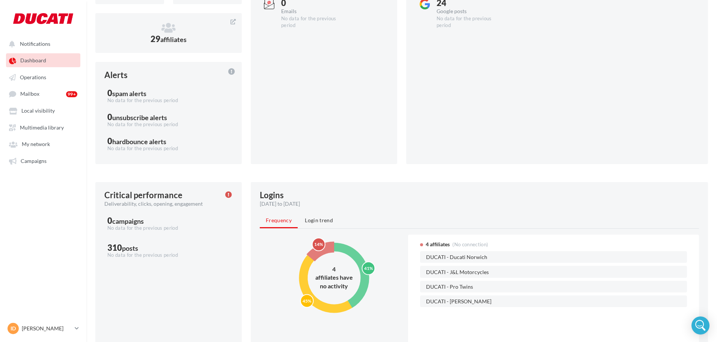
scroll to position [0, 0]
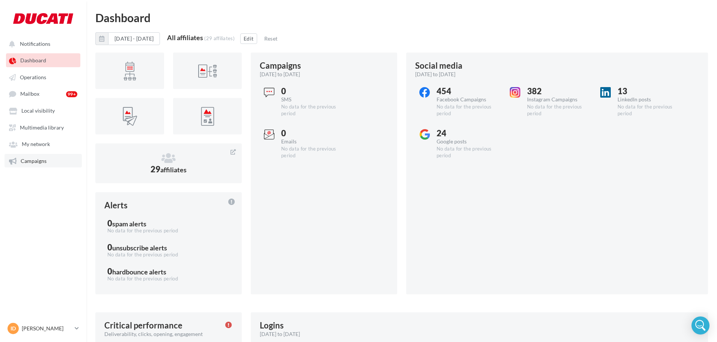
click at [39, 159] on span "Campaigns" at bounding box center [34, 161] width 26 height 6
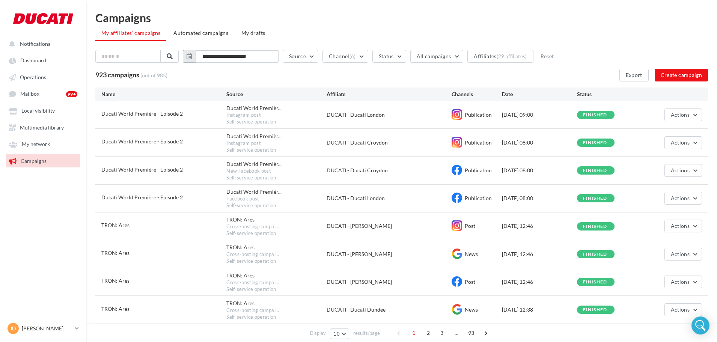
click at [230, 57] on input "**********" at bounding box center [237, 56] width 83 height 13
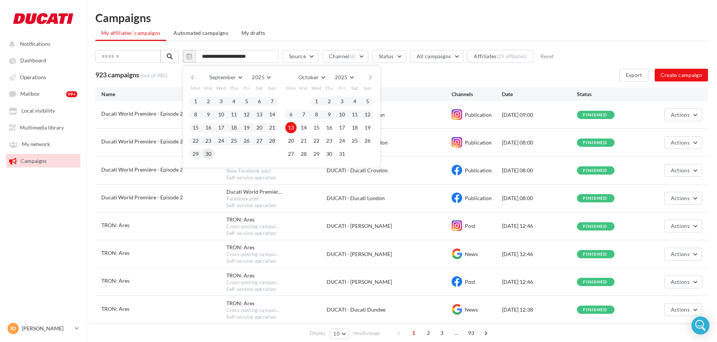
click at [208, 156] on button "30" at bounding box center [208, 153] width 11 height 11
click at [196, 75] on button "button" at bounding box center [192, 77] width 6 height 11
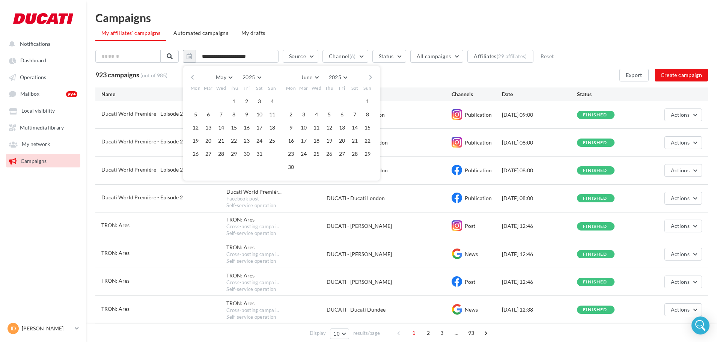
click at [196, 75] on button "button" at bounding box center [192, 77] width 6 height 11
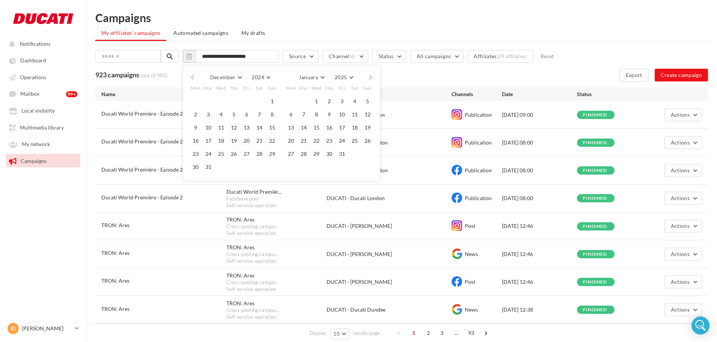
click at [374, 79] on button "button" at bounding box center [370, 77] width 6 height 11
click at [219, 100] on div "1" at bounding box center [221, 101] width 13 height 11
click at [227, 99] on button "1" at bounding box center [220, 101] width 11 height 11
type input "**********"
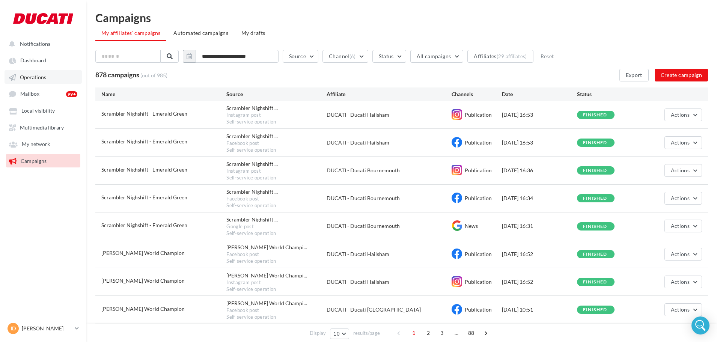
click at [45, 80] on span "Operations" at bounding box center [33, 77] width 26 height 6
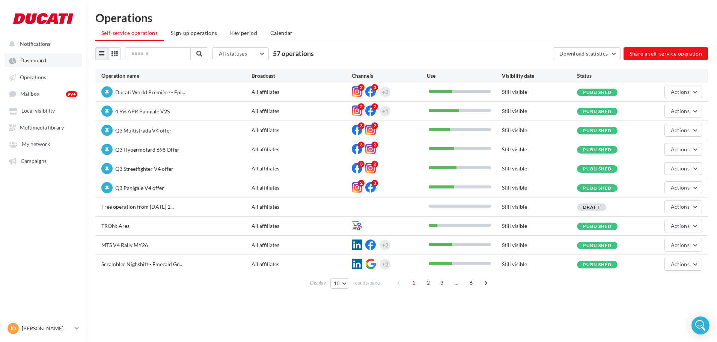
click at [45, 64] on link "Dashboard" at bounding box center [43, 60] width 77 height 14
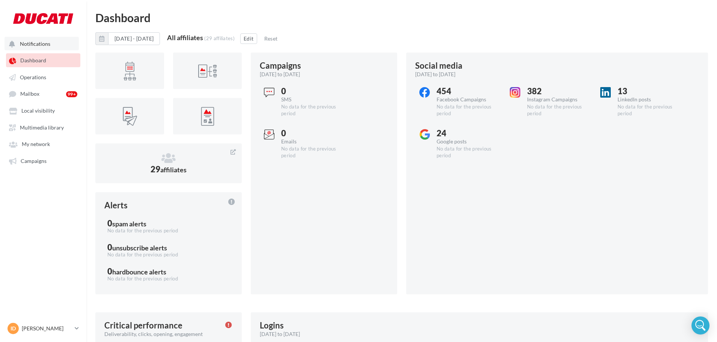
click at [40, 48] on button "Notifications" at bounding box center [42, 44] width 74 height 14
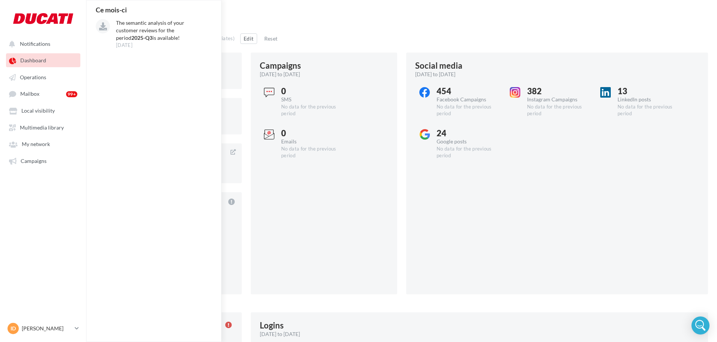
click at [39, 69] on ul "Notifications Ce mois-ci The semantic analysis of your customer reviews for the…" at bounding box center [43, 102] width 86 height 137
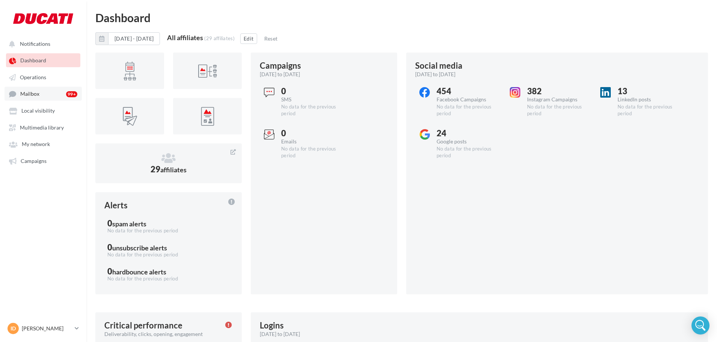
click at [46, 90] on link "Mailbox 99+" at bounding box center [43, 94] width 77 height 14
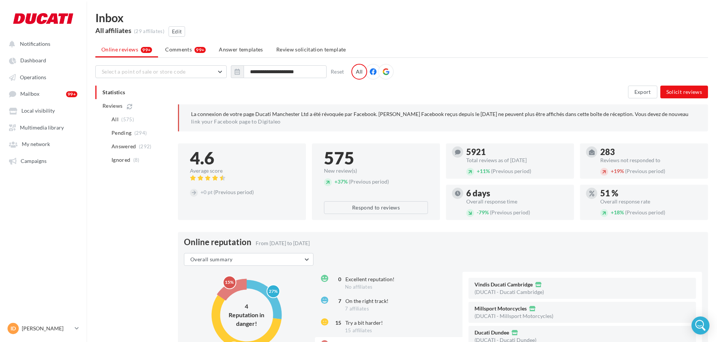
click at [43, 34] on ul "Notifications Dashboard Operations Mailbox 99+ Local visibility" at bounding box center [43, 102] width 86 height 137
click at [39, 67] on link "Dashboard" at bounding box center [43, 60] width 77 height 14
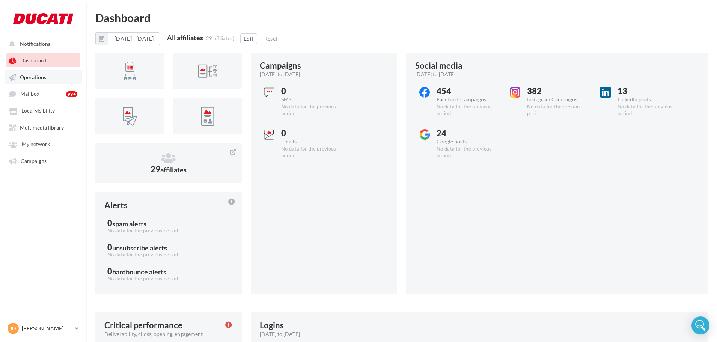
click at [50, 80] on link "Operations" at bounding box center [43, 77] width 77 height 14
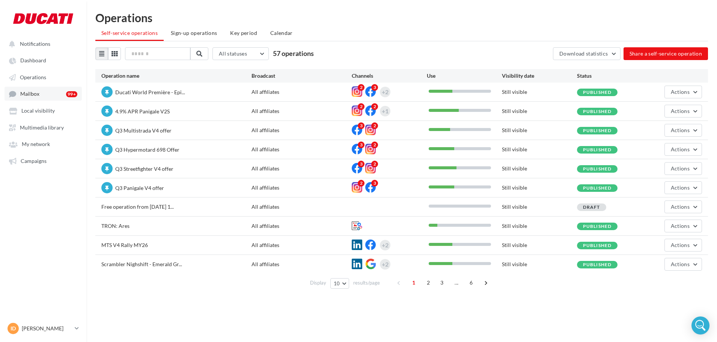
click at [47, 95] on link "Mailbox 99+" at bounding box center [43, 94] width 77 height 14
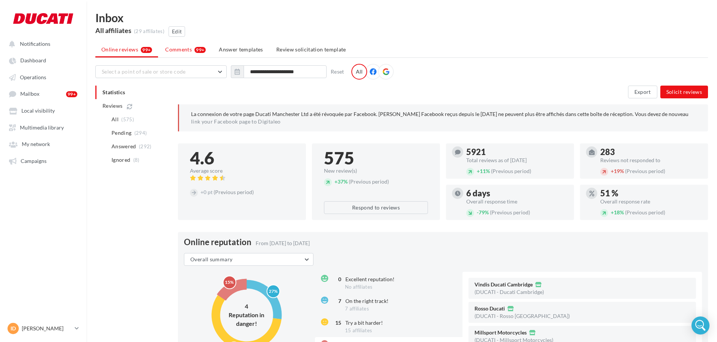
click at [192, 52] on li "Comments 99+" at bounding box center [185, 50] width 53 height 14
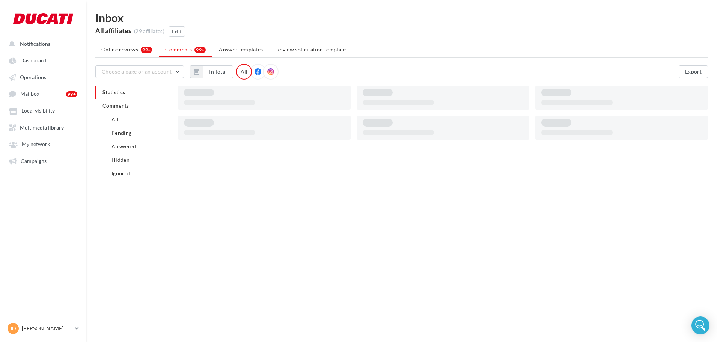
click at [115, 53] on span "Online reviews" at bounding box center [119, 50] width 37 height 8
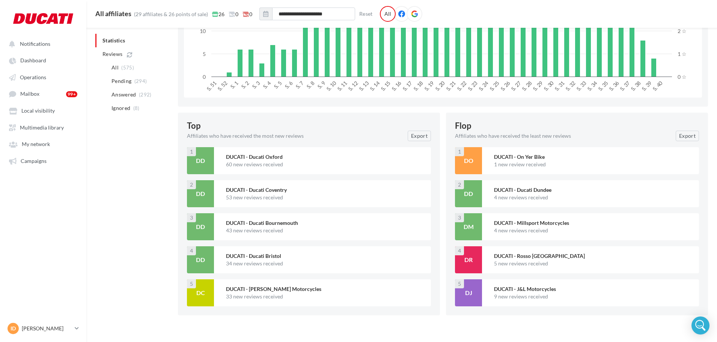
scroll to position [895, 0]
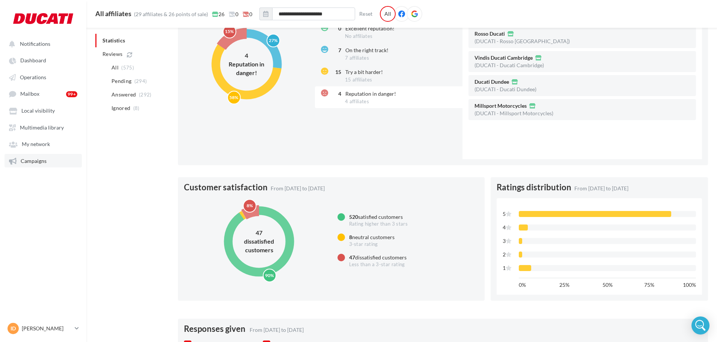
click at [36, 166] on link "Campaigns" at bounding box center [43, 161] width 77 height 14
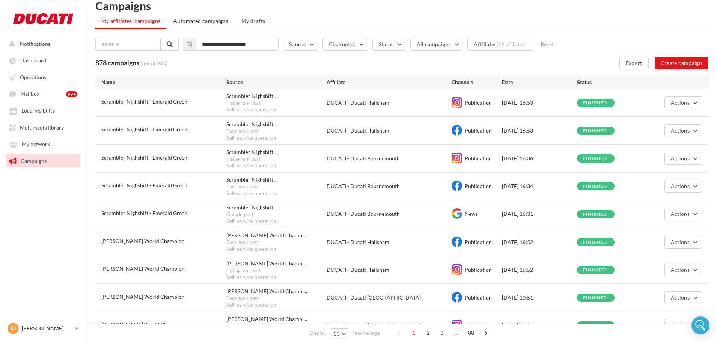
scroll to position [43, 0]
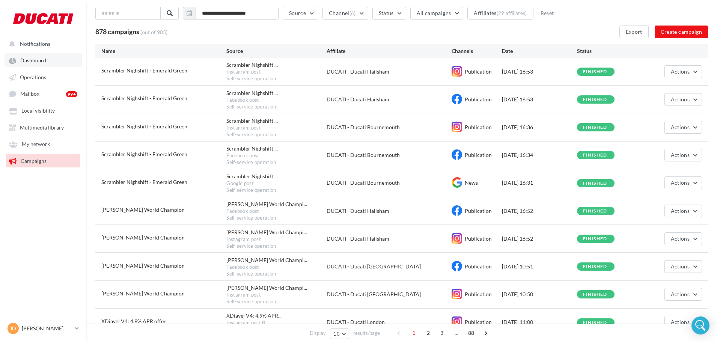
click at [34, 63] on span "Dashboard" at bounding box center [33, 60] width 26 height 6
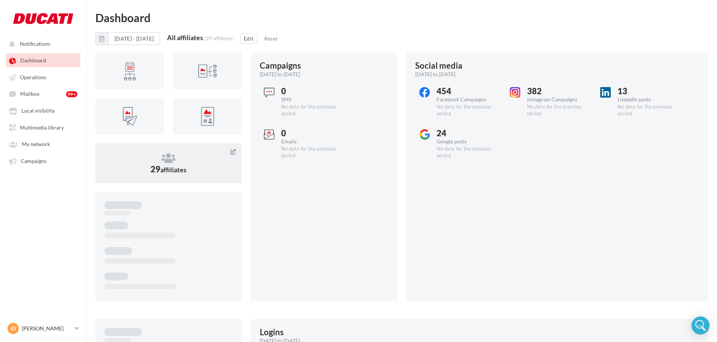
click at [159, 168] on span "29 affiliates" at bounding box center [168, 169] width 36 height 10
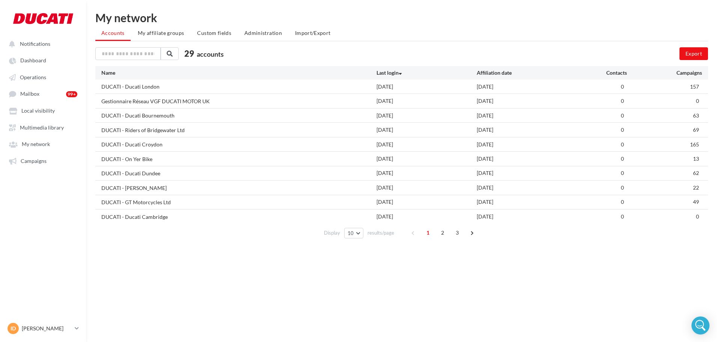
click at [325, 85] on div "DUCATI - Ducati London" at bounding box center [238, 87] width 275 height 8
click at [326, 97] on div "Gestionnaire Réseau VGF DUCATI MOTOR UK [DATE] [DATE] 0 0" at bounding box center [401, 101] width 612 height 14
click at [327, 117] on div "DUCATI - Ducati Bournemouth" at bounding box center [238, 115] width 275 height 8
drag, startPoint x: 325, startPoint y: 128, endPoint x: 325, endPoint y: 134, distance: 6.0
click at [325, 128] on div "DUCATI - Riders of Bridgewater Ltd" at bounding box center [238, 130] width 275 height 8
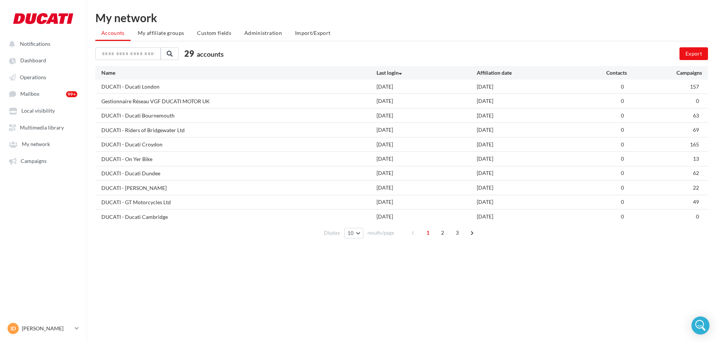
click at [326, 140] on div "DUCATI - Ducati Croydon" at bounding box center [238, 144] width 275 height 8
click at [325, 157] on div "DUCATI - On Yer Bike" at bounding box center [238, 159] width 275 height 8
drag, startPoint x: 323, startPoint y: 171, endPoint x: 321, endPoint y: 186, distance: 14.9
click at [323, 172] on div "DUCATI - Ducati Dundee" at bounding box center [238, 173] width 275 height 8
click at [321, 187] on div "DUCATI - [PERSON_NAME]" at bounding box center [238, 188] width 275 height 8
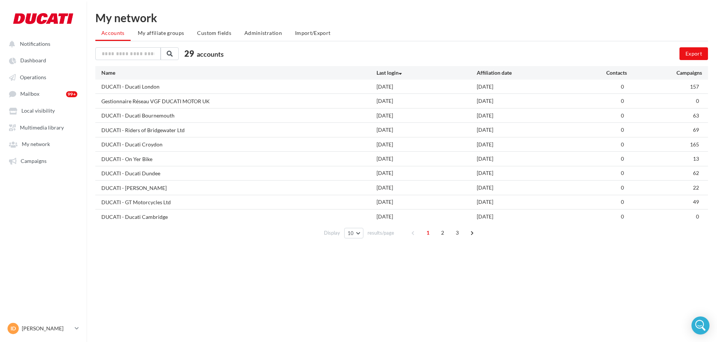
click at [320, 201] on div "DUCATI - GT Motorcycles Ltd" at bounding box center [238, 202] width 275 height 8
click at [438, 233] on span "2" at bounding box center [442, 233] width 12 height 12
click at [387, 84] on div "[DATE]" at bounding box center [426, 87] width 100 height 8
click at [387, 99] on div "[DATE]" at bounding box center [426, 101] width 100 height 8
click at [386, 113] on div "[DATE]" at bounding box center [426, 116] width 100 height 8
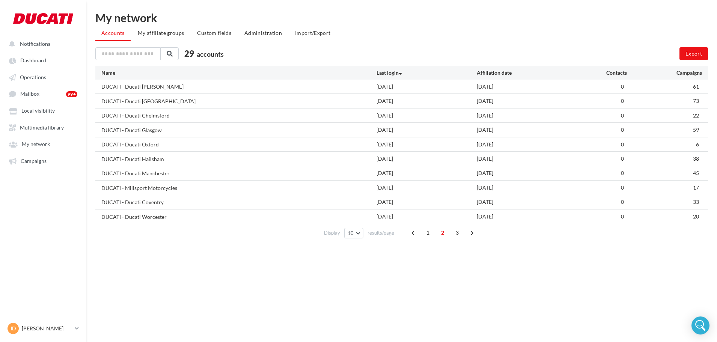
click at [386, 129] on div "[DATE]" at bounding box center [426, 130] width 100 height 8
click at [387, 144] on div "[DATE]" at bounding box center [426, 145] width 100 height 8
click at [387, 159] on div "[DATE]" at bounding box center [426, 159] width 100 height 8
click at [385, 173] on div "[DATE]" at bounding box center [426, 173] width 100 height 8
drag, startPoint x: 385, startPoint y: 185, endPoint x: 384, endPoint y: 190, distance: 4.9
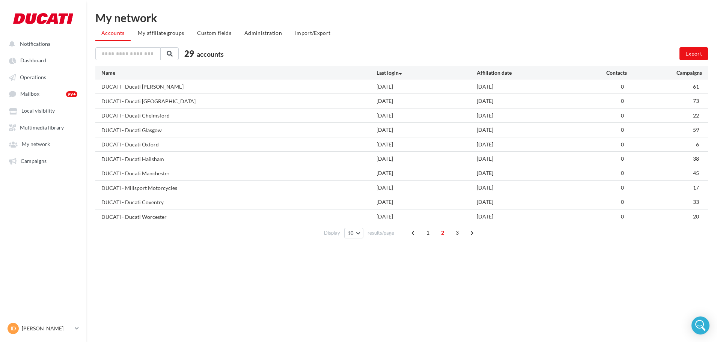
click at [385, 186] on div "[DATE]" at bounding box center [426, 188] width 100 height 8
click at [384, 200] on div "[DATE]" at bounding box center [426, 202] width 100 height 8
click at [384, 215] on div "[DATE]" at bounding box center [426, 217] width 100 height 8
click at [460, 237] on span "3" at bounding box center [457, 233] width 12 height 12
click at [429, 218] on span "1" at bounding box center [428, 218] width 12 height 12
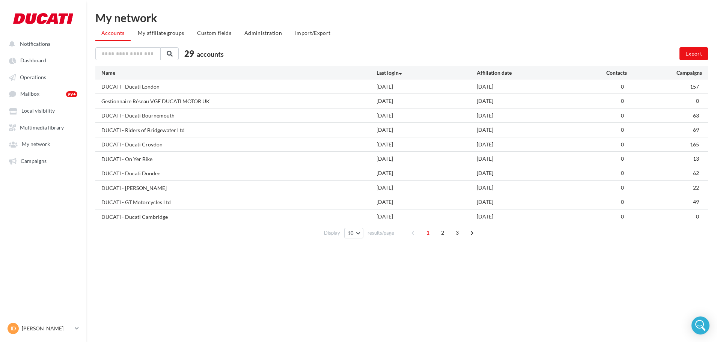
click at [440, 233] on span "2" at bounding box center [442, 233] width 12 height 12
click at [452, 233] on span "3" at bounding box center [457, 233] width 12 height 12
click at [429, 216] on span "1" at bounding box center [428, 218] width 12 height 12
click at [442, 236] on span "2" at bounding box center [442, 233] width 12 height 12
click at [457, 236] on span "3" at bounding box center [457, 233] width 12 height 12
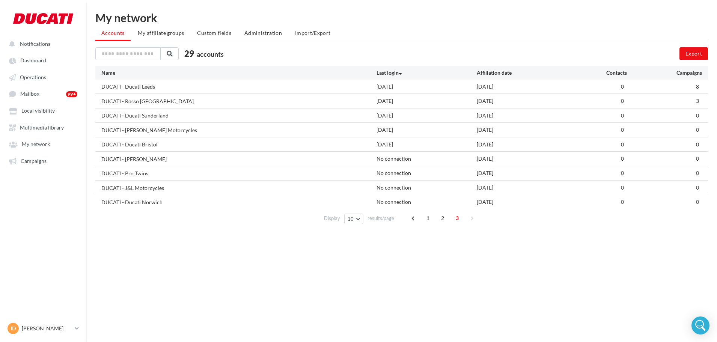
click at [405, 84] on div "[DATE]" at bounding box center [426, 87] width 100 height 8
click at [400, 100] on div "[DATE]" at bounding box center [426, 101] width 100 height 8
drag, startPoint x: 397, startPoint y: 117, endPoint x: 397, endPoint y: 122, distance: 4.5
click at [397, 118] on div "[DATE]" at bounding box center [426, 116] width 100 height 8
click at [396, 128] on div "[DATE]" at bounding box center [426, 130] width 100 height 8
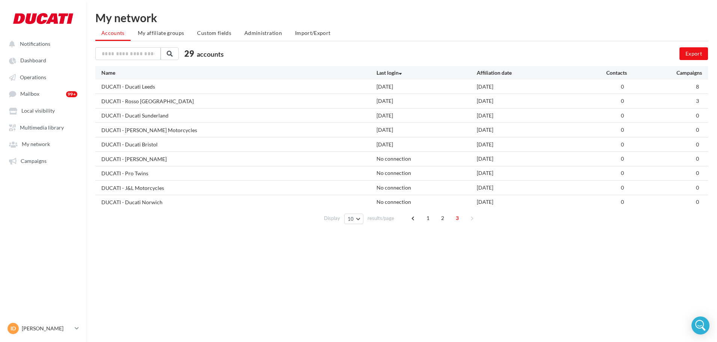
click at [396, 142] on div "[DATE]" at bounding box center [426, 145] width 100 height 8
drag, startPoint x: 396, startPoint y: 156, endPoint x: 396, endPoint y: 170, distance: 14.7
click at [396, 156] on div "No connection" at bounding box center [426, 159] width 100 height 8
click at [396, 175] on div "No connection" at bounding box center [426, 173] width 100 height 8
drag, startPoint x: 394, startPoint y: 186, endPoint x: 394, endPoint y: 210, distance: 24.0
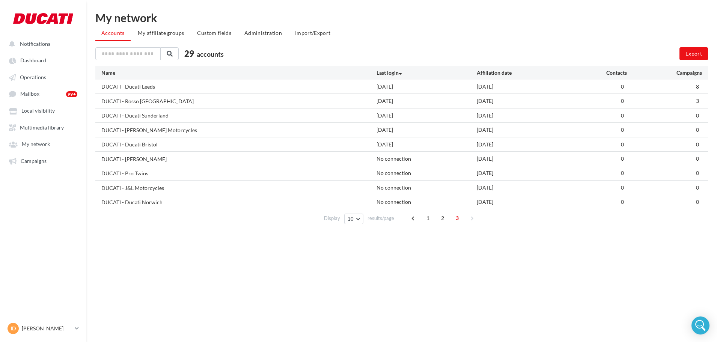
click at [394, 187] on div "No connection" at bounding box center [426, 188] width 100 height 8
click at [394, 205] on div "No connection" at bounding box center [426, 202] width 100 height 8
click at [445, 219] on span "2" at bounding box center [442, 218] width 12 height 12
click at [427, 232] on span "1" at bounding box center [428, 233] width 12 height 12
click at [32, 71] on link "Operations" at bounding box center [43, 77] width 77 height 14
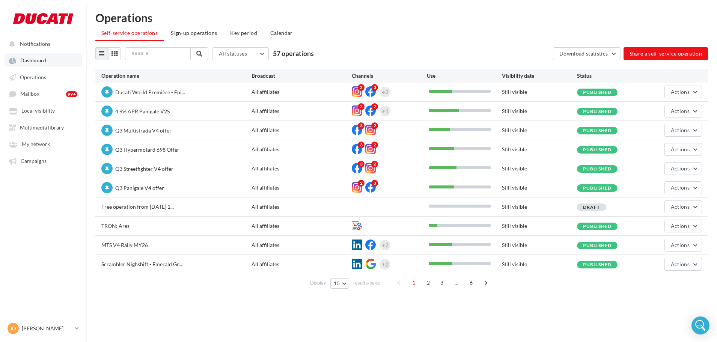
click at [37, 57] on link "Dashboard" at bounding box center [43, 60] width 77 height 14
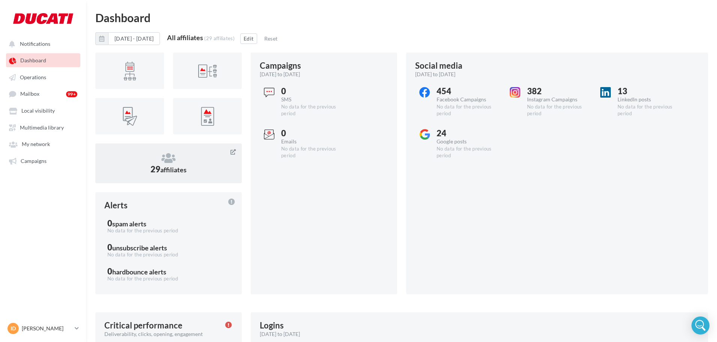
click at [163, 166] on span "affiliates" at bounding box center [173, 170] width 26 height 8
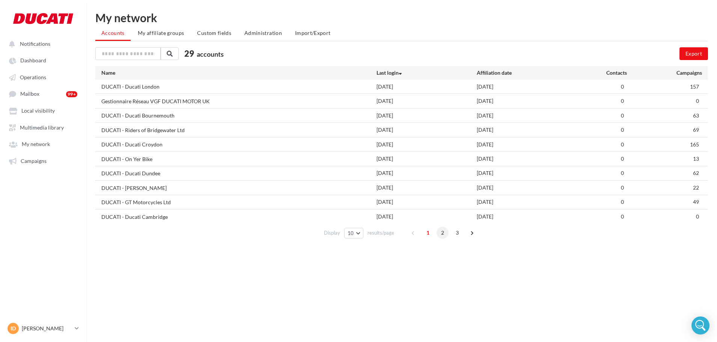
click at [442, 230] on span "2" at bounding box center [442, 233] width 12 height 12
click at [454, 233] on span "3" at bounding box center [457, 233] width 12 height 12
click at [386, 86] on div "[DATE]" at bounding box center [426, 87] width 100 height 8
click at [390, 99] on div "[DATE]" at bounding box center [426, 101] width 100 height 8
click at [392, 114] on div "[DATE]" at bounding box center [426, 116] width 100 height 8
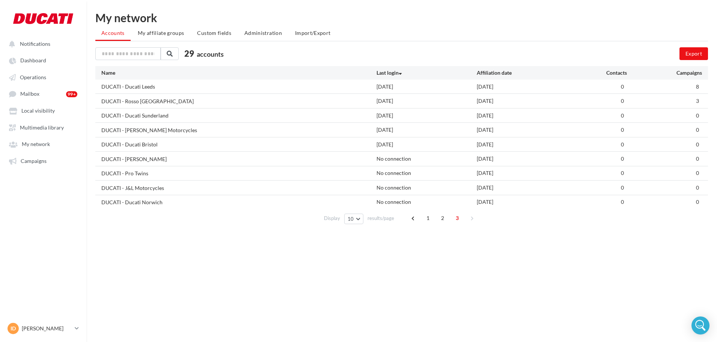
click at [392, 127] on div "[DATE]" at bounding box center [426, 130] width 100 height 8
click at [393, 144] on div "[DATE]" at bounding box center [426, 145] width 100 height 8
click at [397, 158] on div "No connection" at bounding box center [426, 159] width 100 height 8
click at [401, 175] on div "No connection" at bounding box center [426, 173] width 100 height 8
click at [402, 189] on div "No connection" at bounding box center [426, 188] width 100 height 8
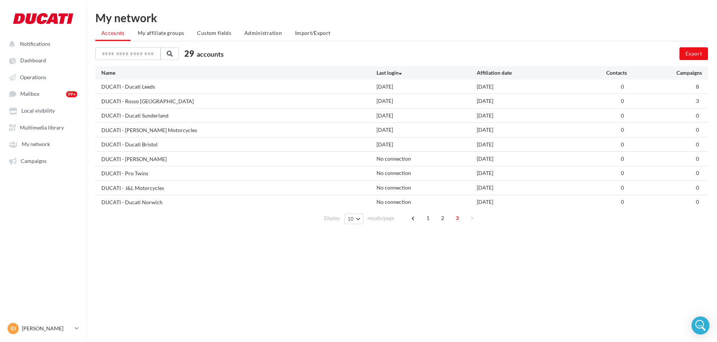
click at [403, 202] on div "No connection" at bounding box center [426, 202] width 100 height 8
click at [428, 218] on span "1" at bounding box center [428, 218] width 12 height 12
click at [438, 233] on span "2" at bounding box center [442, 233] width 12 height 12
click at [451, 230] on span "3" at bounding box center [457, 233] width 12 height 12
click at [388, 88] on div "[DATE]" at bounding box center [426, 87] width 100 height 8
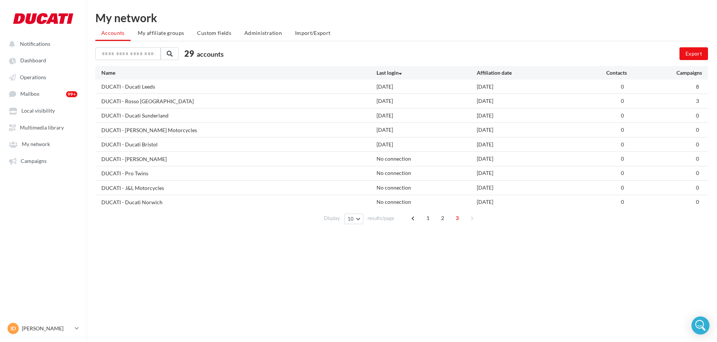
click at [390, 100] on div "[DATE]" at bounding box center [426, 101] width 100 height 8
click at [395, 117] on div "[DATE]" at bounding box center [426, 116] width 100 height 8
click at [396, 129] on div "[DATE]" at bounding box center [426, 130] width 100 height 8
click at [399, 145] on div "[DATE]" at bounding box center [426, 145] width 100 height 8
click at [446, 220] on span "2" at bounding box center [442, 218] width 12 height 12
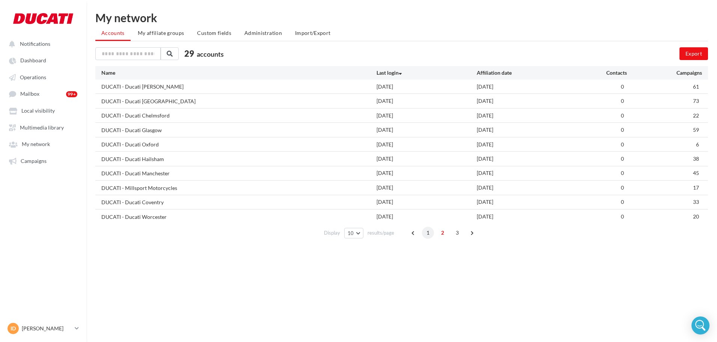
click at [425, 237] on span "1" at bounding box center [428, 233] width 12 height 12
click at [132, 53] on input "text" at bounding box center [128, 53] width 66 height 13
type input "*"
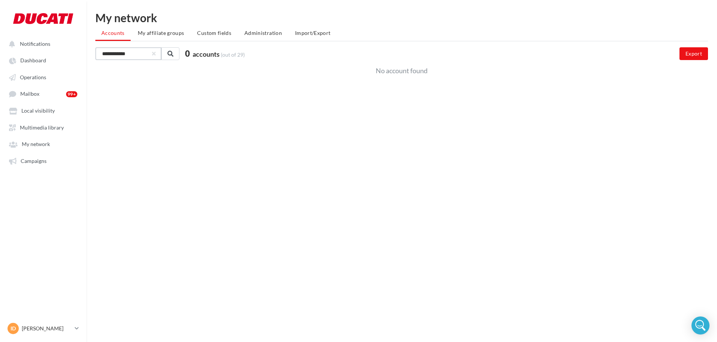
click at [132, 54] on input "**********" at bounding box center [128, 53] width 66 height 13
type input "*"
click at [51, 63] on link "Dashboard" at bounding box center [43, 60] width 77 height 14
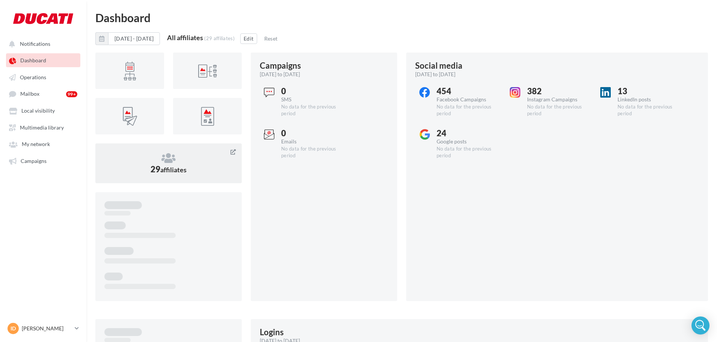
click at [191, 171] on div "29 affiliates" at bounding box center [168, 163] width 128 height 22
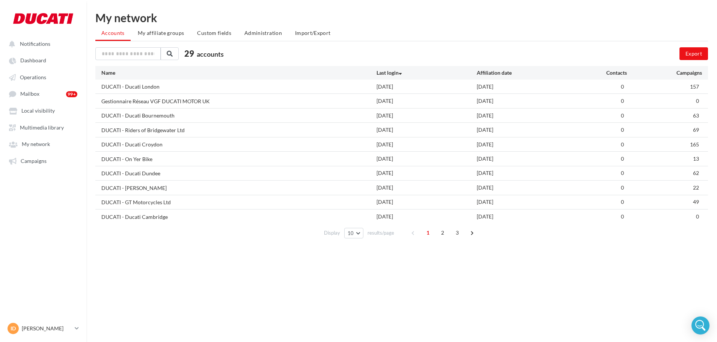
click at [438, 233] on span "2" at bounding box center [442, 233] width 12 height 12
click at [459, 235] on span "3" at bounding box center [457, 233] width 12 height 12
click at [396, 86] on div "[DATE]" at bounding box center [426, 87] width 100 height 8
click at [397, 99] on div "[DATE]" at bounding box center [426, 101] width 100 height 8
click at [399, 116] on div "[DATE]" at bounding box center [426, 116] width 100 height 8
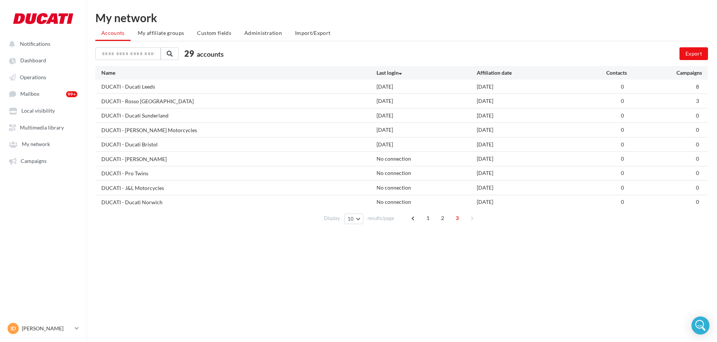
click at [399, 131] on div "[DATE]" at bounding box center [426, 130] width 100 height 8
click at [399, 143] on div "[DATE]" at bounding box center [426, 145] width 100 height 8
click at [400, 158] on div "No connection" at bounding box center [426, 159] width 100 height 8
click at [400, 174] on div "No connection" at bounding box center [426, 173] width 100 height 8
drag, startPoint x: 401, startPoint y: 184, endPoint x: 402, endPoint y: 197, distance: 12.4
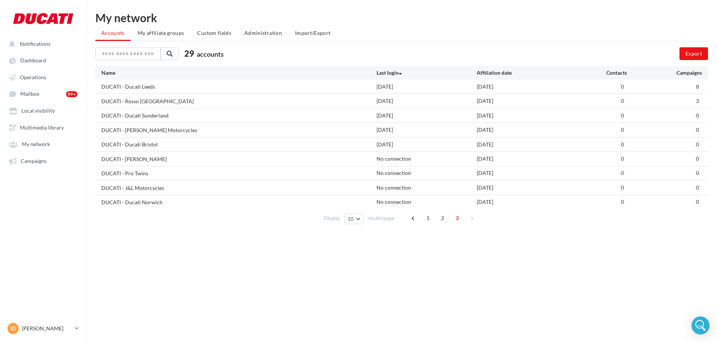
click at [401, 185] on div "No connection" at bounding box center [426, 188] width 100 height 8
click at [402, 203] on div "No connection" at bounding box center [426, 202] width 100 height 8
click at [41, 63] on span "Dashboard" at bounding box center [33, 60] width 26 height 6
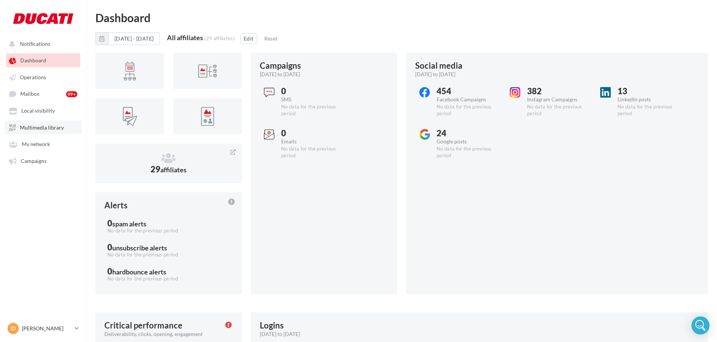
click at [51, 158] on link "Campaigns" at bounding box center [43, 161] width 77 height 14
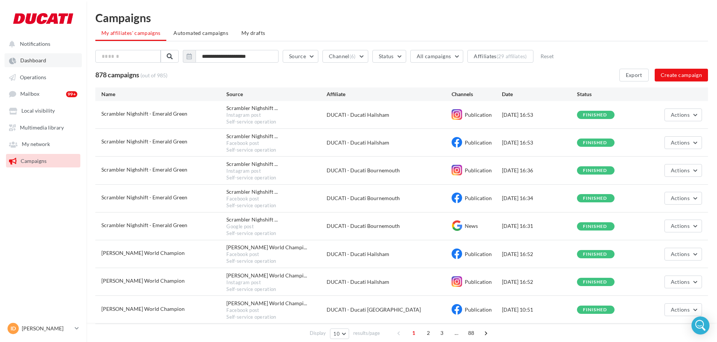
click at [30, 57] on span "Dashboard" at bounding box center [33, 60] width 26 height 6
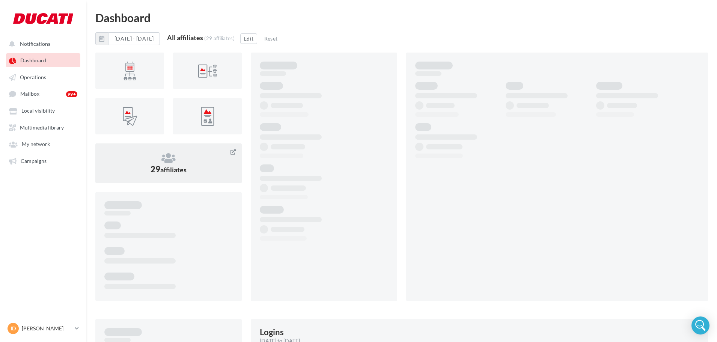
click at [138, 157] on icon at bounding box center [168, 157] width 128 height 11
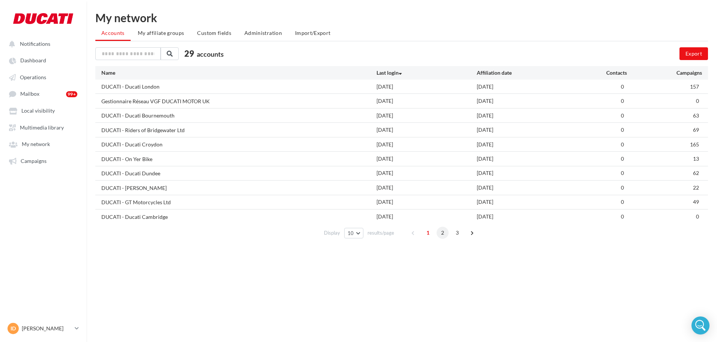
click at [444, 232] on span "2" at bounding box center [442, 233] width 12 height 12
click at [456, 238] on span "3" at bounding box center [457, 233] width 12 height 12
click at [430, 218] on span "1" at bounding box center [428, 218] width 12 height 12
